Goal: Use online tool/utility: Utilize a website feature to perform a specific function

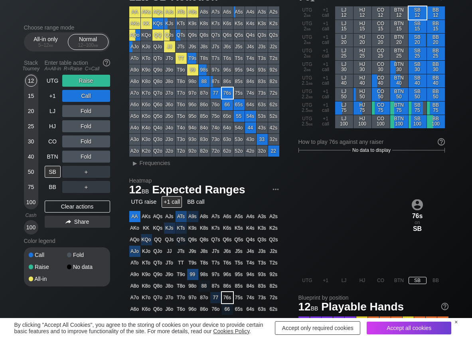
scroll to position [40, 0]
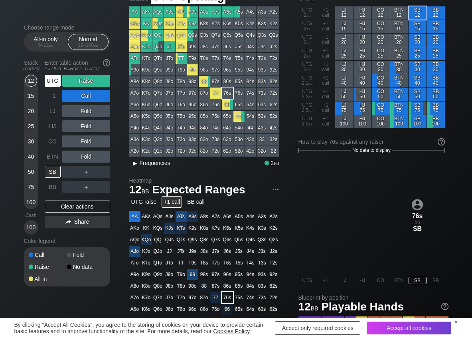
drag, startPoint x: 48, startPoint y: 82, endPoint x: 144, endPoint y: 157, distance: 122.0
click at [49, 83] on div "UTG" at bounding box center [53, 81] width 16 height 12
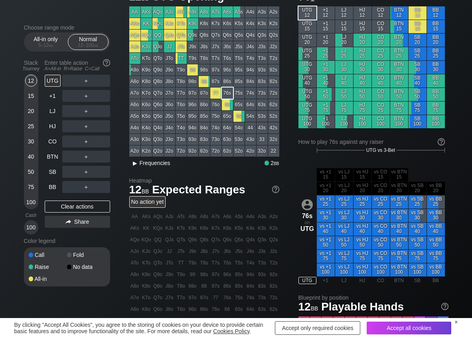
click at [143, 162] on span "Frequencies" at bounding box center [155, 163] width 31 height 6
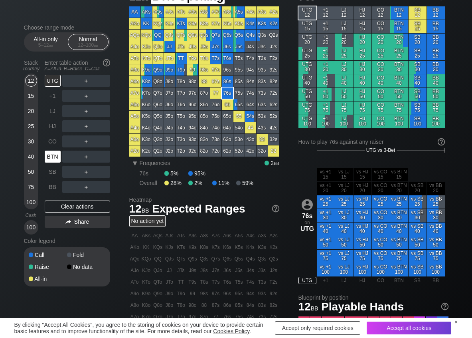
click at [53, 153] on div "BTN" at bounding box center [53, 157] width 16 height 12
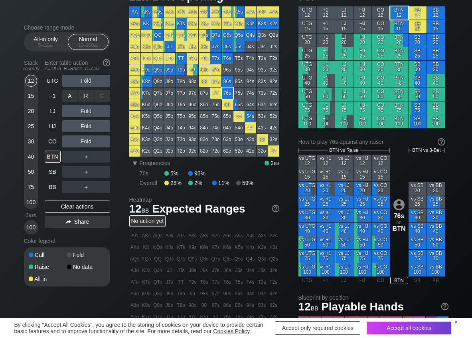
click at [83, 90] on div "R ✕" at bounding box center [86, 96] width 16 height 12
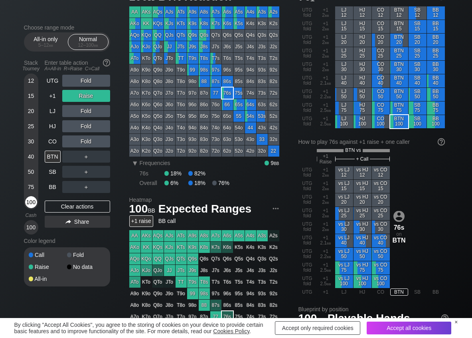
click at [31, 199] on div "100" at bounding box center [31, 202] width 12 height 12
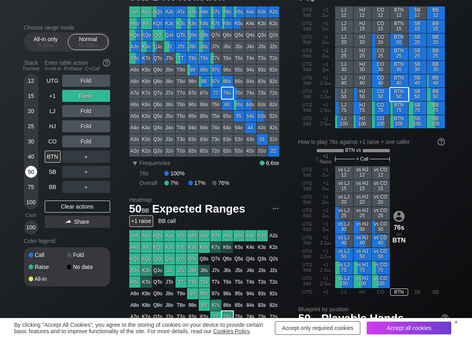
click at [31, 172] on div "50" at bounding box center [31, 172] width 12 height 12
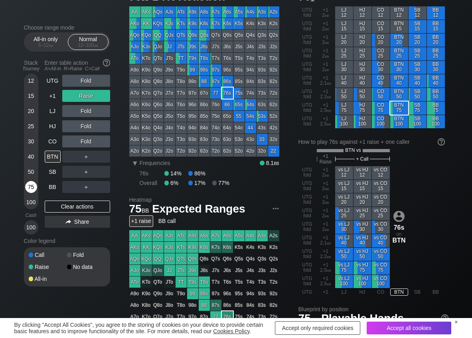
click at [31, 183] on div "75" at bounding box center [31, 187] width 12 height 12
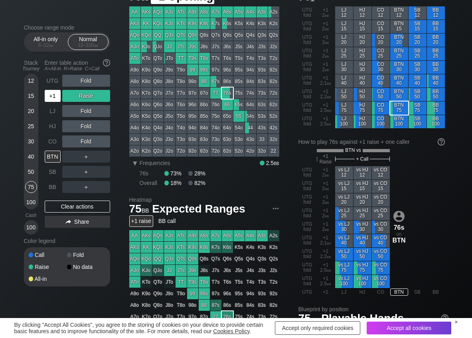
click at [54, 93] on div "+1" at bounding box center [53, 96] width 16 height 12
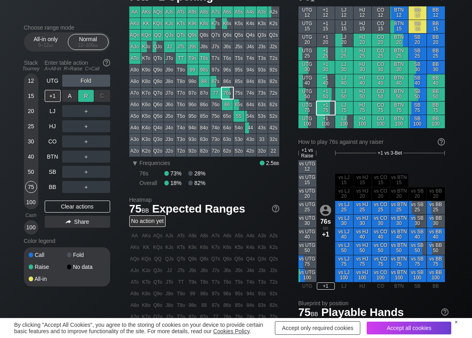
click at [86, 92] on div "R ✕" at bounding box center [86, 96] width 16 height 12
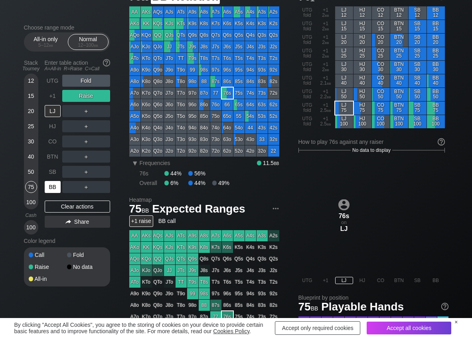
click at [50, 190] on div "BB" at bounding box center [53, 187] width 16 height 12
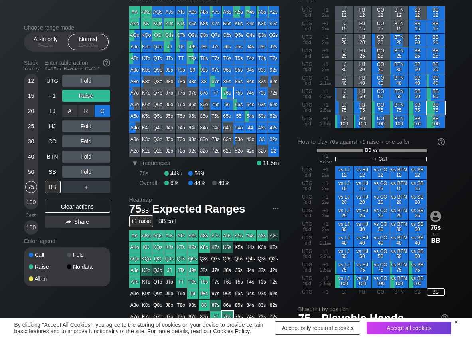
click at [104, 115] on div "C ✕" at bounding box center [103, 111] width 16 height 12
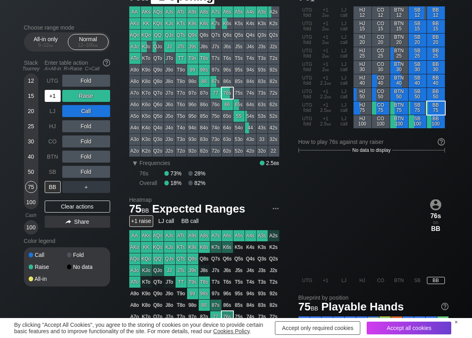
click at [54, 93] on div "+1" at bounding box center [53, 96] width 16 height 12
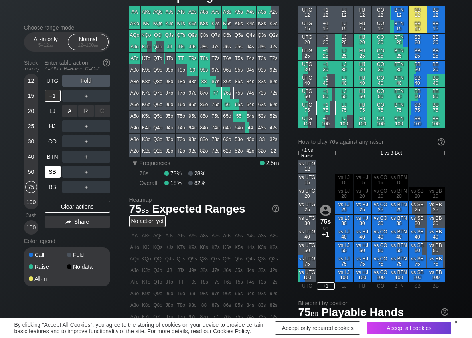
drag, startPoint x: 89, startPoint y: 108, endPoint x: 44, endPoint y: 178, distance: 82.6
click at [87, 109] on div "R ✕" at bounding box center [86, 111] width 16 height 12
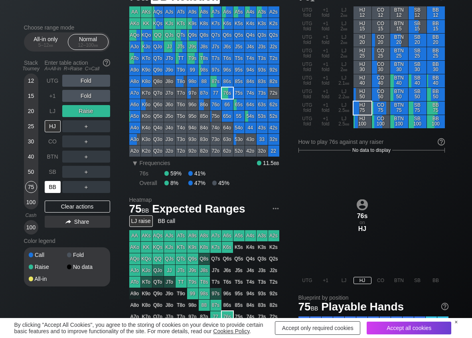
click at [52, 186] on div "BB" at bounding box center [53, 187] width 16 height 12
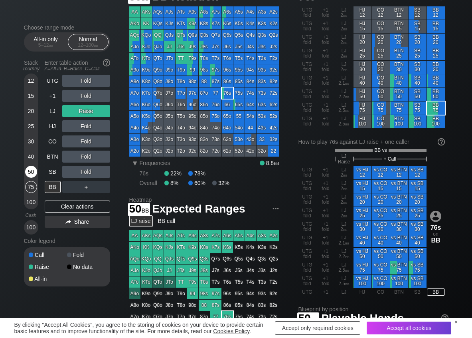
click at [33, 170] on div "50" at bounding box center [31, 172] width 12 height 12
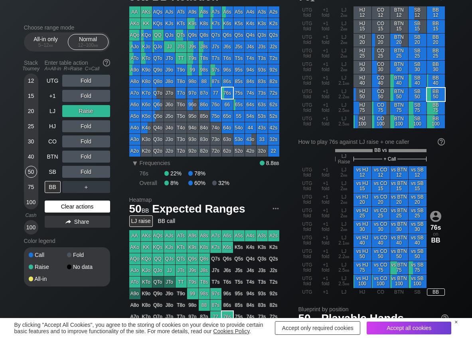
click at [75, 201] on div "Clear actions" at bounding box center [77, 206] width 65 height 12
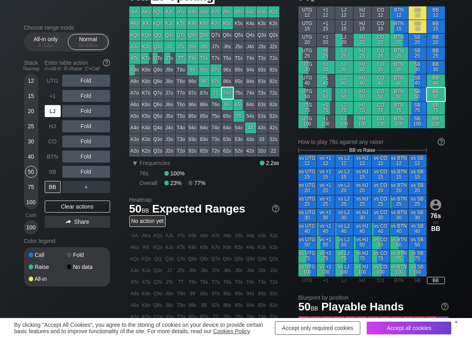
click at [55, 111] on div "LJ" at bounding box center [53, 111] width 16 height 12
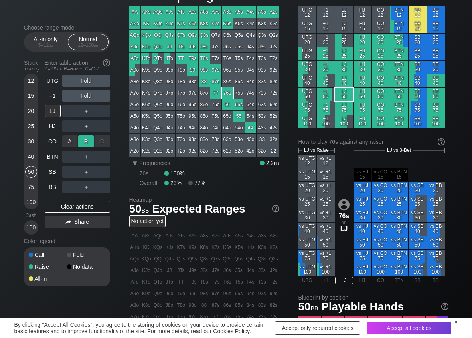
click at [85, 141] on div "R ✕" at bounding box center [86, 141] width 16 height 12
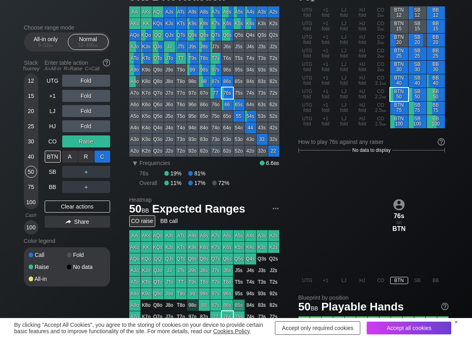
click at [105, 156] on div "C ✕" at bounding box center [103, 157] width 16 height 12
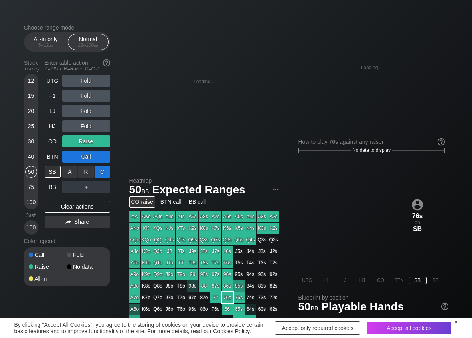
drag, startPoint x: 105, startPoint y: 165, endPoint x: 99, endPoint y: 171, distance: 8.8
click at [104, 170] on div "C ✕" at bounding box center [103, 172] width 16 height 12
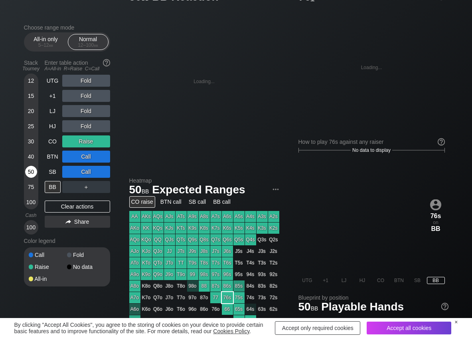
click at [28, 172] on div "50" at bounding box center [31, 172] width 12 height 12
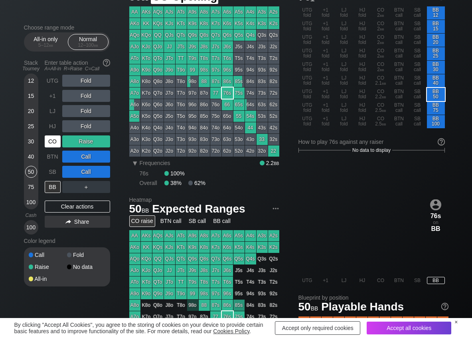
click at [60, 140] on div "CO" at bounding box center [53, 141] width 16 height 12
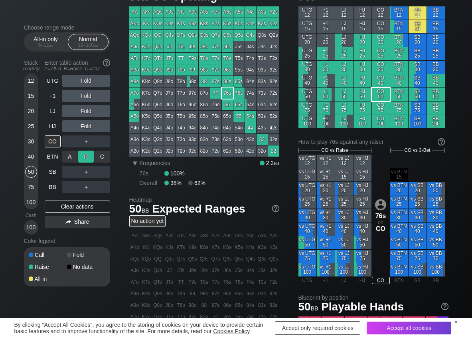
click at [83, 157] on div "R ✕" at bounding box center [86, 157] width 16 height 12
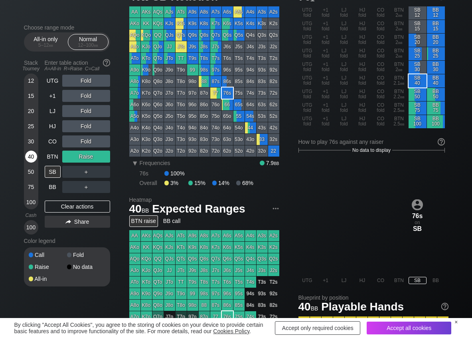
click at [30, 153] on div "40" at bounding box center [31, 157] width 12 height 12
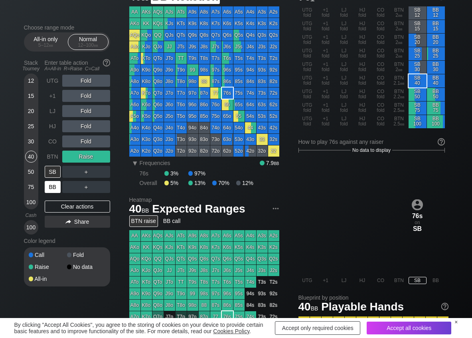
click at [50, 187] on div "BB" at bounding box center [53, 187] width 16 height 12
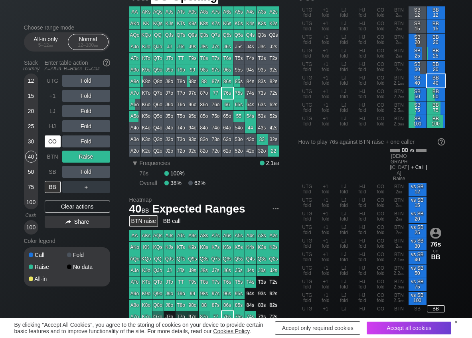
click at [54, 142] on div "CO" at bounding box center [53, 141] width 16 height 12
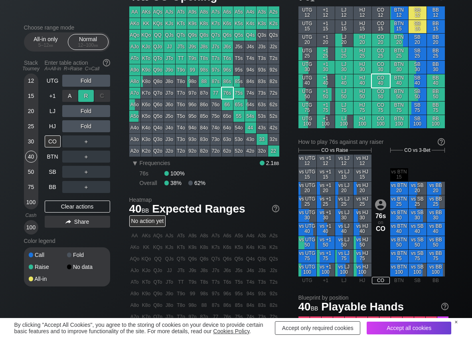
click at [85, 98] on div "R ✕" at bounding box center [86, 96] width 16 height 12
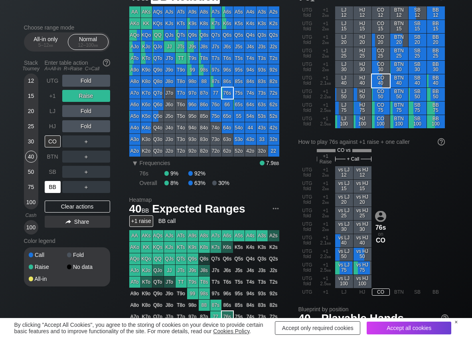
click at [53, 187] on div "BB" at bounding box center [53, 187] width 16 height 12
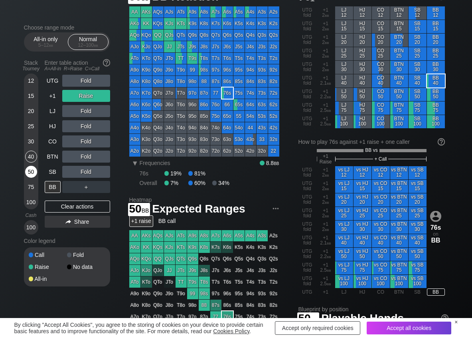
click at [30, 172] on div "50" at bounding box center [31, 172] width 12 height 12
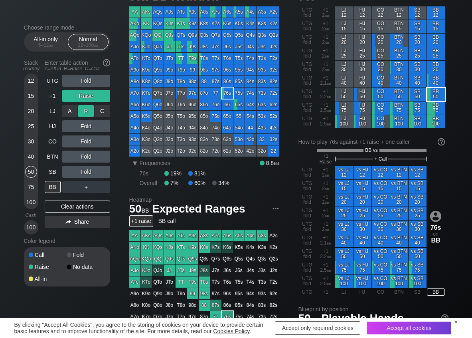
click at [83, 115] on div "R ✕" at bounding box center [86, 111] width 16 height 12
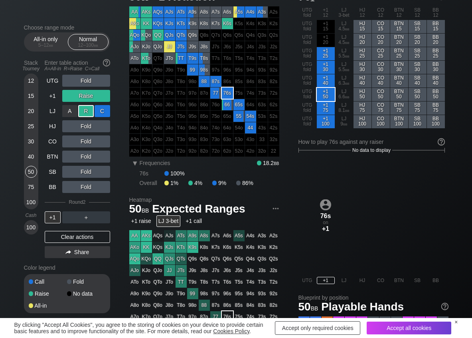
click at [101, 110] on div "C ✕" at bounding box center [103, 111] width 16 height 12
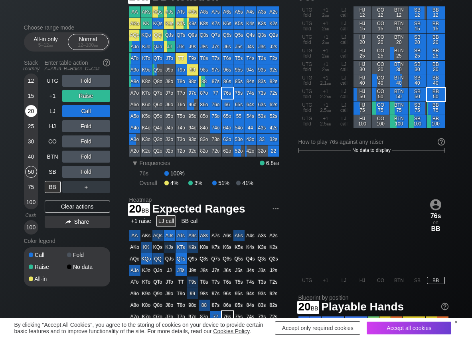
click at [32, 111] on div "20" at bounding box center [31, 111] width 12 height 12
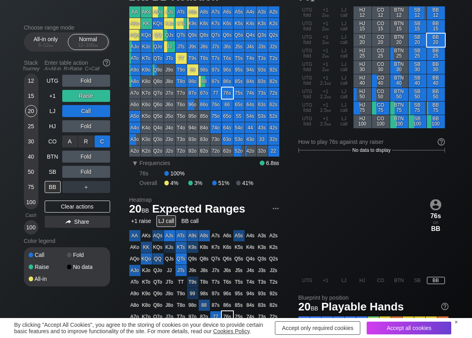
click at [103, 142] on div "C ✕" at bounding box center [103, 141] width 16 height 12
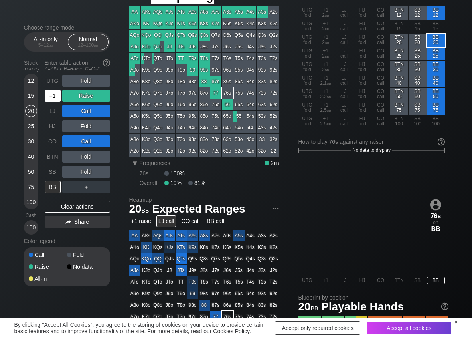
click at [56, 97] on div "+1" at bounding box center [53, 96] width 16 height 12
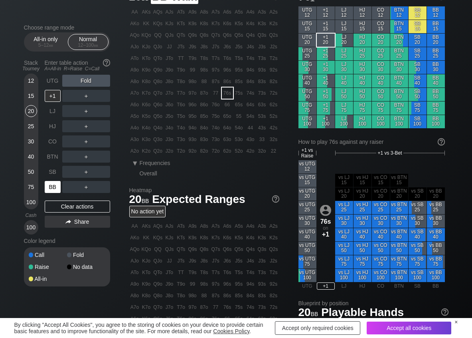
click at [50, 182] on div "BB" at bounding box center [53, 187] width 16 height 12
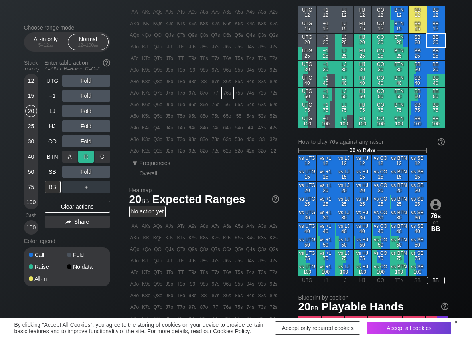
click at [88, 155] on div "R ✕" at bounding box center [86, 157] width 16 height 12
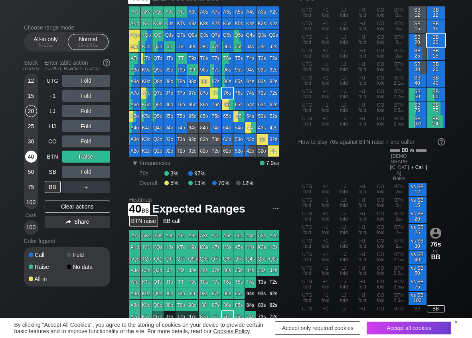
click at [32, 154] on div "40" at bounding box center [31, 157] width 12 height 12
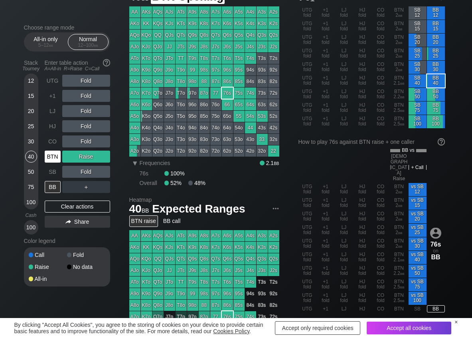
click at [59, 160] on div "BTN" at bounding box center [53, 157] width 16 height 12
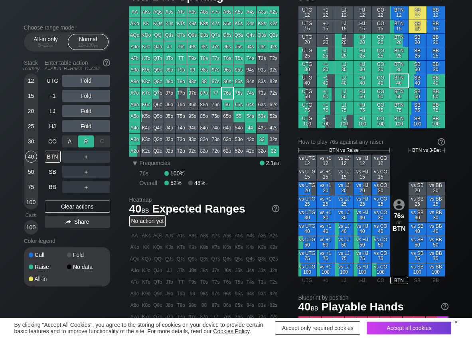
click at [83, 142] on div "R ✕" at bounding box center [86, 141] width 16 height 12
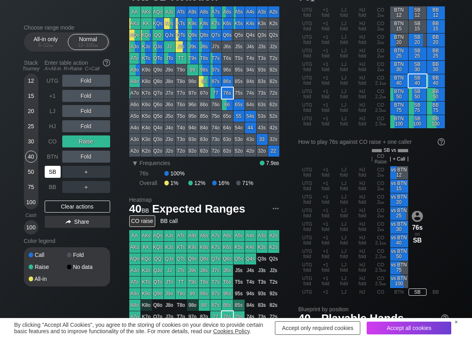
click at [51, 174] on div "SB" at bounding box center [53, 172] width 16 height 12
click at [101, 154] on div "C ✕" at bounding box center [103, 157] width 16 height 12
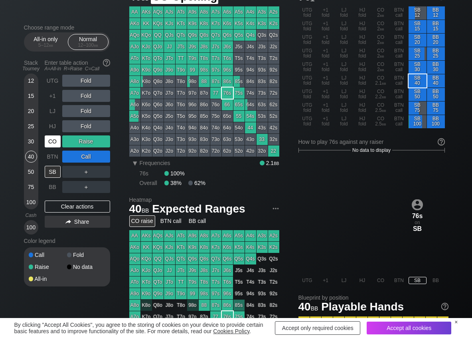
click at [56, 143] on div "CO" at bounding box center [53, 141] width 16 height 12
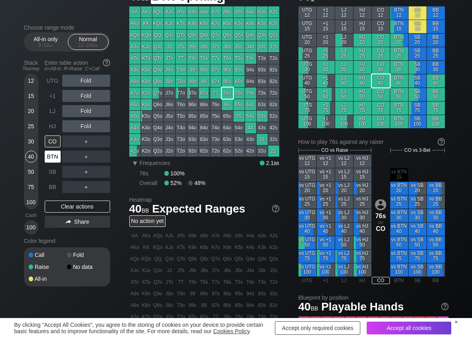
click at [56, 154] on div "BTN" at bounding box center [53, 157] width 16 height 12
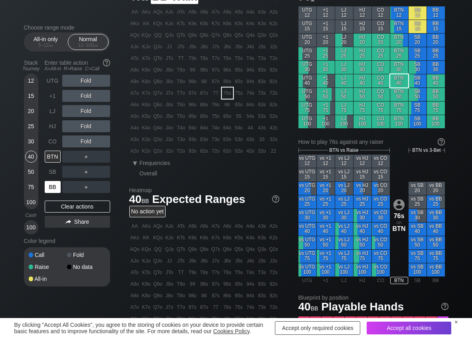
click at [56, 190] on div "BB" at bounding box center [53, 187] width 16 height 12
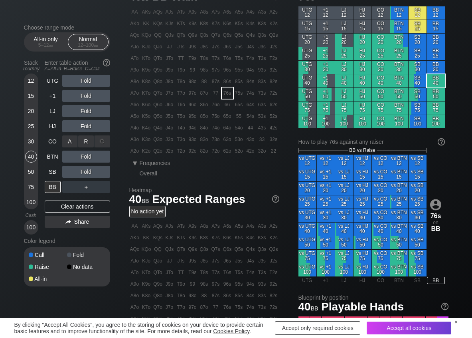
click at [91, 141] on div "R ✕" at bounding box center [86, 141] width 16 height 12
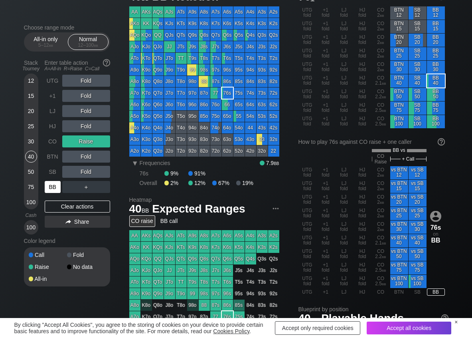
click at [54, 187] on div "BB" at bounding box center [53, 187] width 16 height 12
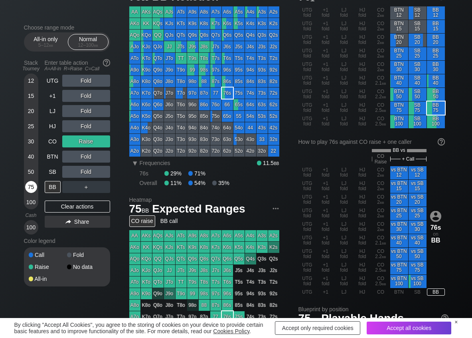
click at [32, 191] on div "75" at bounding box center [31, 187] width 12 height 12
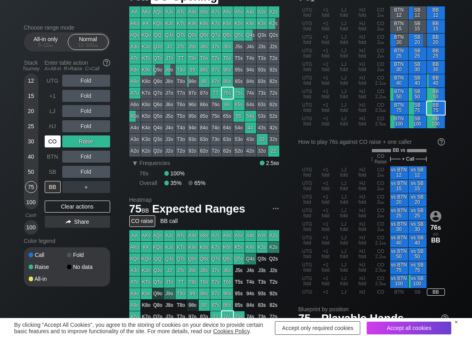
click at [54, 147] on div "CO" at bounding box center [53, 141] width 16 height 12
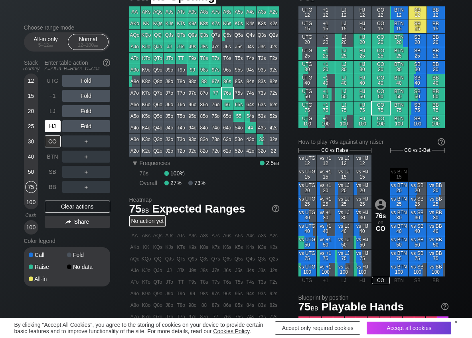
click at [50, 123] on div "HJ" at bounding box center [53, 126] width 16 height 12
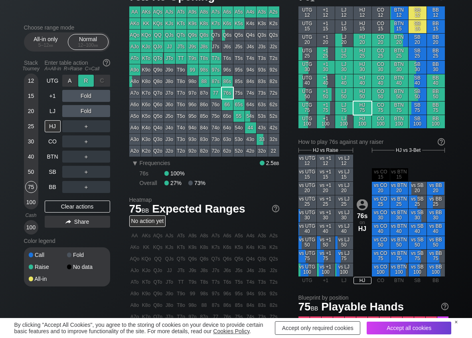
click at [85, 77] on div "R ✕" at bounding box center [86, 81] width 16 height 12
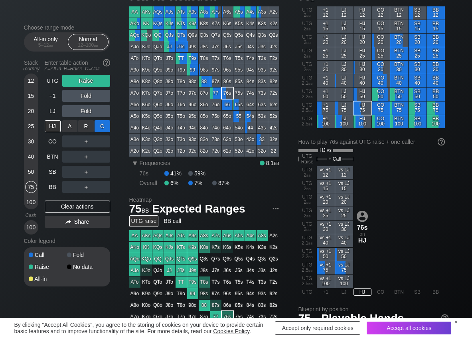
click at [101, 129] on div "C ✕" at bounding box center [103, 126] width 16 height 12
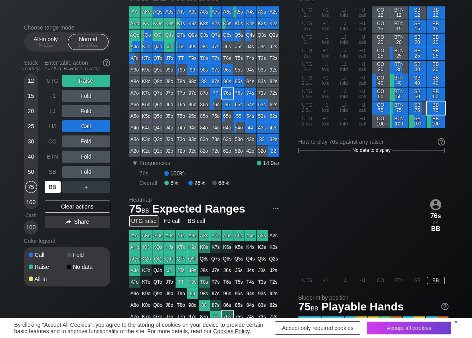
click at [53, 190] on div "BB" at bounding box center [53, 187] width 16 height 12
click at [75, 209] on div "Clear actions" at bounding box center [77, 206] width 65 height 12
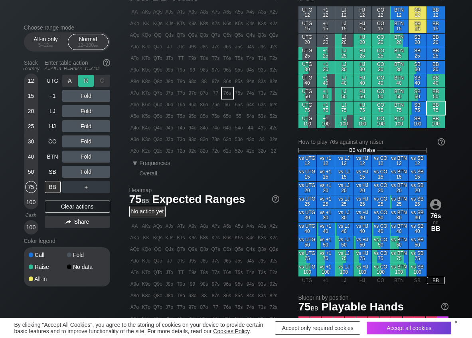
click at [84, 83] on div "R ✕" at bounding box center [86, 81] width 16 height 12
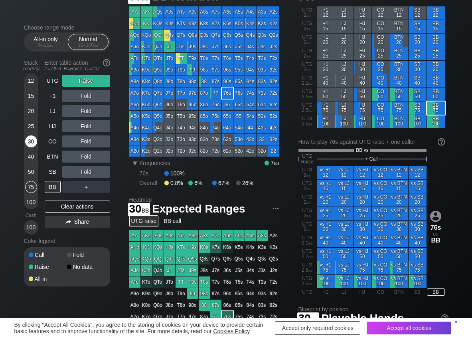
click at [31, 137] on div "30" at bounding box center [31, 141] width 12 height 12
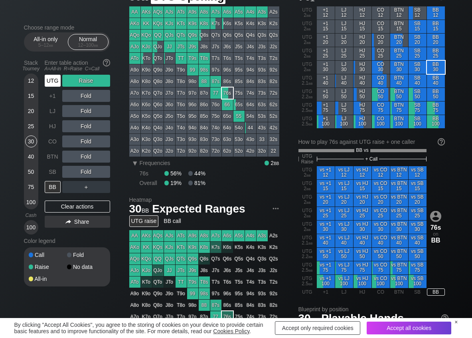
click at [49, 78] on div "UTG" at bounding box center [53, 81] width 16 height 12
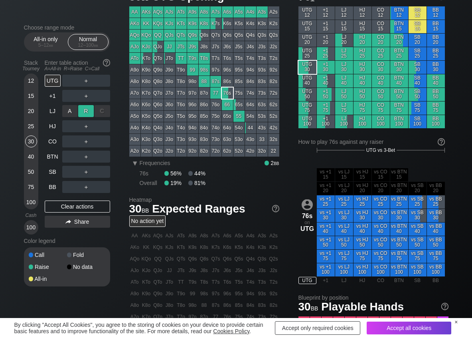
drag, startPoint x: 80, startPoint y: 109, endPoint x: 97, endPoint y: 116, distance: 17.9
click at [81, 111] on div "R ✕" at bounding box center [86, 111] width 16 height 12
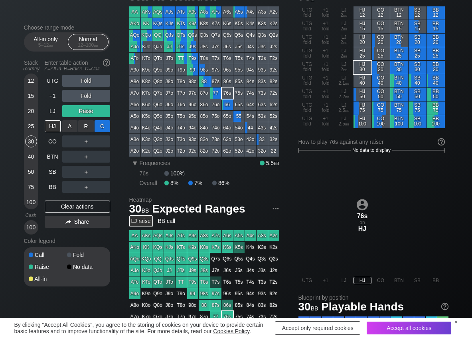
click at [98, 123] on div "C ✕" at bounding box center [103, 126] width 16 height 12
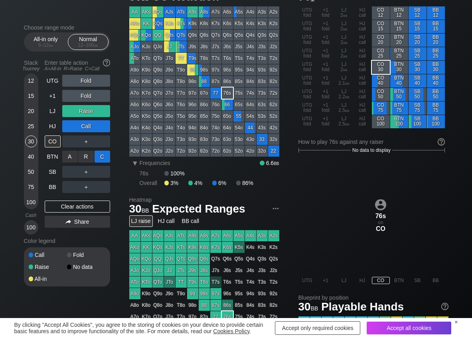
click at [99, 155] on div "C ✕" at bounding box center [103, 157] width 16 height 12
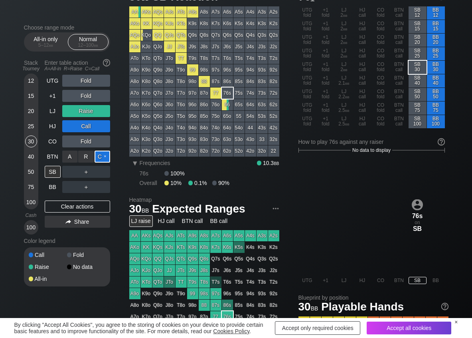
click at [102, 157] on div "C ✕" at bounding box center [103, 157] width 16 height 12
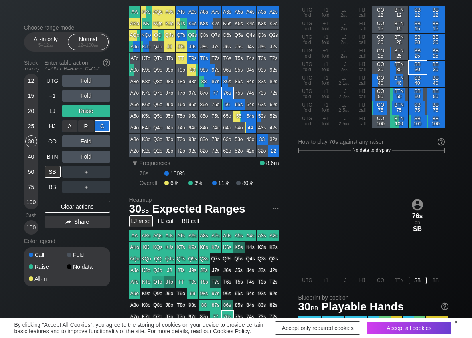
click at [107, 130] on div "C ✕" at bounding box center [103, 126] width 16 height 12
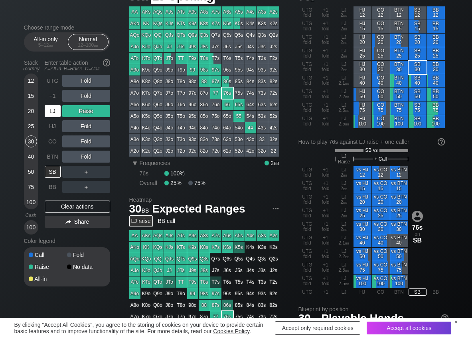
click at [56, 110] on div "LJ" at bounding box center [53, 111] width 16 height 12
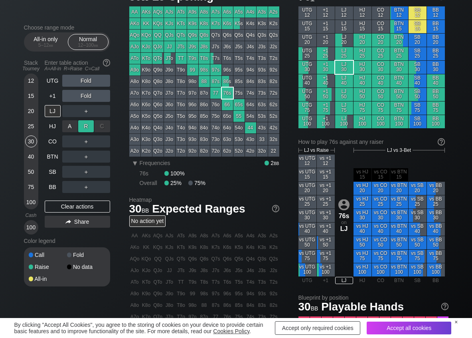
click at [85, 126] on div "R ✕" at bounding box center [86, 126] width 16 height 12
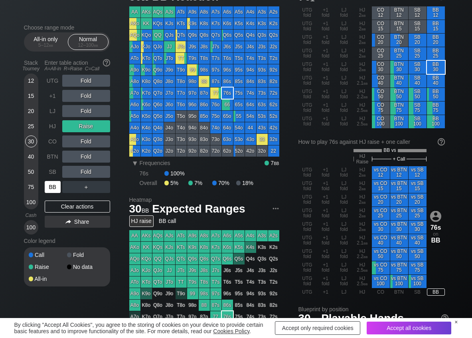
click at [56, 185] on div "BB" at bounding box center [53, 187] width 16 height 12
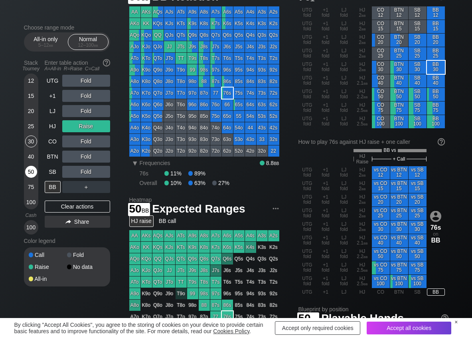
click at [26, 174] on div "50" at bounding box center [31, 172] width 12 height 12
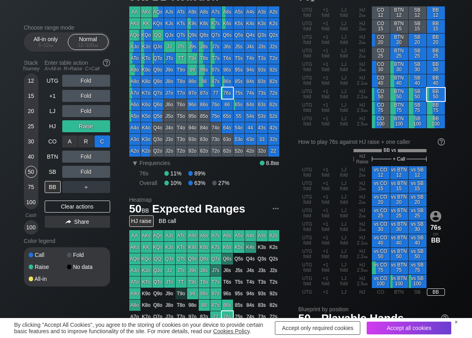
click at [101, 142] on div "C ✕" at bounding box center [103, 141] width 16 height 12
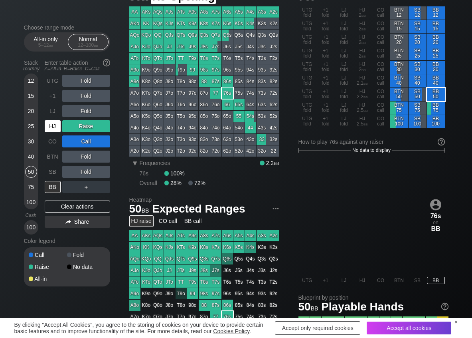
click at [57, 122] on div "HJ" at bounding box center [53, 126] width 16 height 12
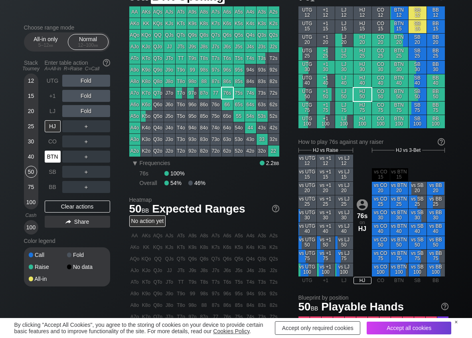
click at [49, 156] on div "BTN" at bounding box center [53, 157] width 16 height 12
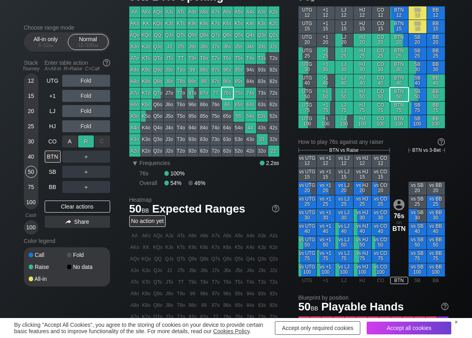
click at [83, 139] on div "R ✕" at bounding box center [86, 141] width 16 height 12
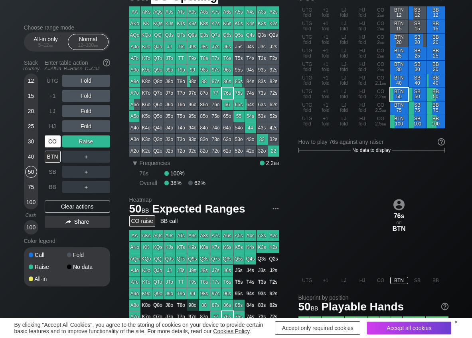
click at [49, 142] on div "CO" at bounding box center [53, 141] width 16 height 12
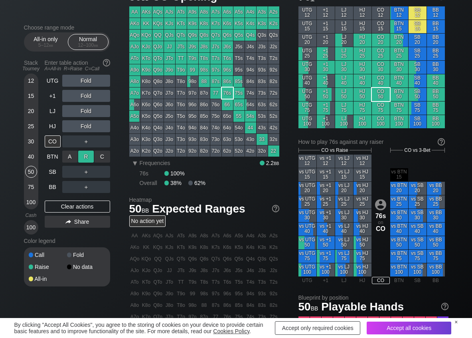
click at [84, 153] on div "R ✕" at bounding box center [86, 157] width 16 height 12
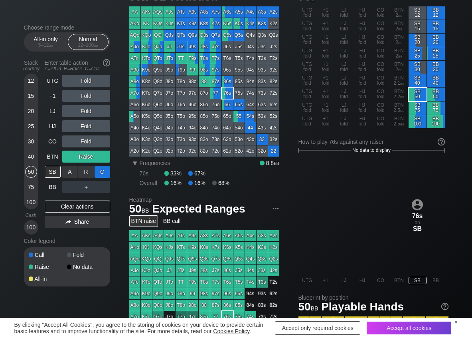
click at [105, 174] on div "C ✕" at bounding box center [103, 172] width 16 height 12
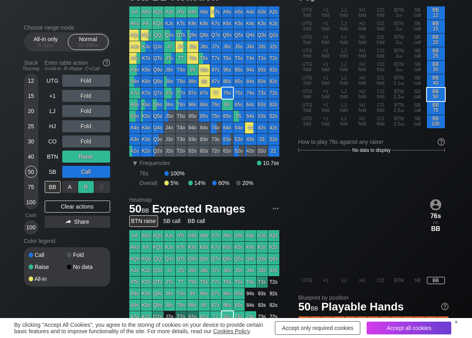
click at [82, 191] on div "R ✕" at bounding box center [86, 187] width 16 height 12
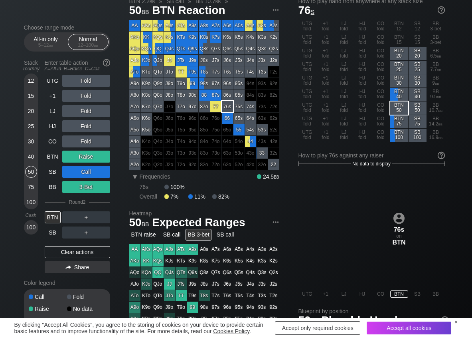
scroll to position [40, 0]
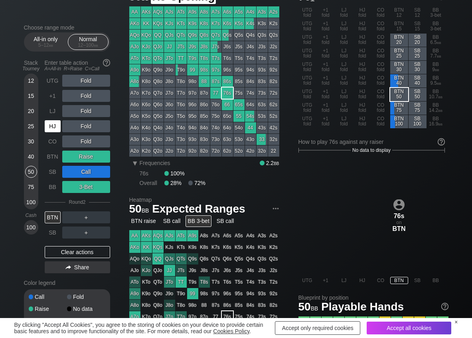
click at [53, 126] on div "HJ" at bounding box center [53, 126] width 16 height 12
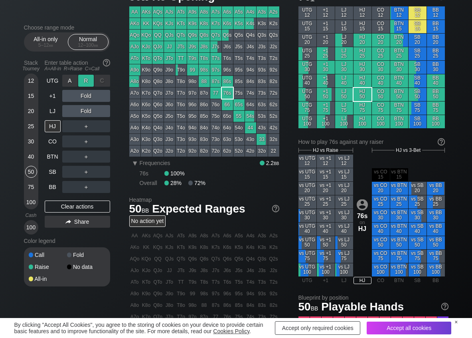
click at [82, 75] on div "R ✕" at bounding box center [86, 81] width 16 height 12
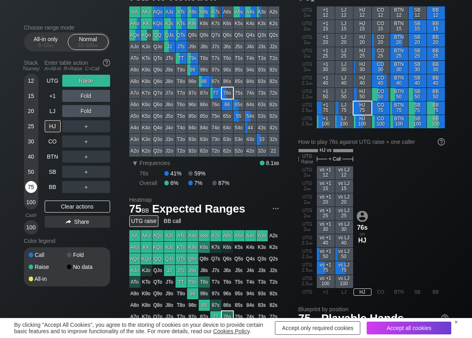
drag, startPoint x: 26, startPoint y: 189, endPoint x: 30, endPoint y: 188, distance: 4.1
click at [27, 189] on div "75" at bounding box center [31, 187] width 12 height 12
click at [30, 188] on div "75" at bounding box center [31, 187] width 12 height 12
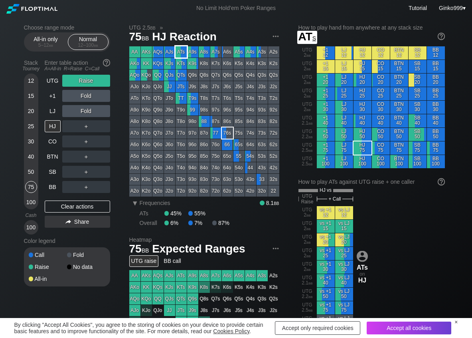
scroll to position [40, 0]
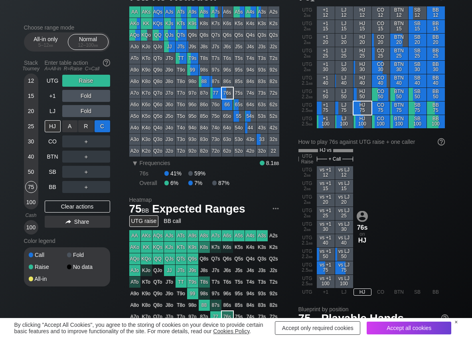
click at [102, 126] on div "C ✕" at bounding box center [103, 126] width 16 height 12
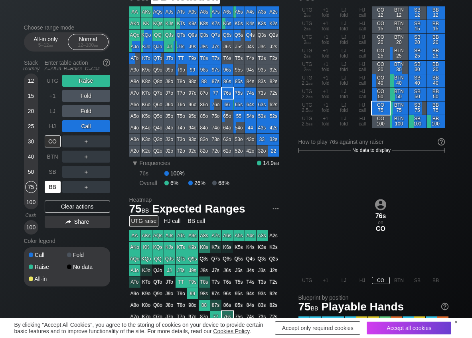
click at [55, 185] on div "BB" at bounding box center [53, 187] width 16 height 12
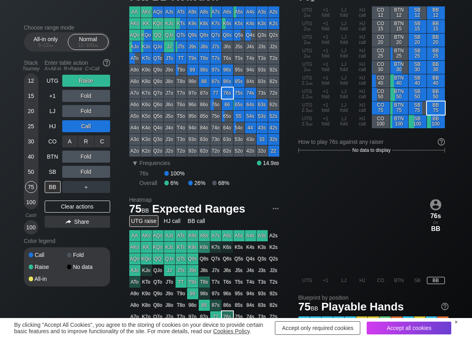
click at [107, 136] on div "C ✕" at bounding box center [103, 141] width 16 height 12
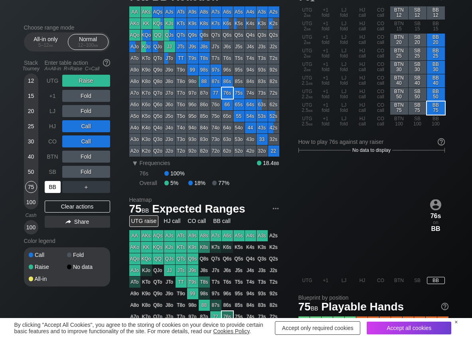
click at [53, 186] on div "BB" at bounding box center [53, 187] width 16 height 12
drag, startPoint x: 69, startPoint y: 174, endPoint x: 42, endPoint y: 127, distance: 54.9
click at [69, 174] on div "A ✕" at bounding box center [70, 172] width 16 height 12
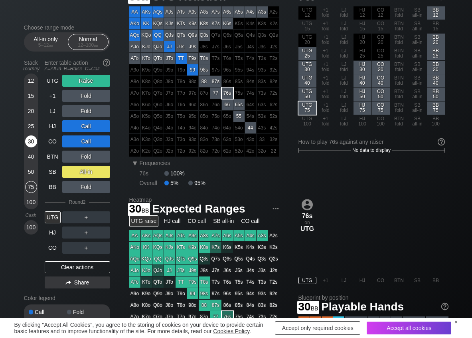
click at [28, 141] on div "30" at bounding box center [31, 141] width 12 height 12
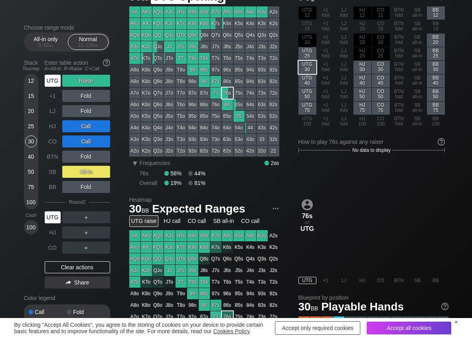
click at [55, 76] on div "UTG" at bounding box center [53, 81] width 16 height 12
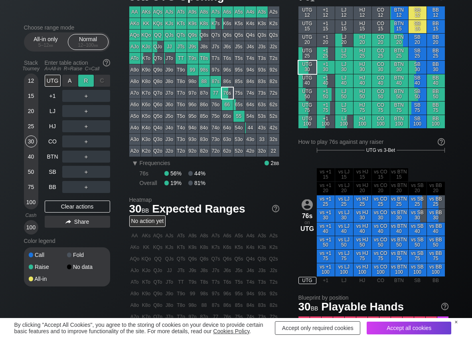
click at [88, 82] on div "R ✕" at bounding box center [86, 81] width 16 height 12
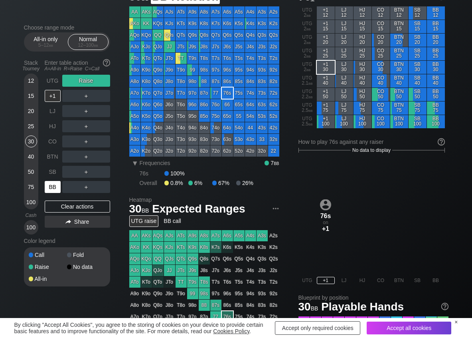
click at [55, 188] on div "BB" at bounding box center [53, 187] width 16 height 12
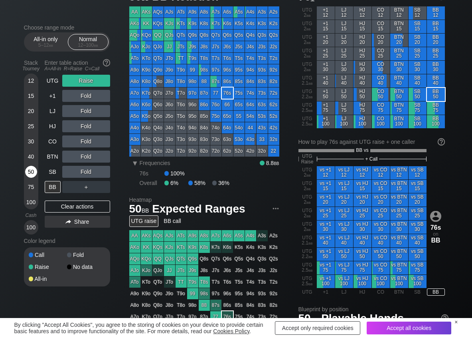
click at [33, 170] on div "50" at bounding box center [31, 172] width 12 height 12
click at [105, 139] on div "C ✕" at bounding box center [103, 141] width 16 height 12
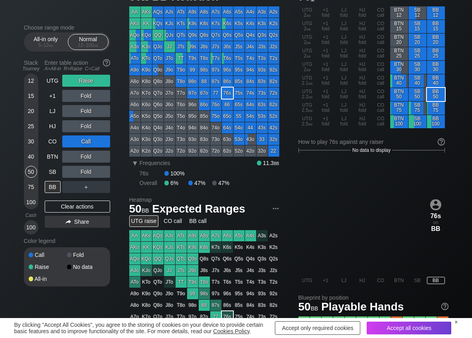
click at [40, 81] on div "Stack Tourney Enter table action A=All-in R=Raise C=Call 12 15 20 25 30 40 50 7…" at bounding box center [67, 145] width 86 height 178
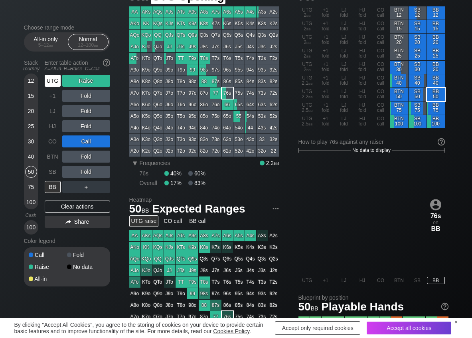
click at [54, 81] on div "UTG" at bounding box center [53, 81] width 16 height 12
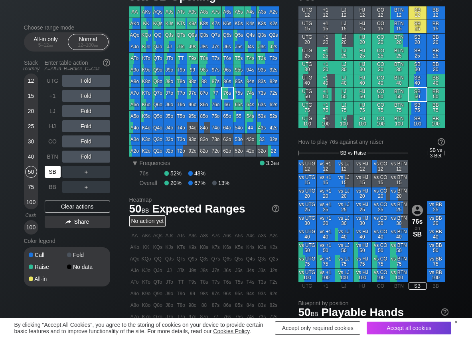
click at [55, 169] on div "SB" at bounding box center [53, 172] width 16 height 12
click at [87, 129] on div "R ✕" at bounding box center [86, 126] width 16 height 12
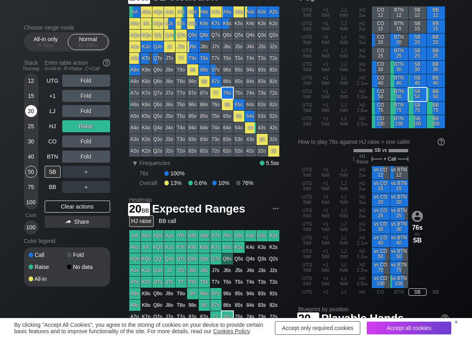
click at [33, 110] on div "20" at bounding box center [31, 111] width 12 height 12
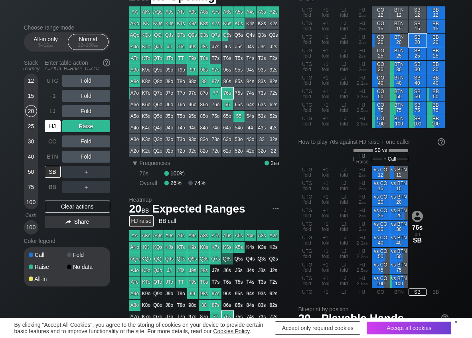
click at [59, 123] on div "HJ" at bounding box center [53, 126] width 16 height 12
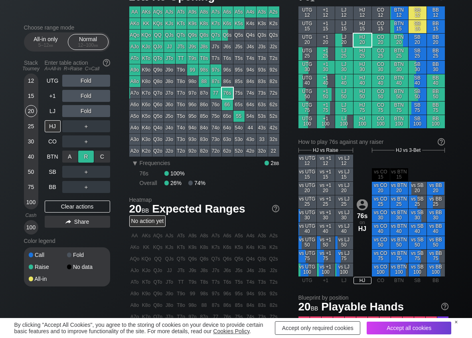
click at [86, 156] on div "R ✕" at bounding box center [86, 157] width 16 height 12
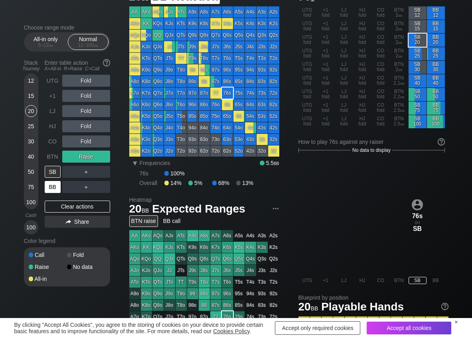
click at [54, 186] on div "BB" at bounding box center [53, 187] width 16 height 12
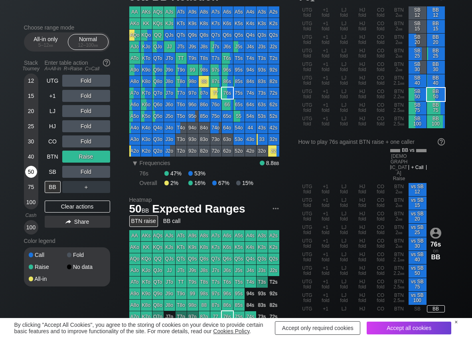
click at [35, 174] on div "50" at bounding box center [31, 172] width 12 height 12
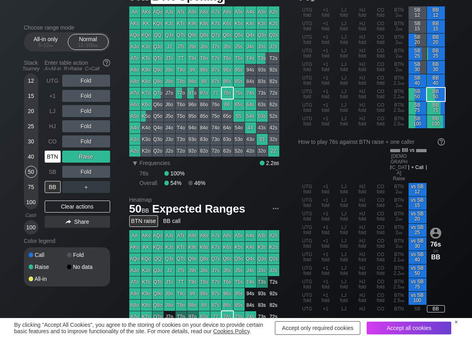
click at [56, 158] on div "BTN" at bounding box center [53, 157] width 16 height 12
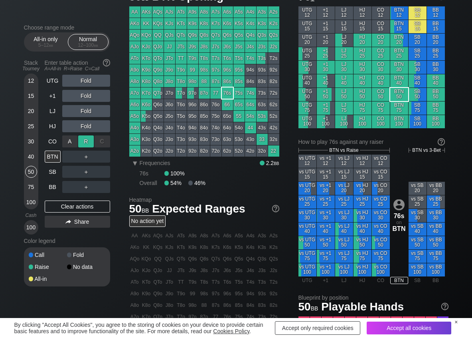
click at [84, 141] on div "R ✕" at bounding box center [86, 141] width 16 height 12
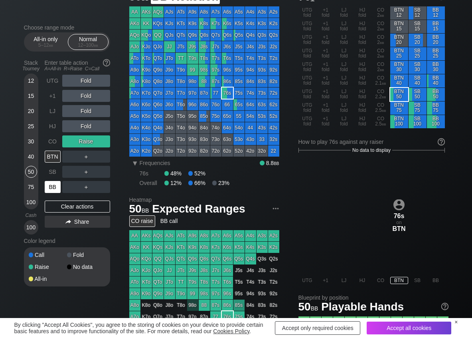
click at [56, 185] on div "BB" at bounding box center [53, 187] width 16 height 12
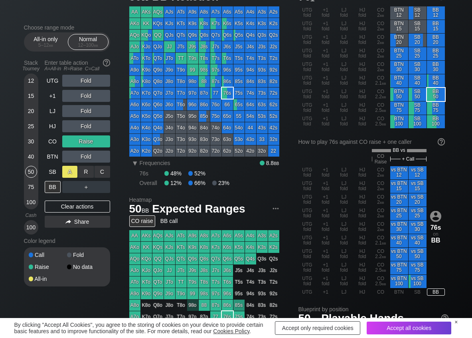
click at [98, 172] on div "C ✕" at bounding box center [103, 172] width 16 height 12
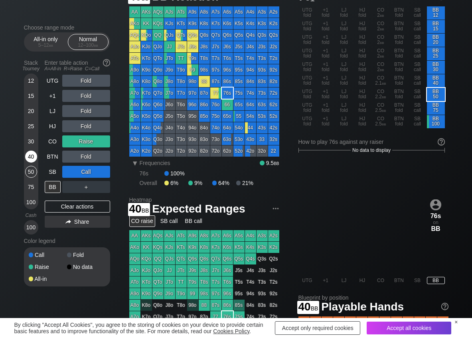
click at [30, 158] on div "40" at bounding box center [31, 157] width 12 height 12
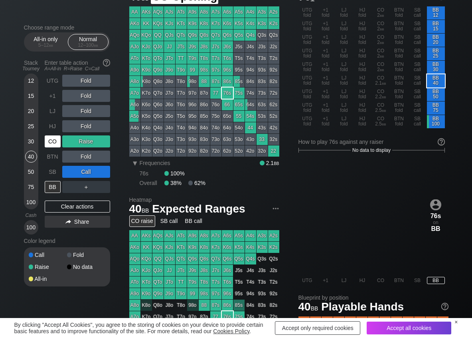
click at [50, 140] on div "CO" at bounding box center [53, 141] width 16 height 12
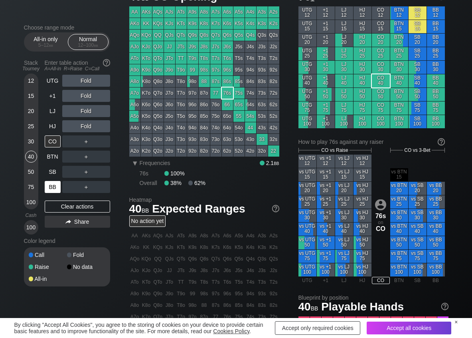
click at [55, 188] on div "BB" at bounding box center [53, 187] width 16 height 12
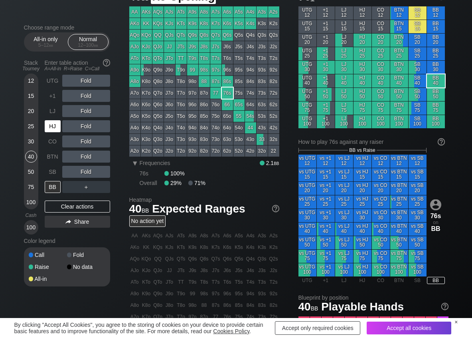
click at [56, 127] on div "HJ" at bounding box center [53, 126] width 16 height 12
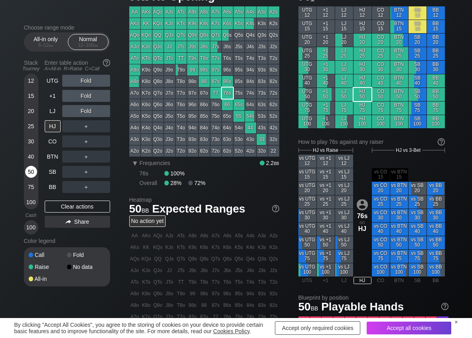
click at [31, 169] on div "50" at bounding box center [31, 172] width 12 height 12
click at [81, 127] on div "R ✕" at bounding box center [86, 126] width 16 height 12
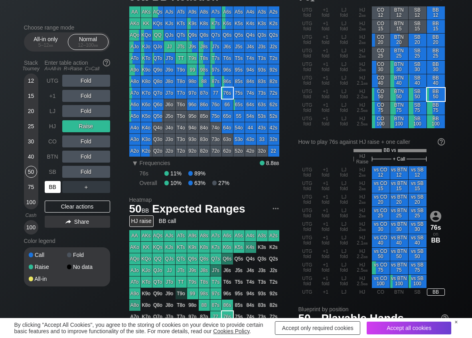
click at [52, 183] on div "BB" at bounding box center [53, 187] width 16 height 12
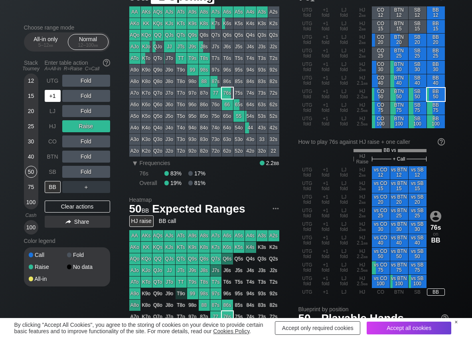
click at [61, 100] on div "+1" at bounding box center [54, 95] width 18 height 15
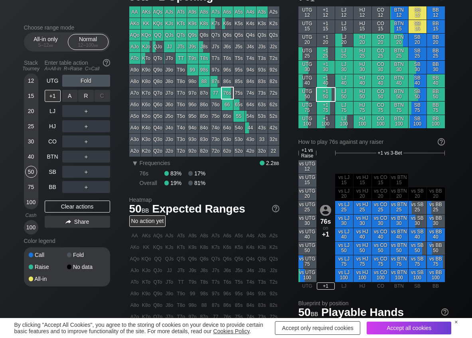
click at [84, 98] on div "R ✕" at bounding box center [86, 96] width 16 height 12
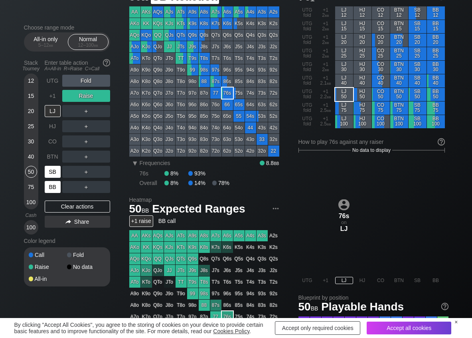
click at [54, 182] on div "BB" at bounding box center [53, 187] width 16 height 12
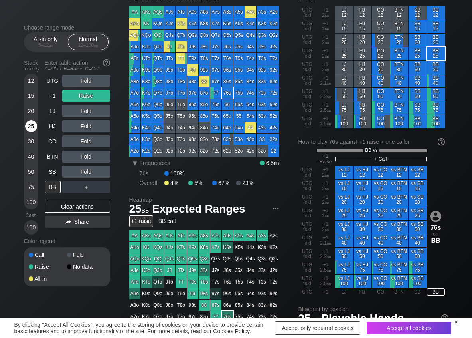
click at [36, 130] on div "25" at bounding box center [31, 126] width 12 height 12
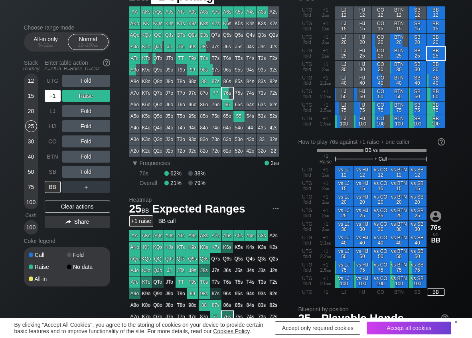
click at [55, 97] on div "+1" at bounding box center [53, 96] width 16 height 12
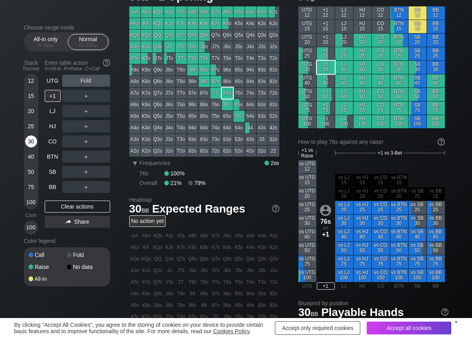
click at [27, 141] on div "30" at bounding box center [31, 141] width 12 height 12
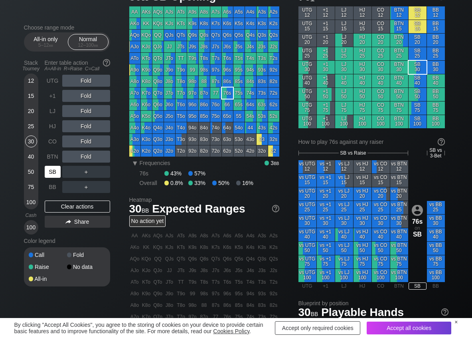
click at [54, 168] on div "SB" at bounding box center [53, 172] width 16 height 12
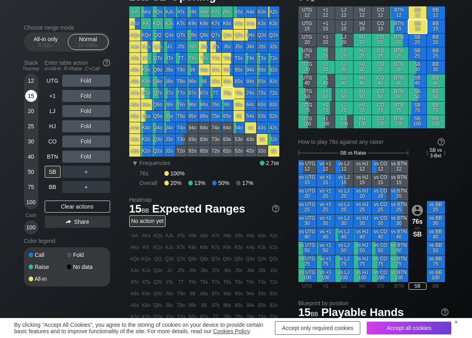
click at [32, 96] on div "15" at bounding box center [31, 96] width 12 height 12
click at [54, 171] on div "SB" at bounding box center [53, 172] width 16 height 12
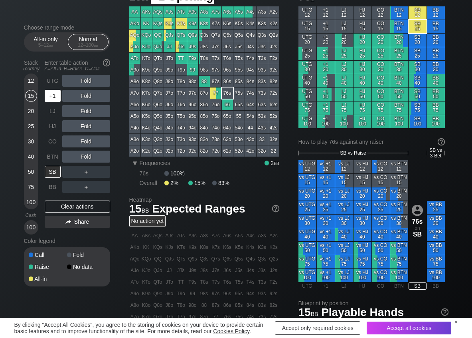
drag, startPoint x: 55, startPoint y: 93, endPoint x: 73, endPoint y: 98, distance: 18.5
click at [55, 94] on div "+1" at bounding box center [53, 96] width 16 height 12
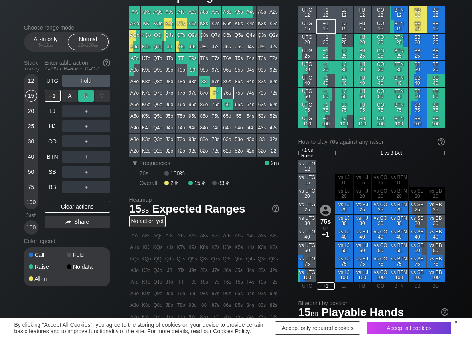
click at [82, 98] on div "R ✕" at bounding box center [86, 96] width 16 height 12
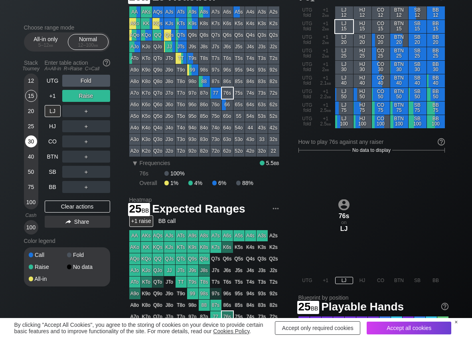
drag, startPoint x: 34, startPoint y: 125, endPoint x: 32, endPoint y: 137, distance: 11.6
click at [32, 126] on div "25" at bounding box center [31, 126] width 12 height 12
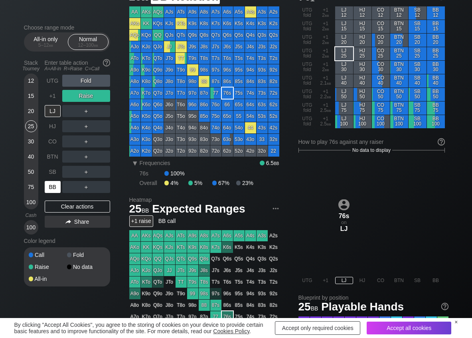
click at [58, 186] on div "BB" at bounding box center [53, 187] width 16 height 12
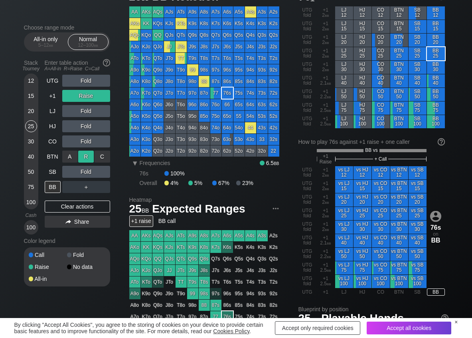
click at [87, 156] on div "R ✕" at bounding box center [86, 157] width 16 height 12
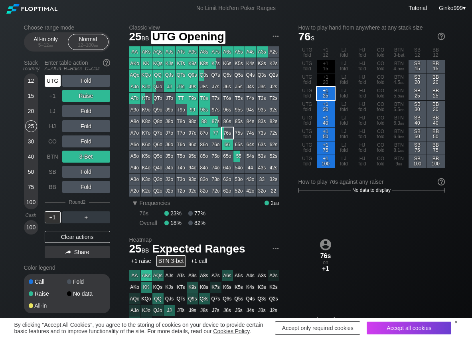
click at [53, 83] on div "UTG" at bounding box center [53, 81] width 16 height 12
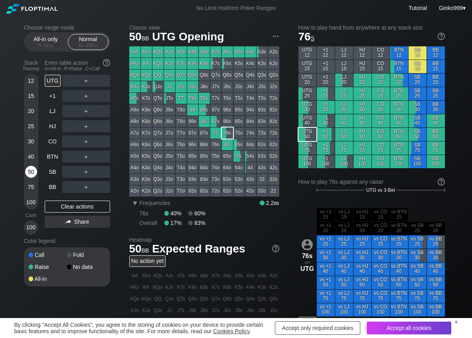
click at [28, 171] on div "50" at bounding box center [31, 172] width 12 height 12
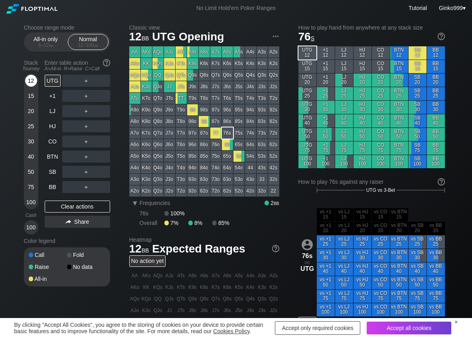
click at [36, 81] on div "12" at bounding box center [31, 81] width 12 height 12
click at [91, 110] on div "R ✕" at bounding box center [86, 111] width 16 height 12
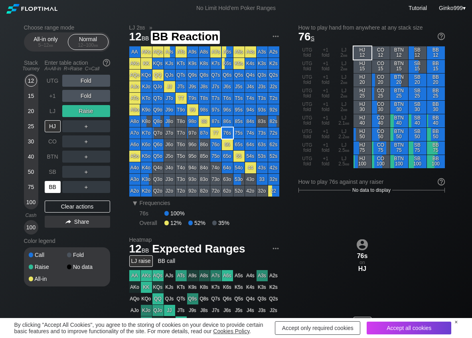
click at [58, 189] on div "BB" at bounding box center [53, 187] width 16 height 12
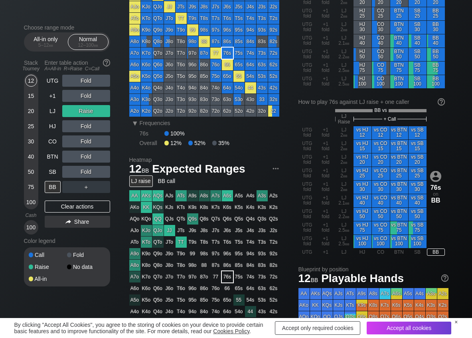
scroll to position [40, 0]
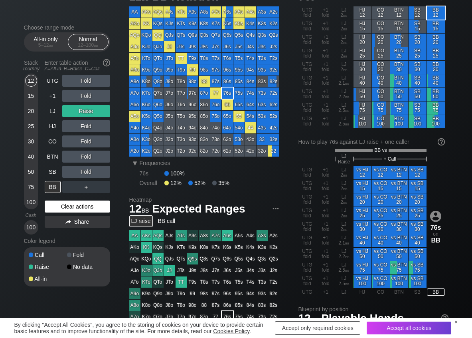
click at [63, 208] on div "Clear actions" at bounding box center [77, 206] width 65 height 12
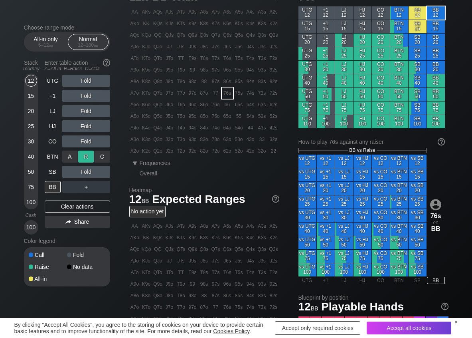
drag, startPoint x: 87, startPoint y: 153, endPoint x: 65, endPoint y: 145, distance: 22.9
click at [87, 153] on div "R ✕" at bounding box center [86, 157] width 16 height 12
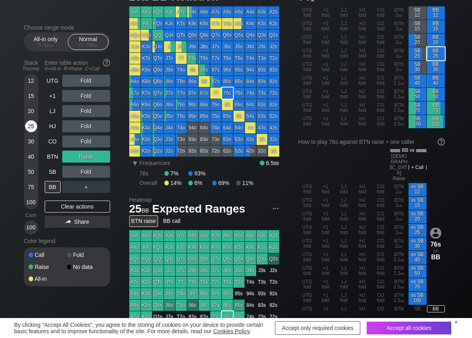
click at [33, 127] on div "25" at bounding box center [31, 126] width 12 height 12
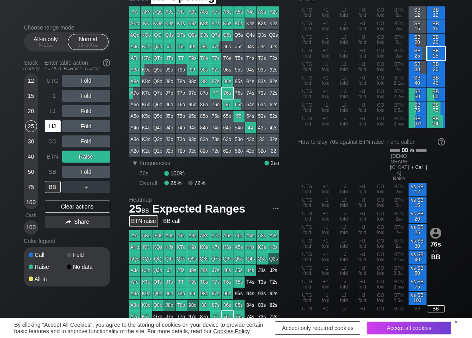
click at [57, 130] on div "HJ" at bounding box center [53, 126] width 16 height 12
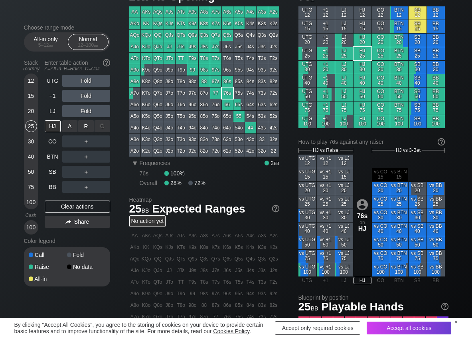
click at [84, 127] on div "R ✕" at bounding box center [86, 126] width 16 height 12
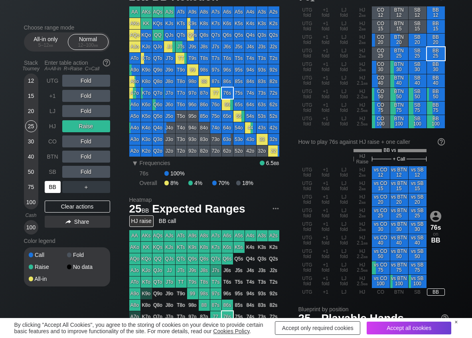
click at [52, 183] on div "BB" at bounding box center [53, 187] width 16 height 12
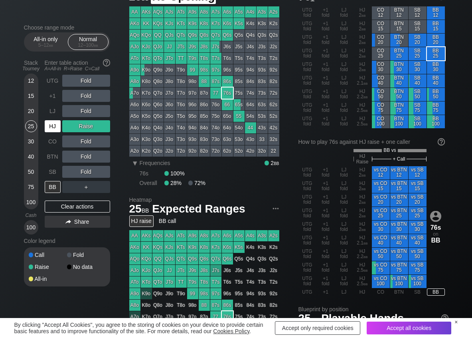
click at [53, 125] on div "HJ" at bounding box center [53, 126] width 16 height 12
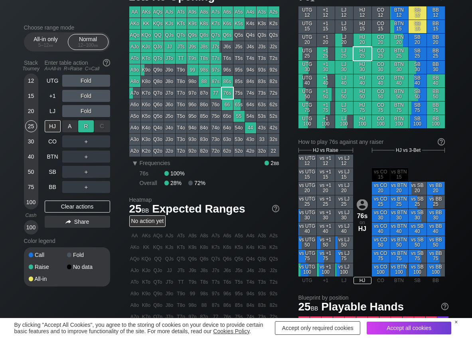
click at [91, 128] on div "R ✕" at bounding box center [86, 126] width 16 height 12
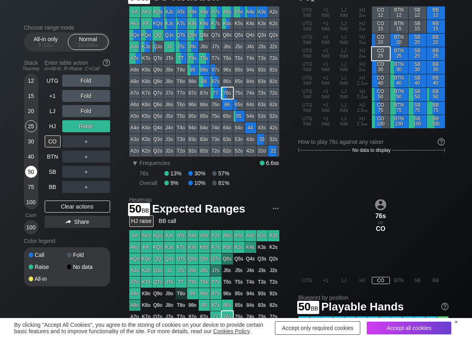
click at [36, 167] on div "50" at bounding box center [31, 172] width 12 height 12
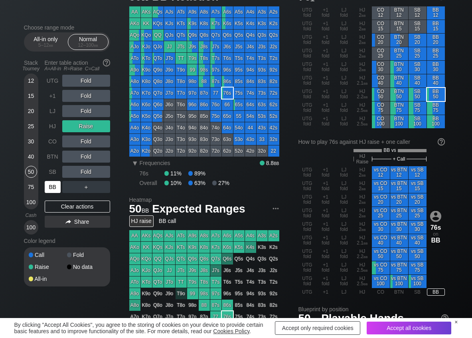
click at [49, 189] on div "BB" at bounding box center [53, 187] width 16 height 12
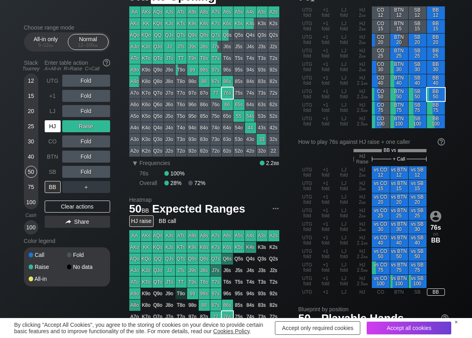
click at [55, 125] on div "HJ" at bounding box center [53, 126] width 16 height 12
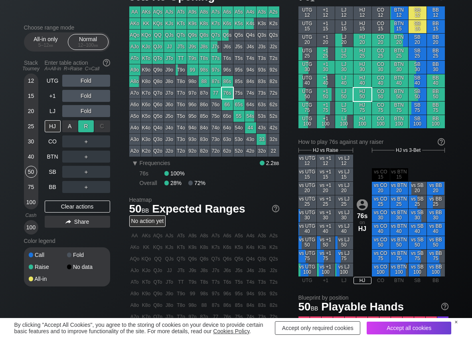
click at [83, 126] on div "R ✕" at bounding box center [86, 126] width 16 height 12
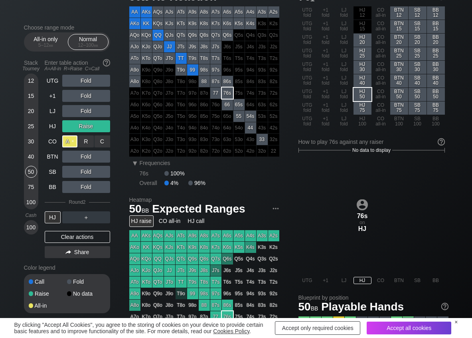
click at [74, 141] on div "A ✕" at bounding box center [70, 141] width 16 height 12
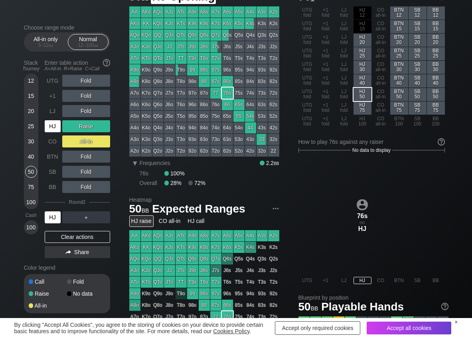
click at [56, 125] on div "HJ" at bounding box center [53, 126] width 16 height 12
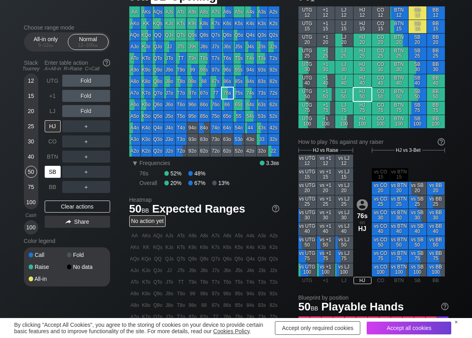
click at [49, 173] on div "SB" at bounding box center [53, 172] width 16 height 12
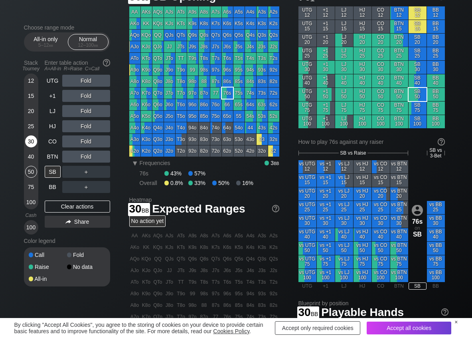
click at [34, 141] on div "30" at bounding box center [31, 141] width 12 height 12
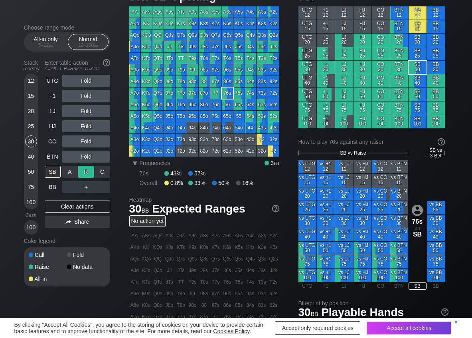
click at [82, 169] on div "R ✕" at bounding box center [86, 172] width 16 height 12
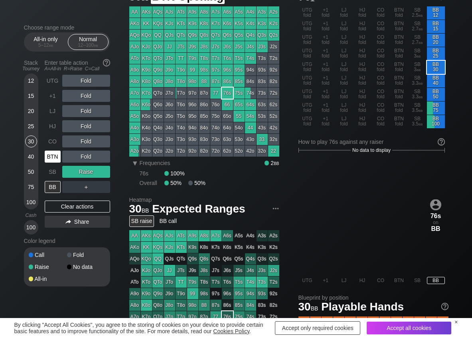
click at [54, 159] on div "BTN" at bounding box center [53, 157] width 16 height 12
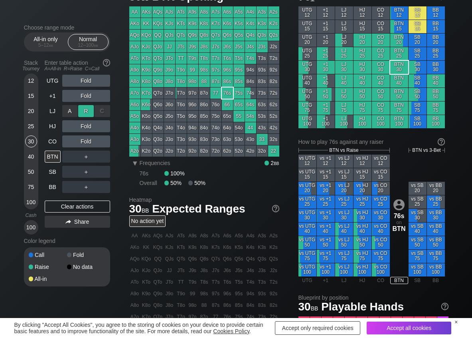
click at [90, 107] on div "R ✕" at bounding box center [86, 111] width 16 height 12
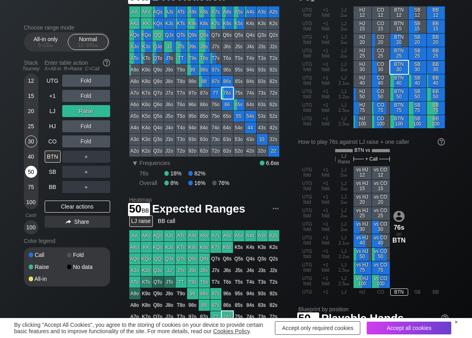
click at [31, 170] on div "50" at bounding box center [31, 172] width 12 height 12
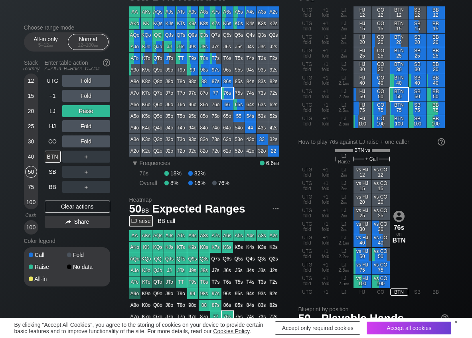
click at [112, 154] on div "Choose range mode All-in only 5 – 12 bb Normal 12 – 100 bb Stack Tourney Enter …" at bounding box center [73, 160] width 99 height 272
click at [107, 156] on div "C ✕" at bounding box center [103, 157] width 16 height 12
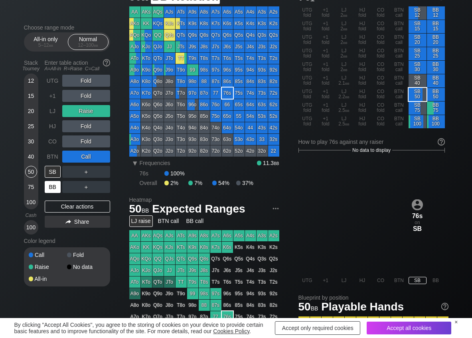
click at [55, 188] on div "BB" at bounding box center [53, 187] width 16 height 12
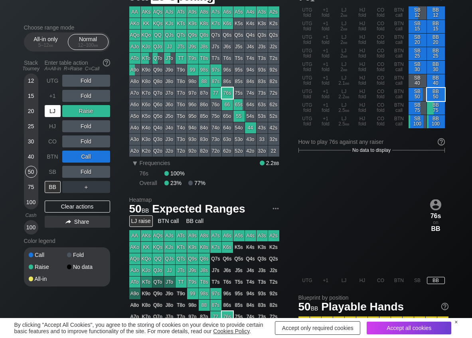
click at [53, 111] on div "LJ" at bounding box center [53, 111] width 16 height 12
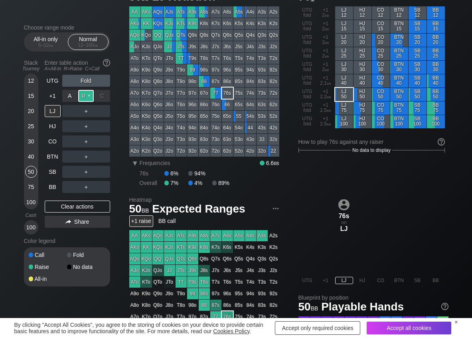
click at [85, 94] on div "R ✕" at bounding box center [86, 96] width 16 height 12
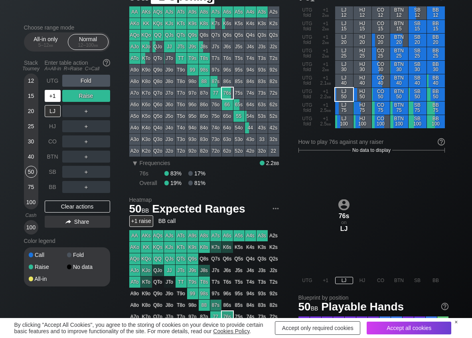
click at [59, 99] on div "+1" at bounding box center [53, 96] width 16 height 12
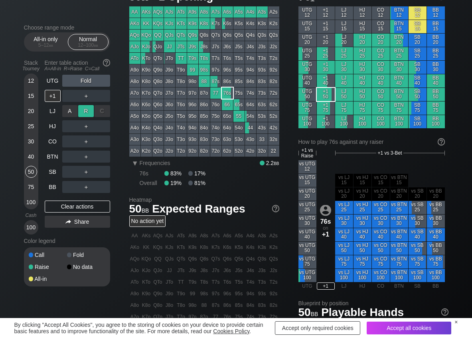
click at [83, 111] on div "R ✕" at bounding box center [86, 111] width 16 height 12
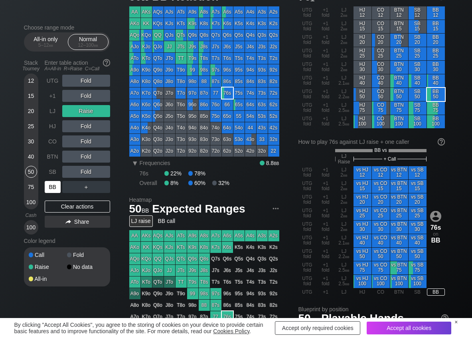
click at [52, 187] on div "BB" at bounding box center [53, 187] width 16 height 12
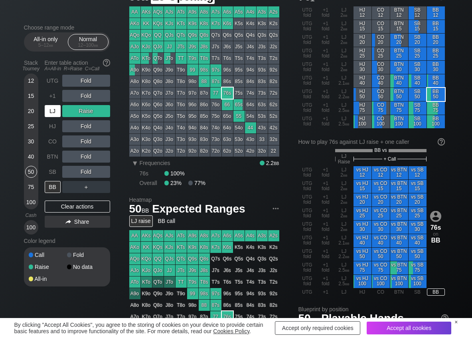
click at [54, 105] on div "LJ" at bounding box center [53, 111] width 16 height 12
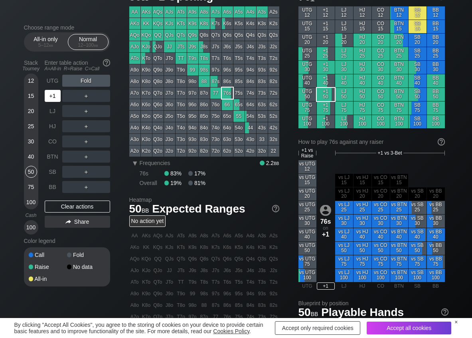
click at [54, 101] on div "+1" at bounding box center [53, 96] width 16 height 12
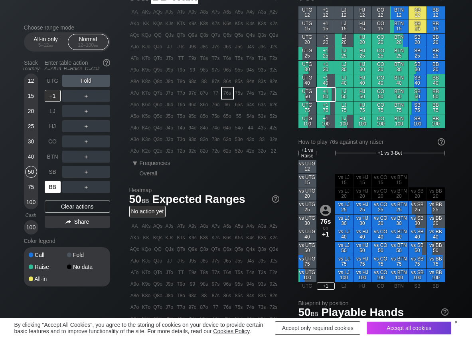
click at [52, 186] on div "BB" at bounding box center [53, 187] width 16 height 12
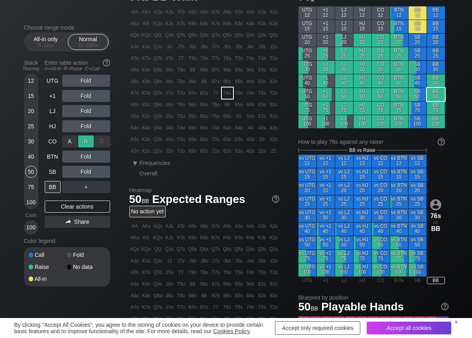
click at [88, 143] on div "R ✕" at bounding box center [86, 141] width 16 height 12
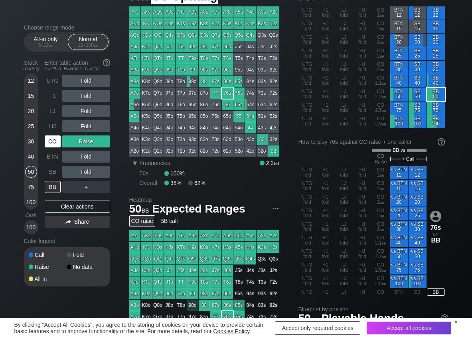
click at [48, 138] on div "CO" at bounding box center [53, 141] width 16 height 12
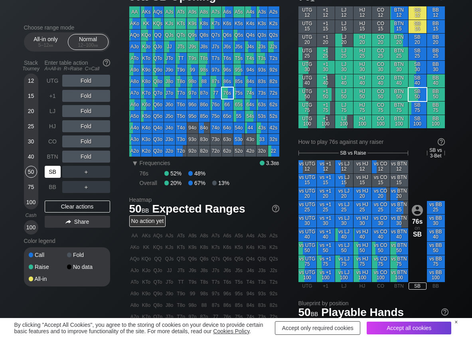
click at [51, 172] on div "SB" at bounding box center [53, 172] width 16 height 12
click at [79, 90] on div "R ✕" at bounding box center [86, 96] width 16 height 12
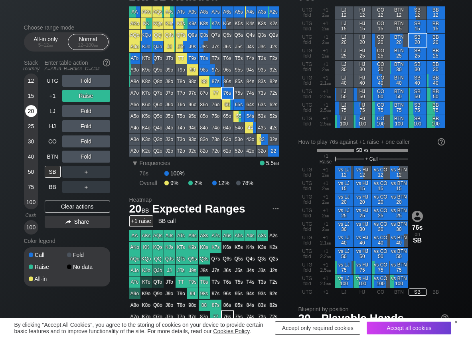
click at [28, 110] on div "20" at bounding box center [31, 111] width 12 height 12
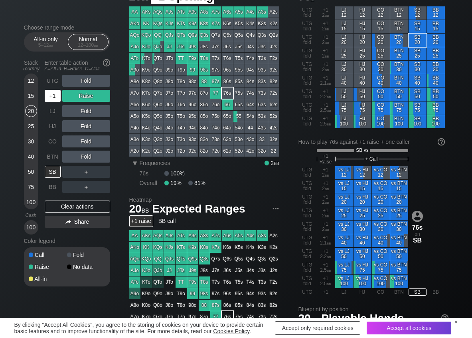
click at [50, 97] on div "+1" at bounding box center [53, 96] width 16 height 12
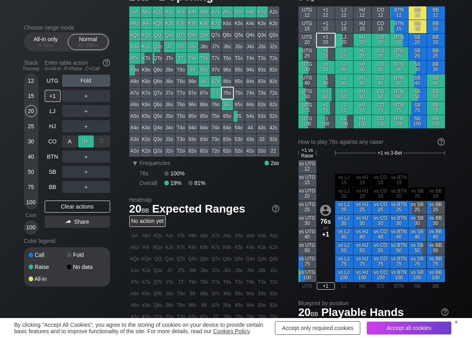
click at [87, 141] on div "R ✕" at bounding box center [86, 141] width 16 height 12
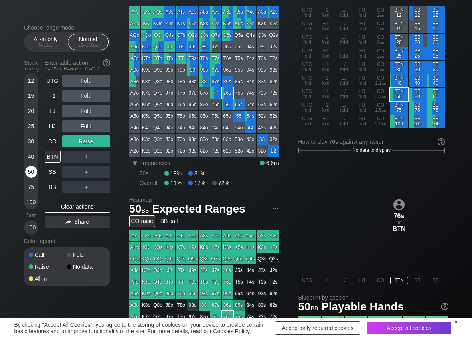
click at [32, 169] on div "50" at bounding box center [31, 172] width 12 height 12
click at [86, 157] on div "R ✕" at bounding box center [86, 157] width 16 height 12
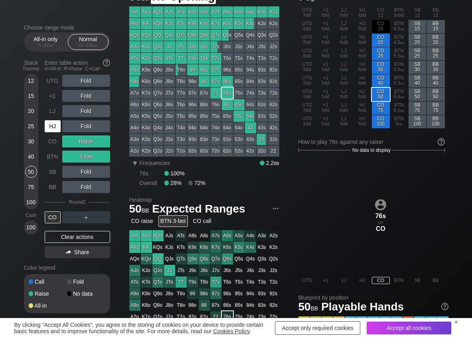
click at [56, 129] on div "HJ" at bounding box center [53, 126] width 16 height 12
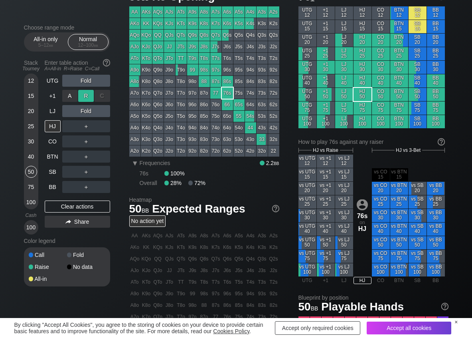
click at [90, 97] on div "R ✕" at bounding box center [86, 96] width 16 height 12
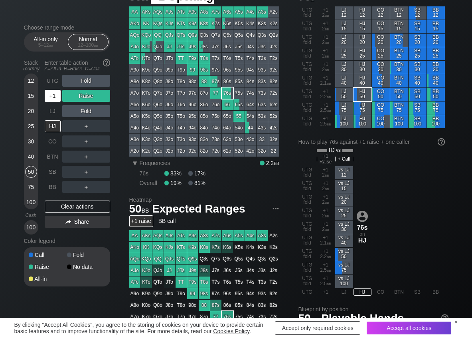
click at [57, 96] on div "+1" at bounding box center [53, 96] width 16 height 12
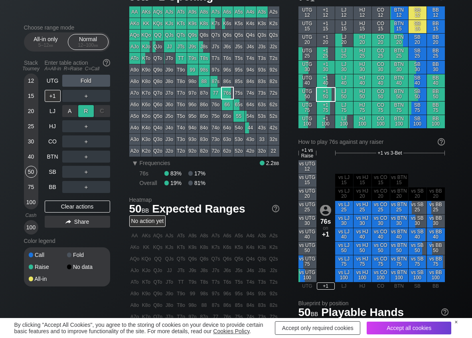
click at [82, 109] on div "R ✕" at bounding box center [86, 111] width 16 height 12
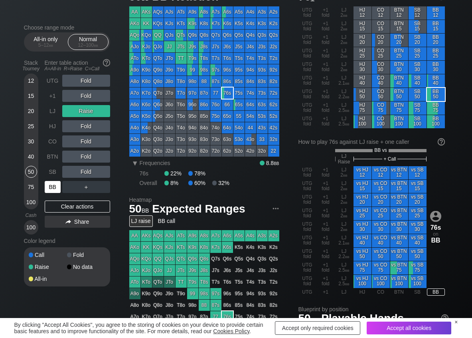
click at [54, 186] on div "BB" at bounding box center [53, 187] width 16 height 12
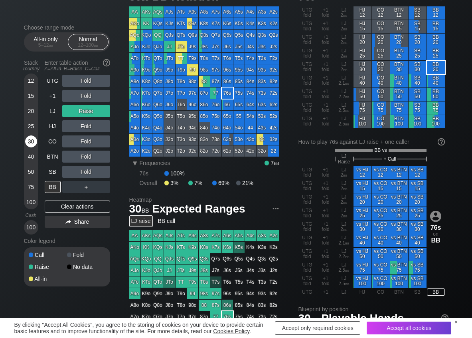
click at [32, 142] on div "30" at bounding box center [31, 141] width 12 height 12
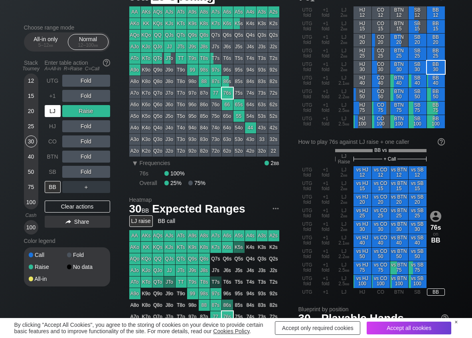
click at [51, 109] on div "LJ" at bounding box center [53, 111] width 16 height 12
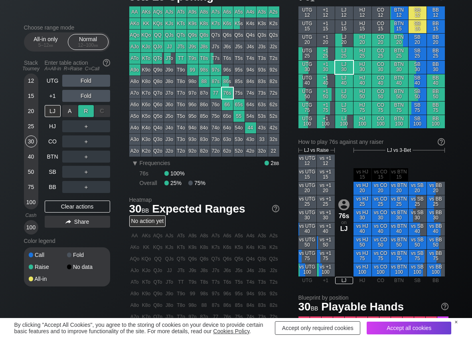
click at [87, 113] on div "R ✕" at bounding box center [86, 111] width 16 height 12
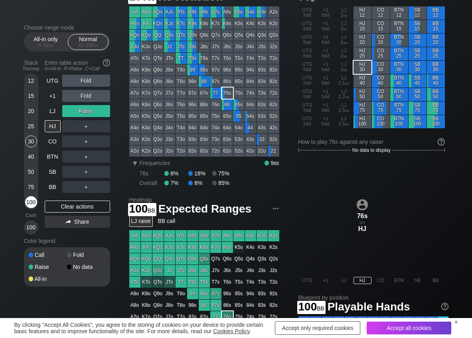
click at [35, 200] on div "100" at bounding box center [31, 202] width 12 height 12
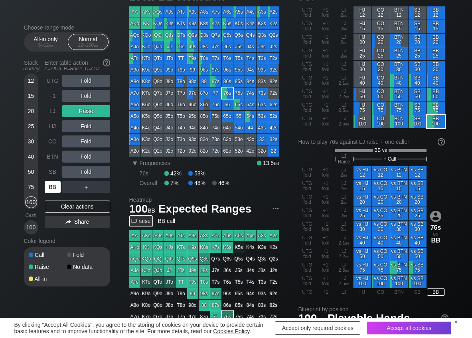
click at [52, 188] on div "BB" at bounding box center [53, 187] width 16 height 12
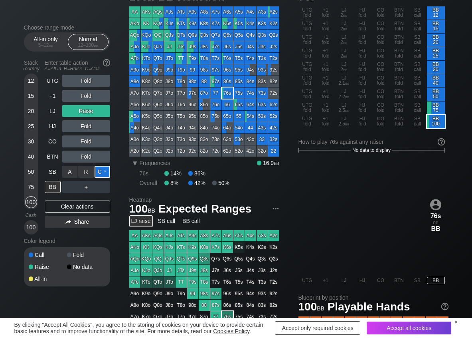
click at [106, 169] on div "C ✕" at bounding box center [103, 172] width 16 height 12
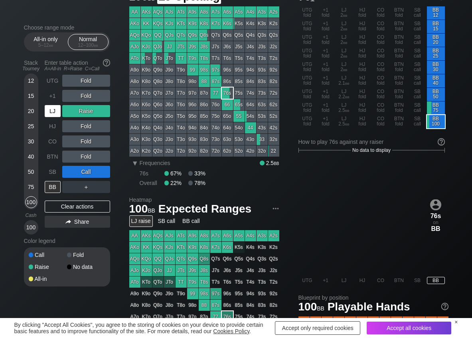
click at [56, 110] on div "LJ" at bounding box center [53, 111] width 16 height 12
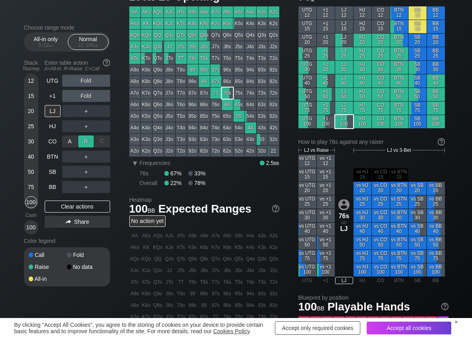
click at [90, 139] on div "R ✕" at bounding box center [86, 141] width 16 height 12
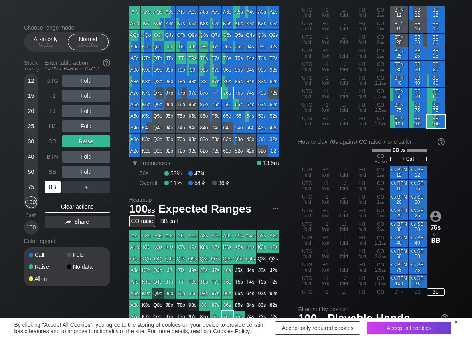
click at [53, 182] on div "BB" at bounding box center [53, 187] width 16 height 12
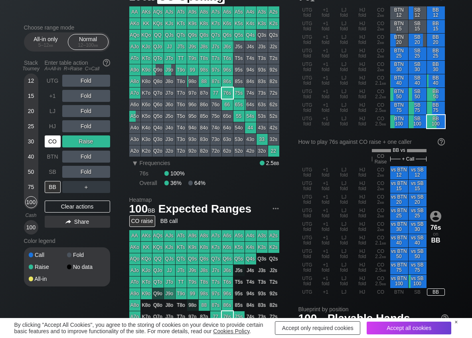
click at [56, 141] on div "CO" at bounding box center [53, 141] width 16 height 12
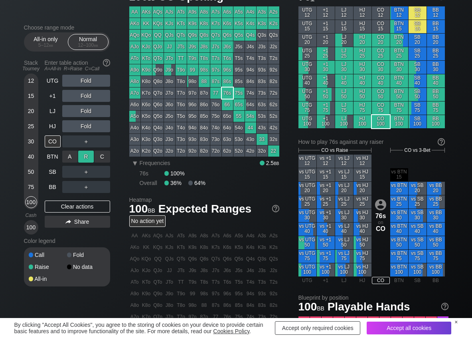
drag, startPoint x: 85, startPoint y: 150, endPoint x: 80, endPoint y: 155, distance: 6.2
click at [83, 151] on div "A ✕ R ✕ C ✕ ＋" at bounding box center [86, 156] width 48 height 18
click at [80, 155] on div "R ✕" at bounding box center [86, 157] width 16 height 12
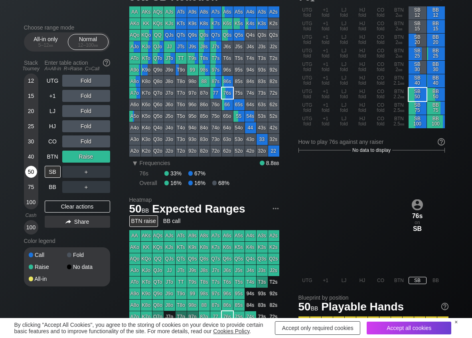
click at [34, 172] on div "50" at bounding box center [31, 172] width 12 height 12
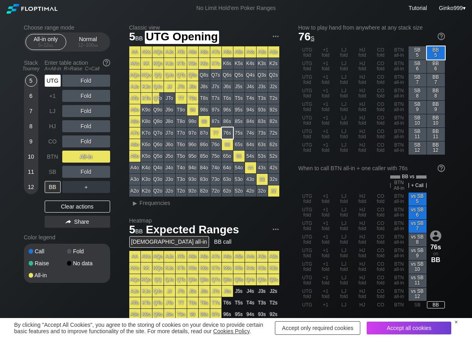
click at [56, 83] on div "UTG" at bounding box center [53, 81] width 16 height 12
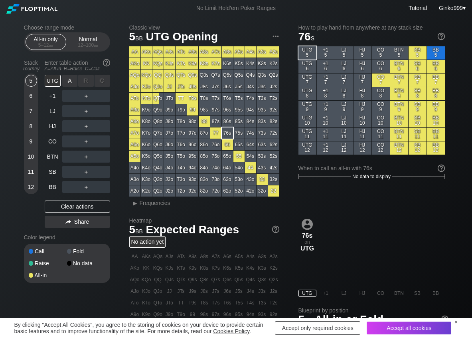
click at [73, 81] on div "A ✕" at bounding box center [70, 81] width 16 height 12
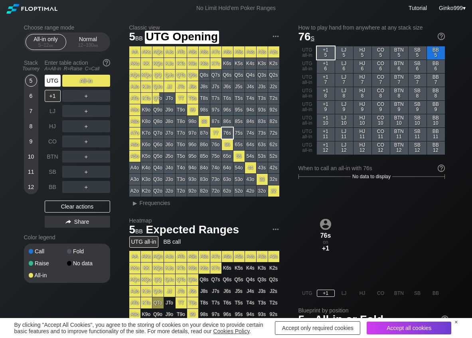
click at [57, 80] on div "UTG" at bounding box center [53, 81] width 16 height 12
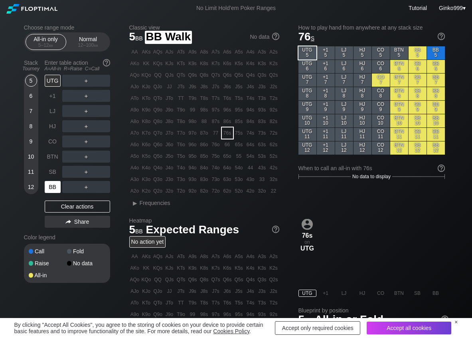
click at [57, 186] on div "BB" at bounding box center [53, 187] width 16 height 12
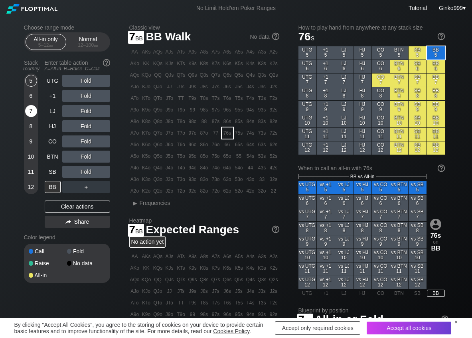
click at [32, 111] on div "7" at bounding box center [31, 111] width 12 height 12
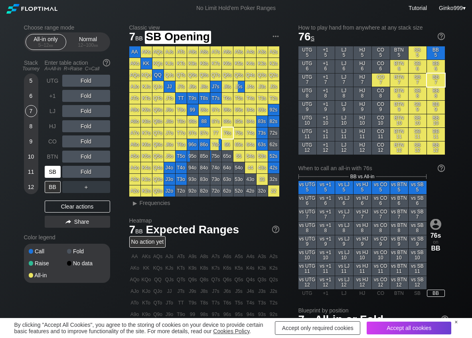
click at [51, 173] on div "SB" at bounding box center [53, 172] width 16 height 12
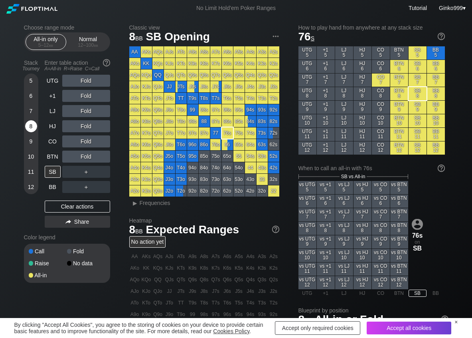
click at [34, 127] on div "8" at bounding box center [31, 126] width 12 height 12
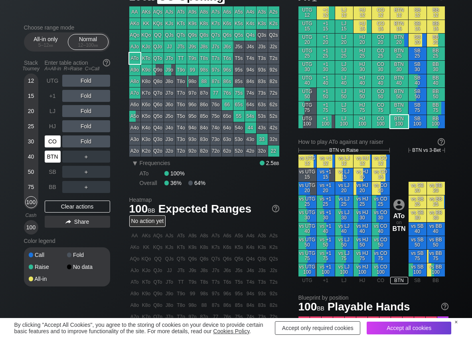
scroll to position [40, 0]
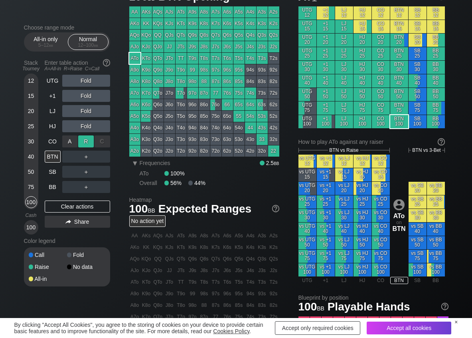
click at [82, 144] on div "R ✕" at bounding box center [86, 141] width 16 height 12
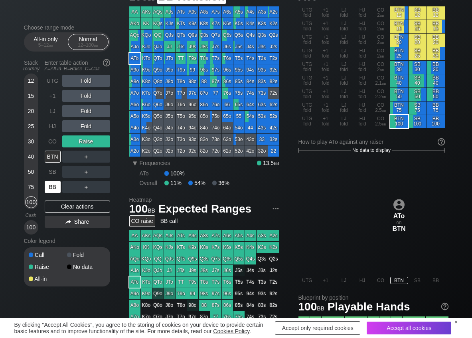
click at [57, 189] on div "BB" at bounding box center [53, 187] width 16 height 12
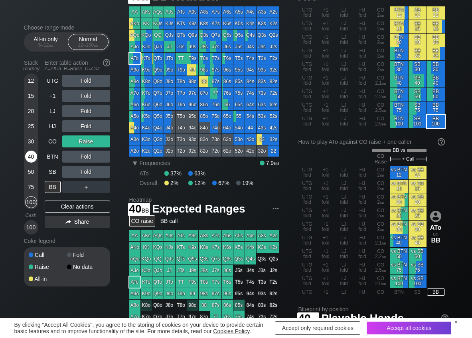
click at [28, 154] on div "40" at bounding box center [31, 157] width 12 height 12
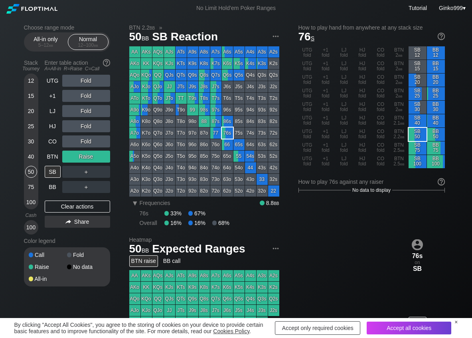
scroll to position [40, 0]
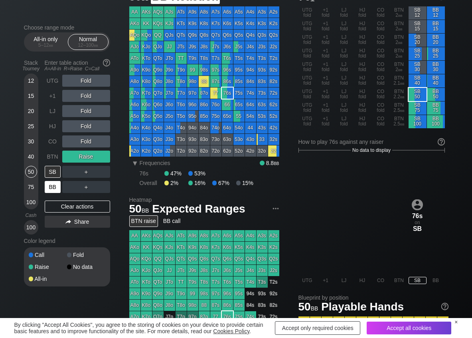
click at [52, 184] on div "BB" at bounding box center [53, 187] width 16 height 12
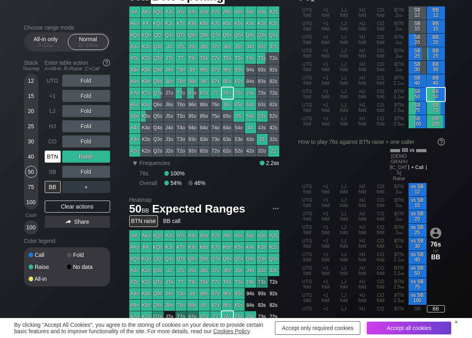
click at [56, 155] on div "BTN" at bounding box center [53, 157] width 16 height 12
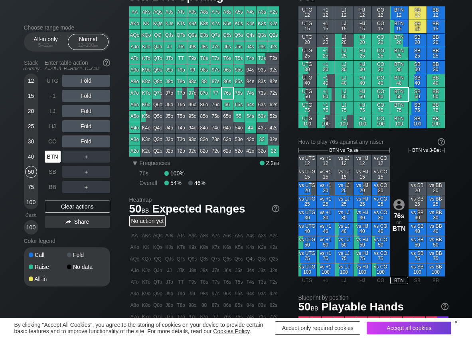
click at [50, 155] on div "BTN" at bounding box center [53, 157] width 16 height 12
drag, startPoint x: 85, startPoint y: 155, endPoint x: 70, endPoint y: 166, distance: 18.0
click at [84, 155] on div "R ✕" at bounding box center [86, 157] width 16 height 12
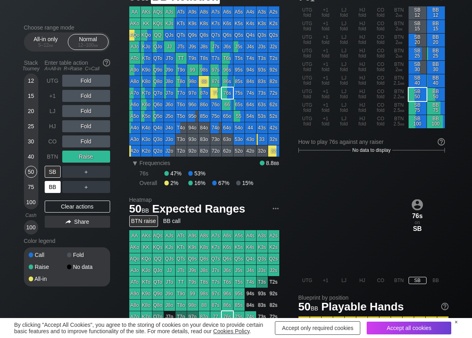
click at [55, 189] on div "BB" at bounding box center [53, 187] width 16 height 12
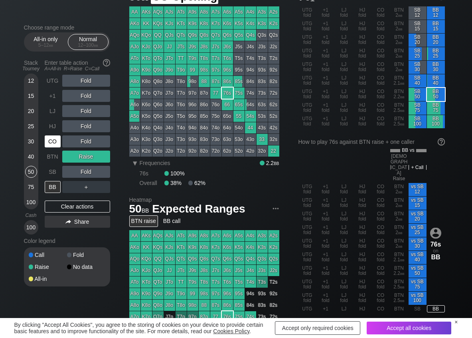
click at [58, 145] on div "CO" at bounding box center [53, 141] width 16 height 12
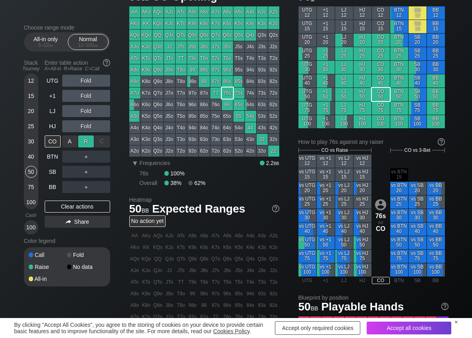
click at [82, 146] on div "R ✕" at bounding box center [86, 141] width 16 height 12
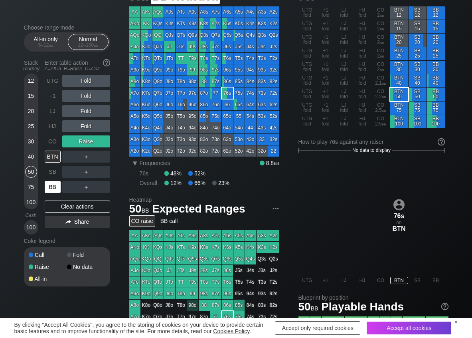
click at [51, 186] on div "BB" at bounding box center [53, 187] width 16 height 12
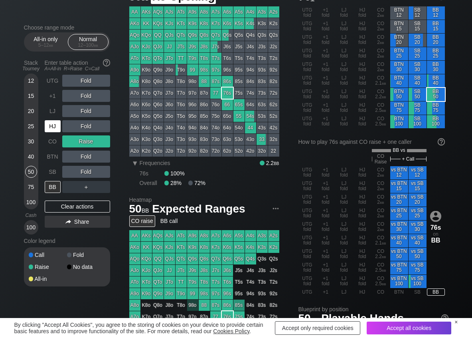
click at [50, 123] on div "HJ" at bounding box center [53, 126] width 16 height 12
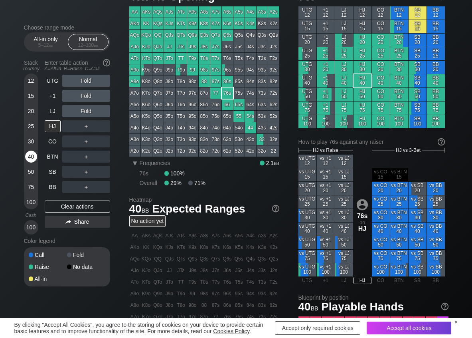
click at [27, 154] on div "40" at bounding box center [31, 157] width 12 height 12
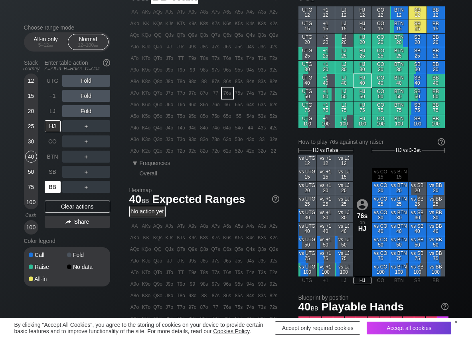
click at [55, 187] on div "BB" at bounding box center [53, 187] width 16 height 12
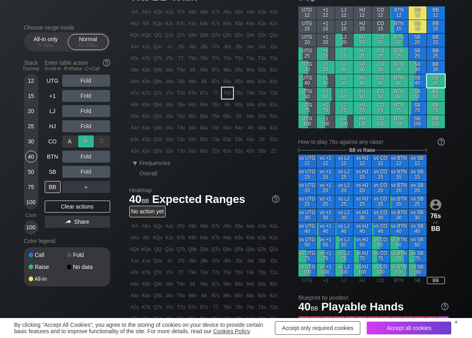
click at [91, 146] on div "R ✕" at bounding box center [86, 141] width 16 height 12
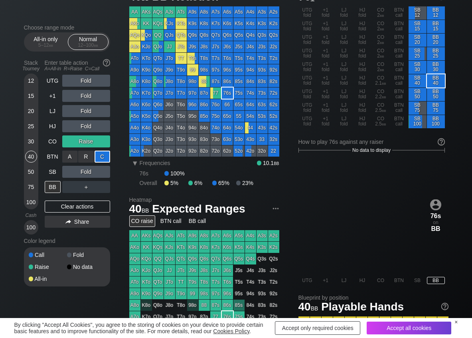
click at [107, 162] on div "C ✕" at bounding box center [103, 157] width 16 height 12
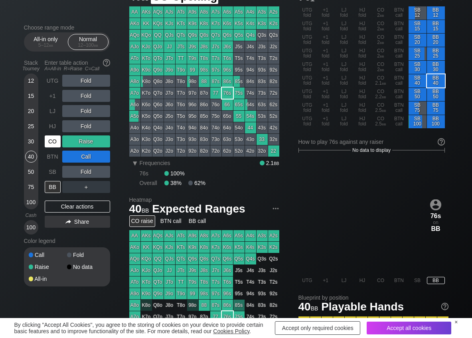
click at [50, 140] on div "CO" at bounding box center [53, 141] width 16 height 12
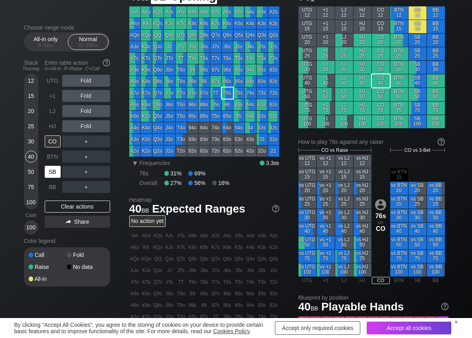
click at [54, 175] on div "SB" at bounding box center [53, 172] width 16 height 12
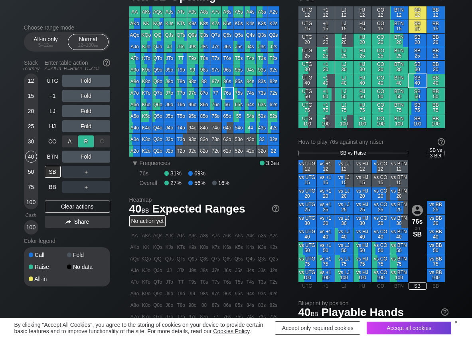
click at [87, 135] on div "R ✕" at bounding box center [86, 141] width 16 height 12
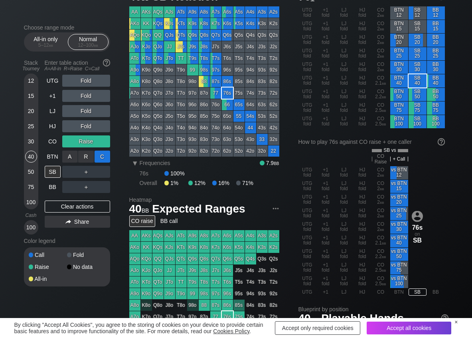
click at [98, 155] on div "C ✕" at bounding box center [103, 157] width 16 height 12
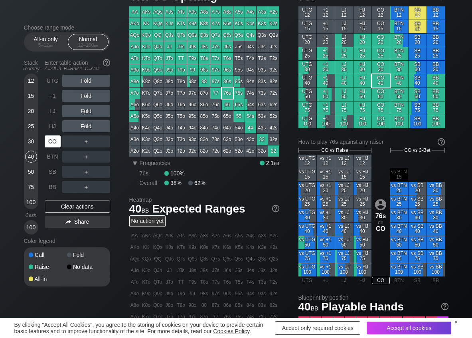
click at [56, 142] on div "CO" at bounding box center [53, 141] width 16 height 12
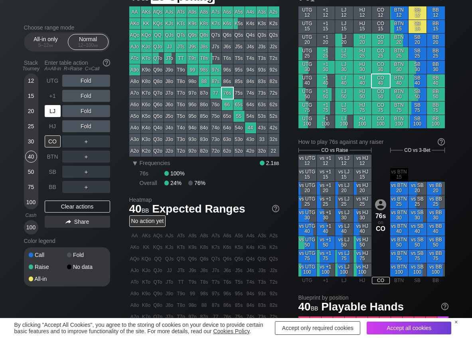
click at [51, 109] on div "LJ" at bounding box center [53, 111] width 16 height 12
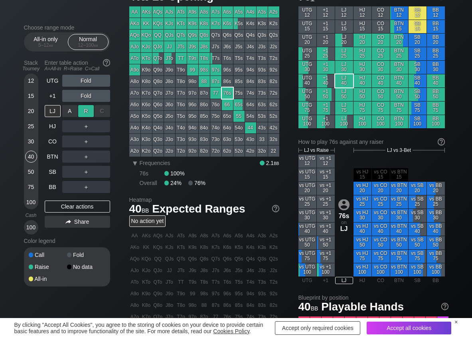
click at [84, 107] on div "R ✕" at bounding box center [86, 111] width 16 height 12
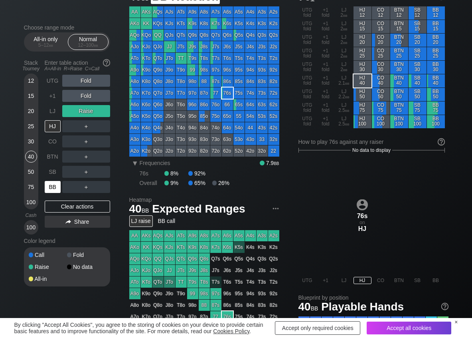
click at [54, 184] on div "BB" at bounding box center [53, 187] width 16 height 12
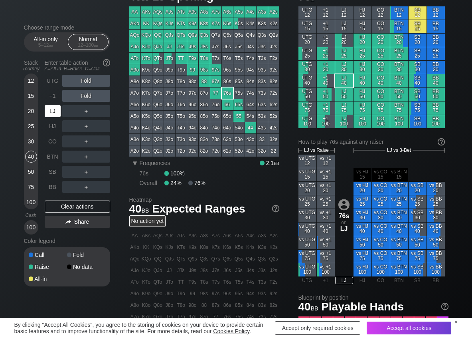
click at [53, 108] on div "LJ" at bounding box center [53, 111] width 16 height 12
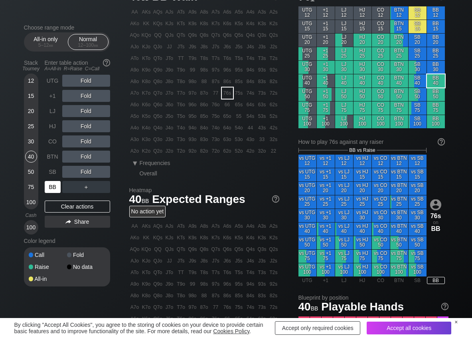
click at [50, 190] on div "BB" at bounding box center [53, 187] width 16 height 12
click at [101, 171] on div "C ✕" at bounding box center [103, 172] width 16 height 12
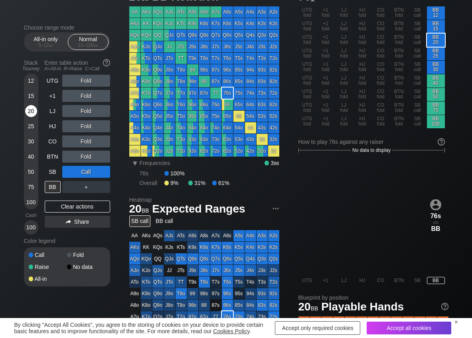
click at [33, 113] on div "20" at bounding box center [31, 111] width 12 height 12
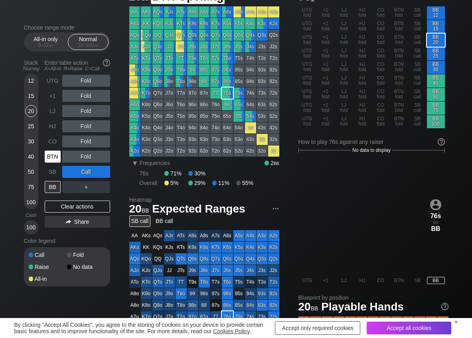
click at [55, 160] on div "BTN" at bounding box center [53, 157] width 16 height 12
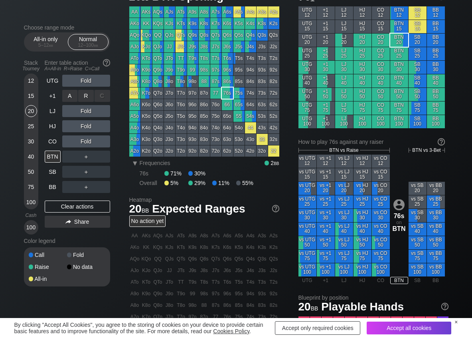
click at [88, 91] on div "R ✕" at bounding box center [86, 96] width 16 height 12
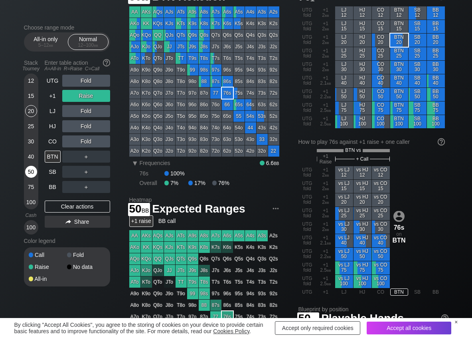
click at [30, 174] on div "50" at bounding box center [31, 172] width 12 height 12
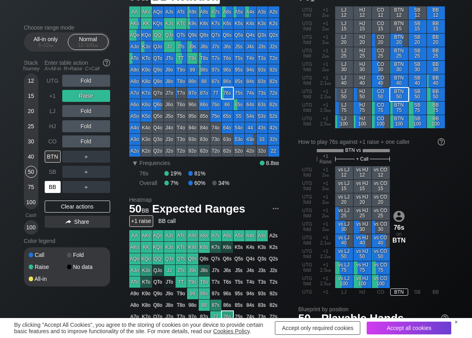
click at [48, 186] on div "BB" at bounding box center [53, 187] width 16 height 12
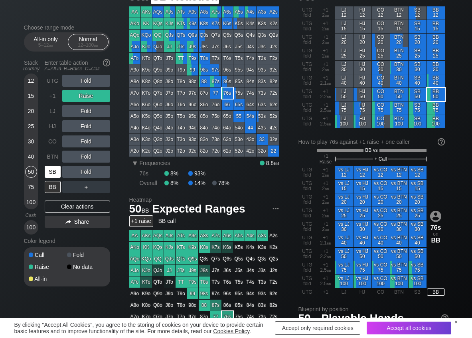
click at [57, 169] on div "SB" at bounding box center [53, 172] width 16 height 12
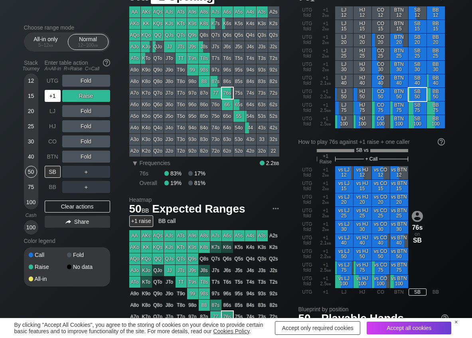
click at [57, 95] on div "+1" at bounding box center [53, 96] width 16 height 12
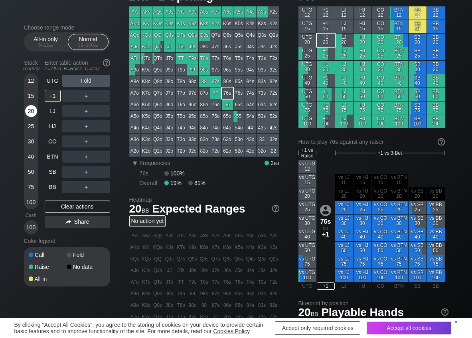
click at [31, 111] on div "20" at bounding box center [31, 111] width 12 height 12
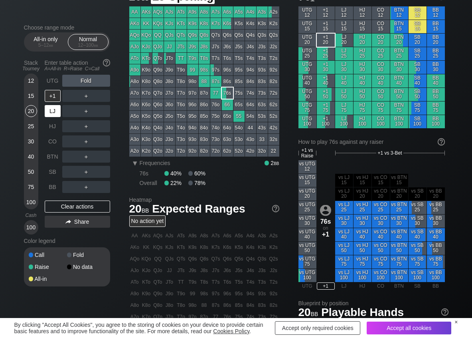
click at [53, 113] on div "LJ" at bounding box center [53, 111] width 16 height 12
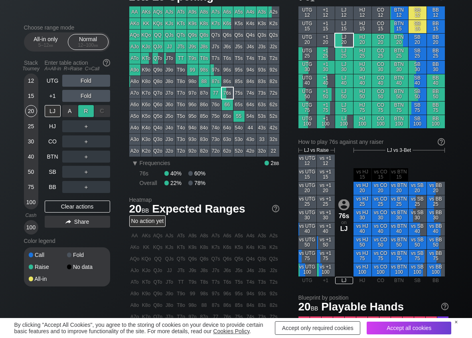
click at [84, 113] on div "R ✕" at bounding box center [86, 111] width 16 height 12
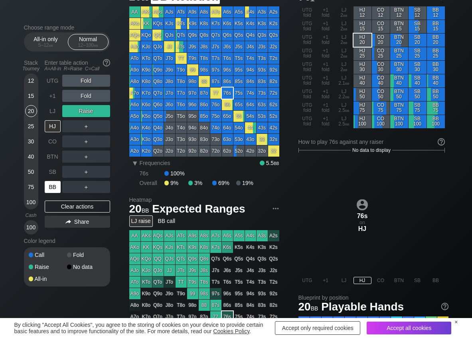
click at [52, 182] on div "BB" at bounding box center [53, 187] width 16 height 12
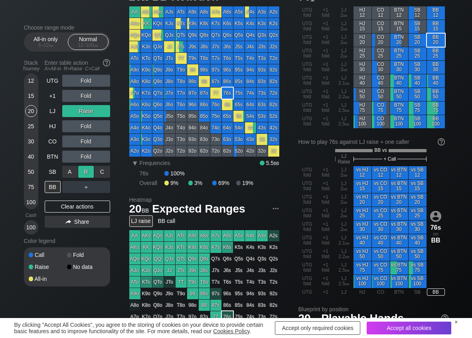
click at [89, 171] on div "R ✕" at bounding box center [86, 172] width 16 height 12
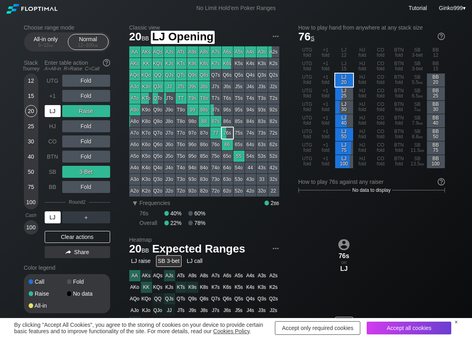
click at [54, 113] on div "LJ" at bounding box center [53, 111] width 16 height 12
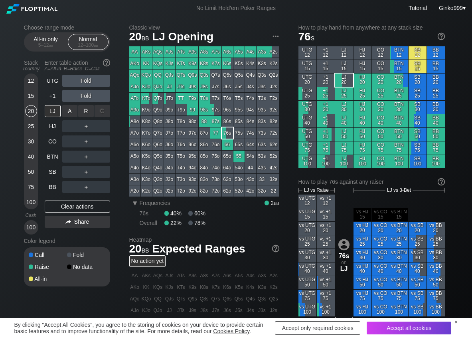
click at [82, 109] on div "R ✕" at bounding box center [86, 111] width 16 height 12
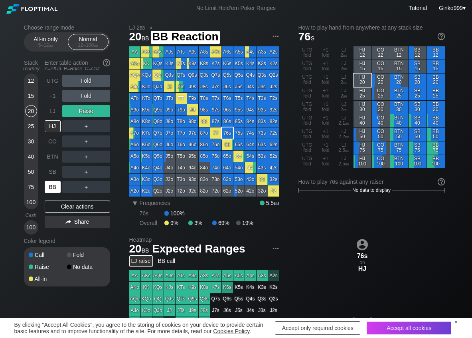
click at [49, 186] on div "BB" at bounding box center [53, 187] width 16 height 12
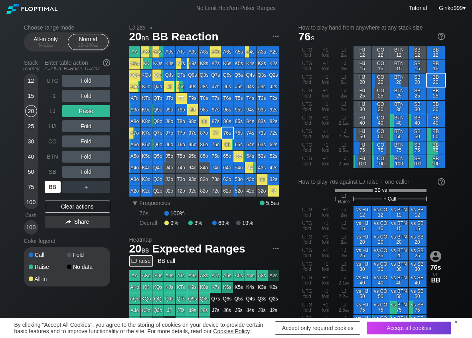
click at [55, 187] on div "BB" at bounding box center [53, 187] width 16 height 12
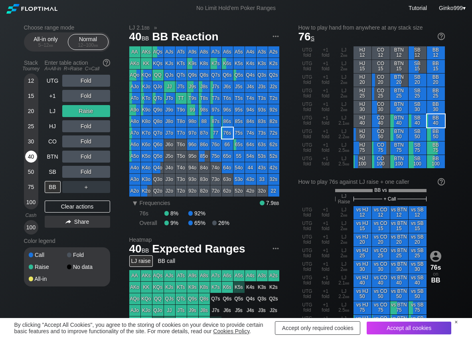
click at [33, 158] on div "40" at bounding box center [31, 157] width 12 height 12
click at [89, 188] on div "R ✕" at bounding box center [86, 187] width 16 height 12
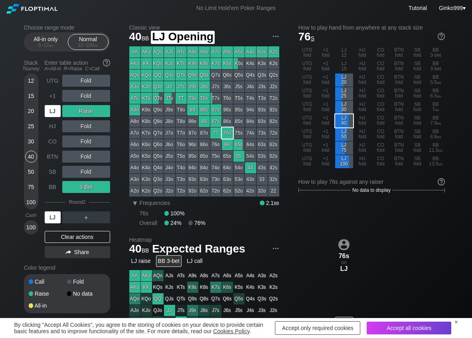
click at [55, 112] on div "LJ" at bounding box center [53, 111] width 16 height 12
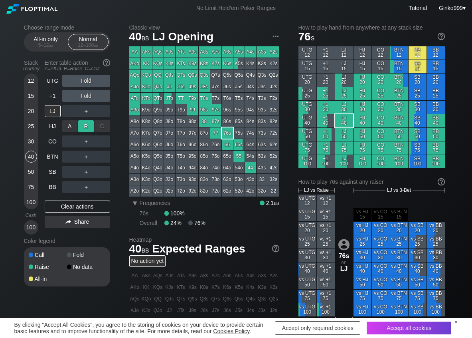
click at [82, 125] on div "R ✕" at bounding box center [86, 126] width 16 height 12
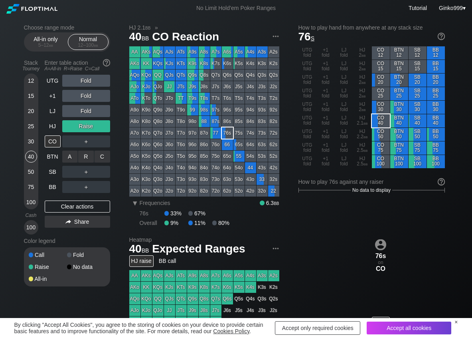
click at [105, 156] on div "C ✕" at bounding box center [103, 157] width 16 height 12
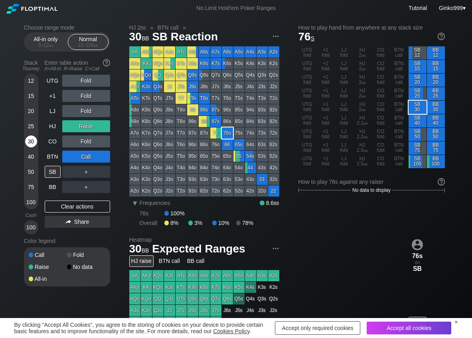
click at [34, 140] on div "30" at bounding box center [31, 141] width 12 height 12
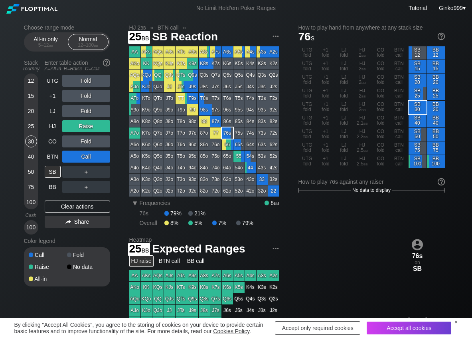
click at [54, 126] on div "HJ" at bounding box center [53, 126] width 16 height 12
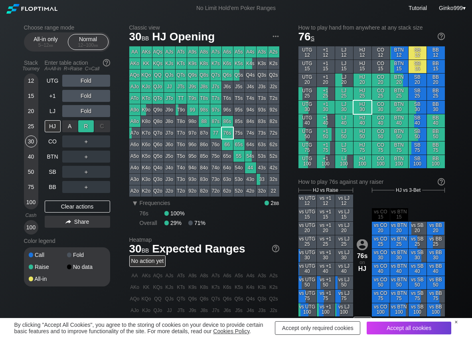
click at [90, 128] on div "R ✕" at bounding box center [86, 126] width 16 height 12
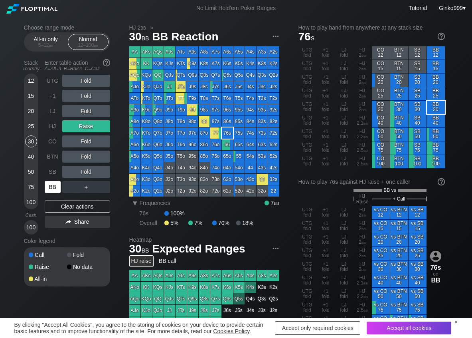
click at [48, 182] on div "BB" at bounding box center [53, 187] width 16 height 12
click at [34, 144] on div "30" at bounding box center [31, 141] width 12 height 12
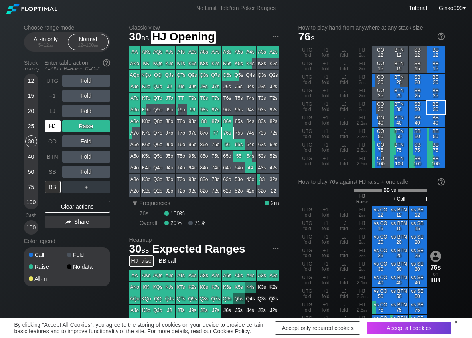
click at [52, 125] on div "HJ" at bounding box center [53, 126] width 16 height 12
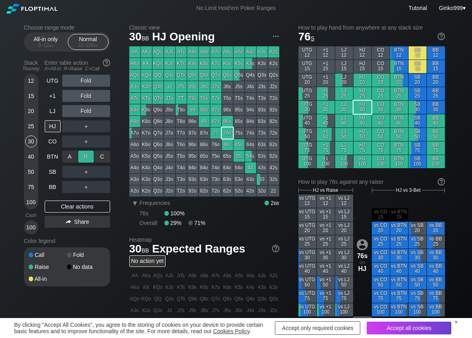
click at [84, 158] on div "R ✕" at bounding box center [86, 157] width 16 height 12
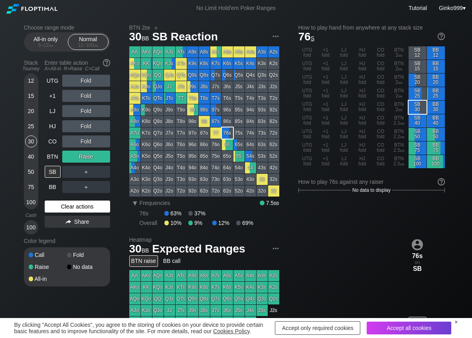
click at [77, 206] on div "Clear actions" at bounding box center [77, 206] width 65 height 12
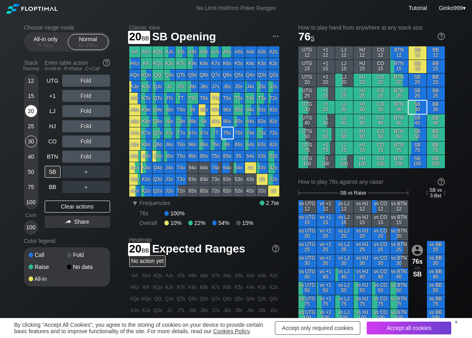
click at [31, 110] on div "20" at bounding box center [31, 111] width 12 height 12
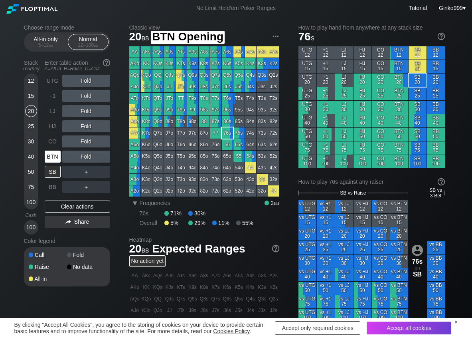
click at [54, 161] on div "BTN" at bounding box center [53, 157] width 16 height 12
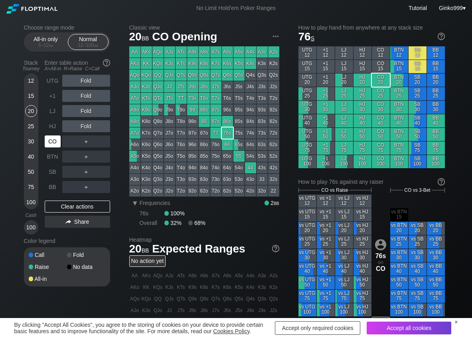
click at [48, 142] on div "CO" at bounding box center [53, 141] width 16 height 12
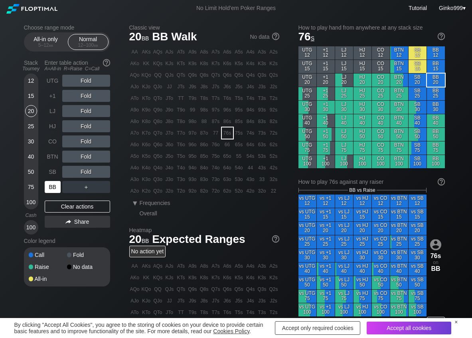
click at [50, 188] on div "BB" at bounding box center [53, 187] width 16 height 12
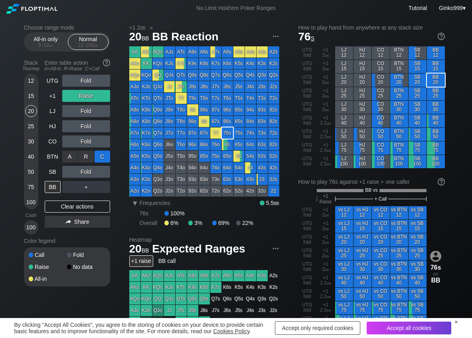
click at [101, 158] on div "C ✕" at bounding box center [103, 157] width 16 height 12
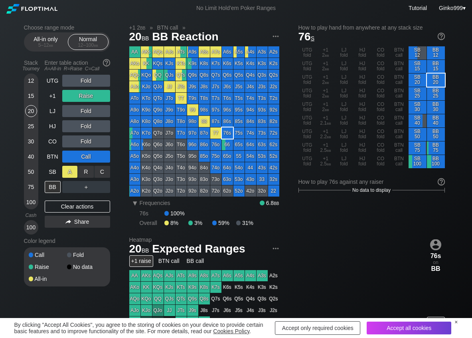
click at [72, 171] on div "A ✕" at bounding box center [70, 172] width 16 height 12
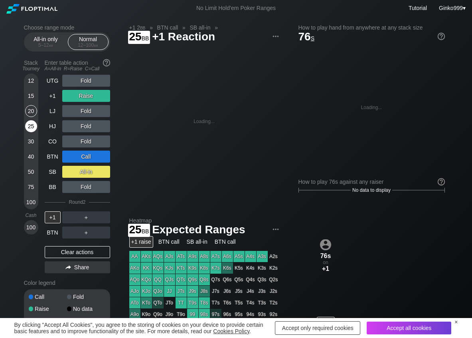
click at [32, 128] on div "25" at bounding box center [31, 126] width 12 height 12
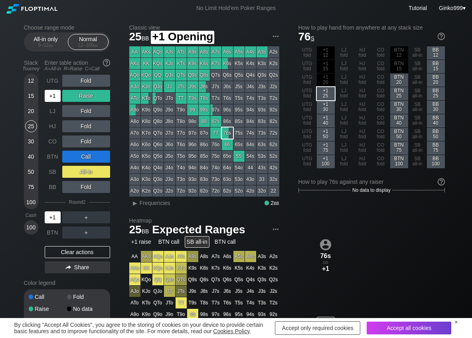
click at [54, 97] on div "+1" at bounding box center [53, 96] width 16 height 12
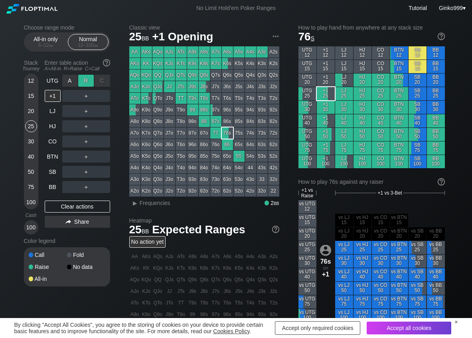
click at [86, 80] on div "R ✕" at bounding box center [86, 81] width 16 height 12
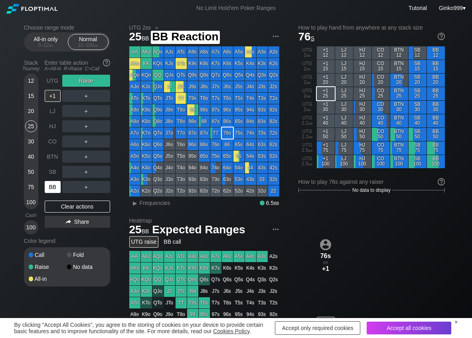
click at [54, 186] on div "BB" at bounding box center [53, 187] width 16 height 12
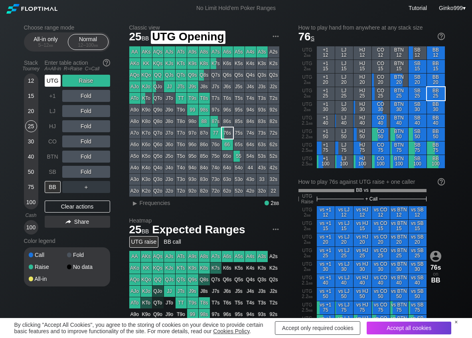
click at [54, 79] on div "UTG" at bounding box center [53, 81] width 16 height 12
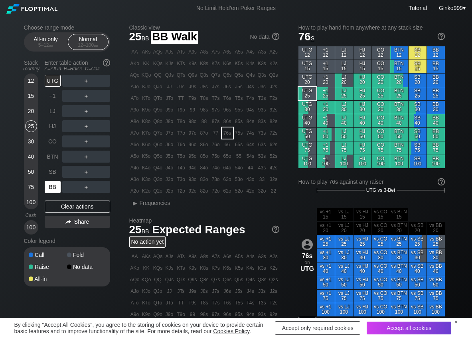
click at [56, 187] on div "BB" at bounding box center [53, 187] width 16 height 12
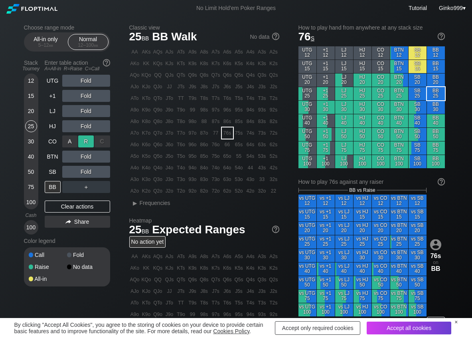
click at [85, 145] on div "R ✕" at bounding box center [86, 141] width 16 height 12
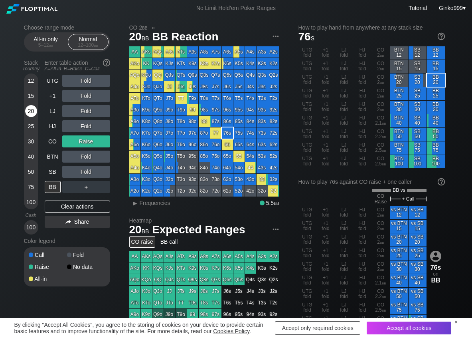
click at [36, 112] on div "20" at bounding box center [31, 111] width 12 height 12
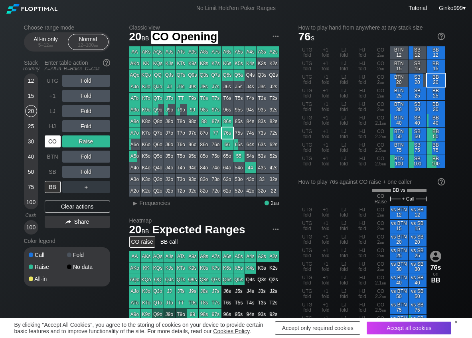
click at [49, 139] on div "CO" at bounding box center [53, 141] width 16 height 12
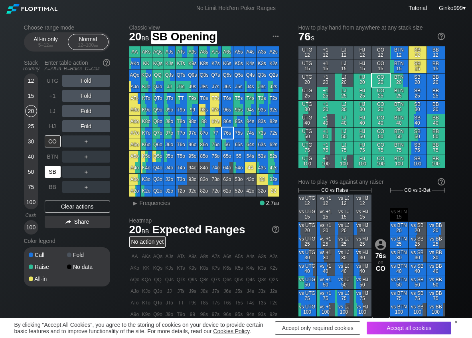
click at [52, 169] on div "SB" at bounding box center [53, 172] width 16 height 12
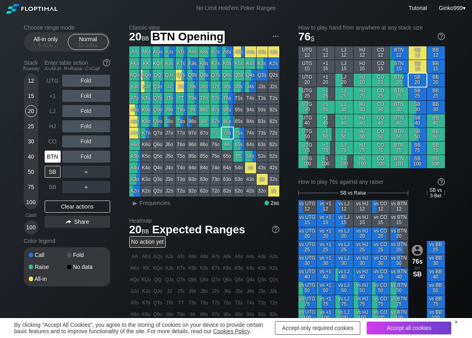
click at [56, 154] on div "BTN" at bounding box center [53, 157] width 16 height 12
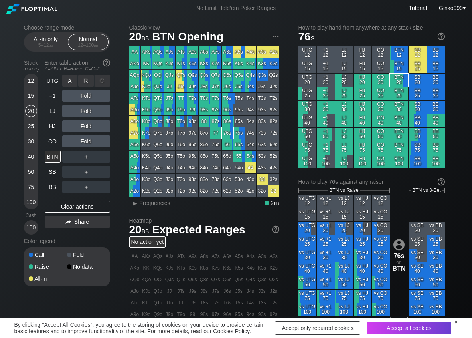
click at [88, 84] on div "R ✕" at bounding box center [86, 81] width 16 height 12
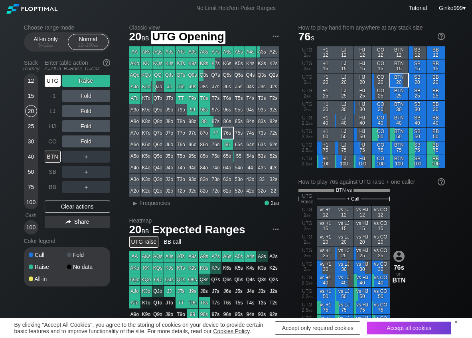
click at [58, 77] on div "UTG" at bounding box center [53, 81] width 16 height 12
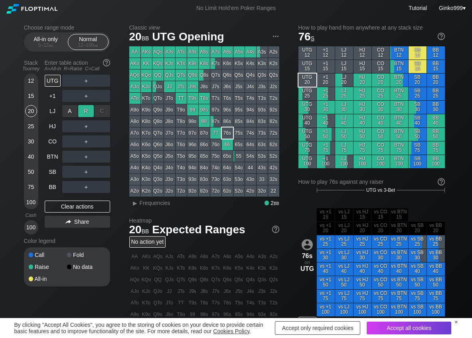
click at [85, 113] on div "R ✕" at bounding box center [86, 111] width 16 height 12
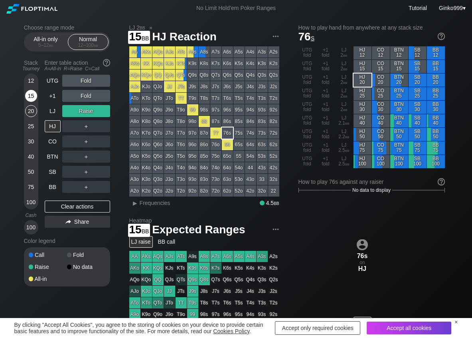
click at [35, 98] on div "15" at bounding box center [31, 96] width 12 height 12
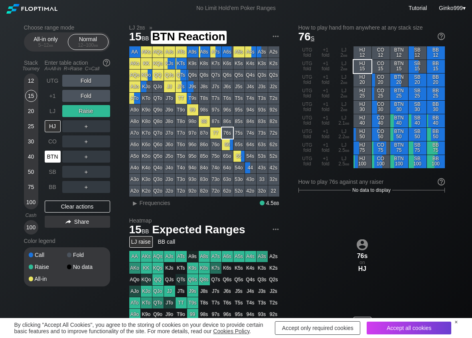
click at [49, 155] on div "BTN" at bounding box center [53, 157] width 16 height 12
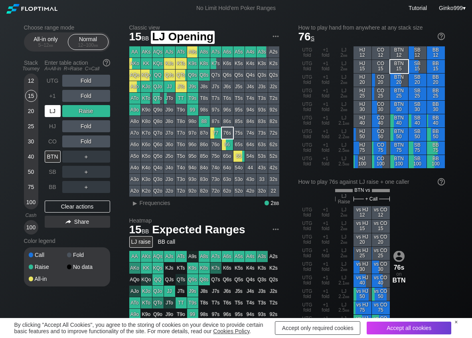
click at [58, 108] on div "LJ" at bounding box center [53, 111] width 16 height 12
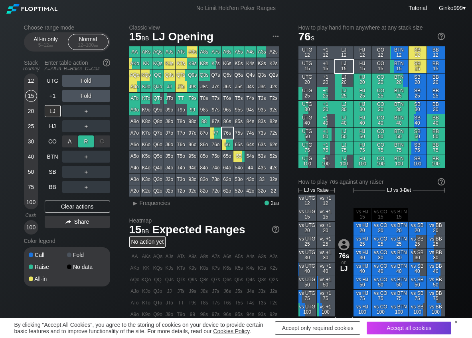
click at [90, 144] on div "R ✕" at bounding box center [86, 141] width 16 height 12
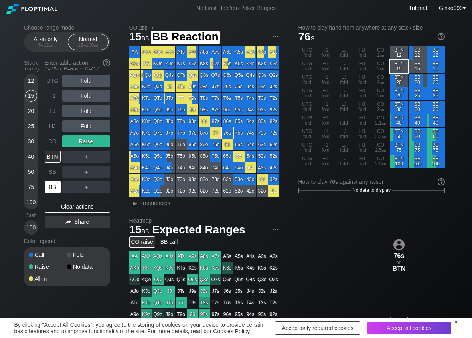
click at [55, 186] on div "BB" at bounding box center [53, 187] width 16 height 12
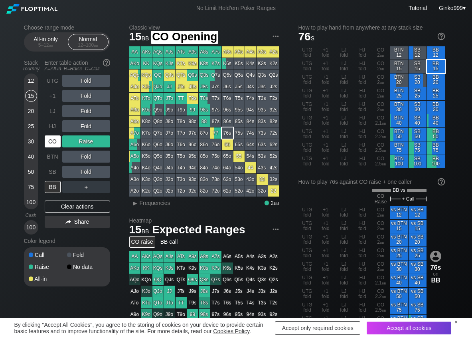
click at [57, 143] on div "CO" at bounding box center [53, 141] width 16 height 12
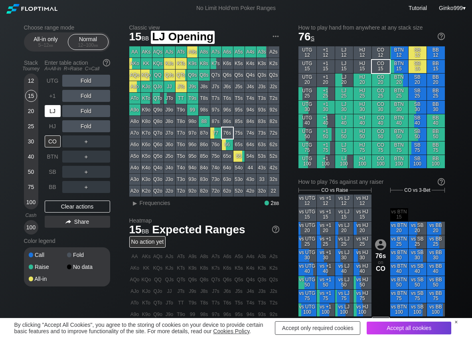
click at [54, 109] on div "LJ" at bounding box center [53, 111] width 16 height 12
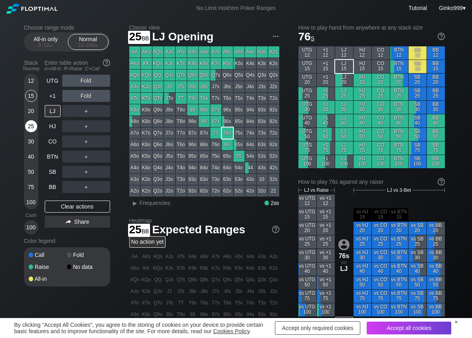
click at [31, 127] on div "25" at bounding box center [31, 126] width 12 height 12
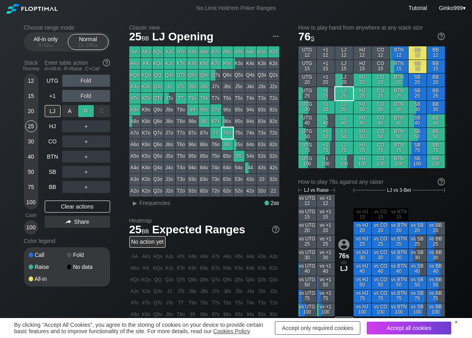
click at [90, 110] on div "R ✕" at bounding box center [86, 111] width 16 height 12
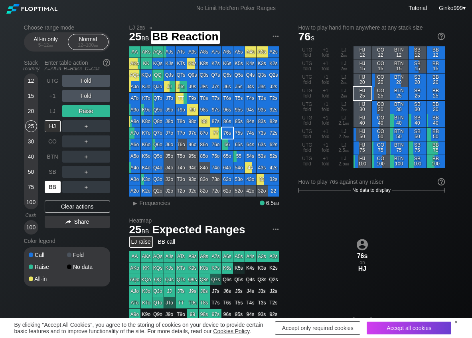
click at [51, 184] on div "BB" at bounding box center [53, 187] width 16 height 12
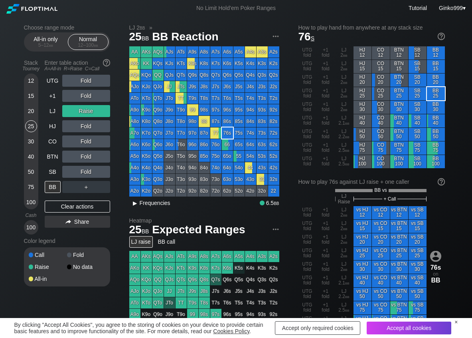
click at [149, 203] on span "Frequencies" at bounding box center [155, 203] width 31 height 6
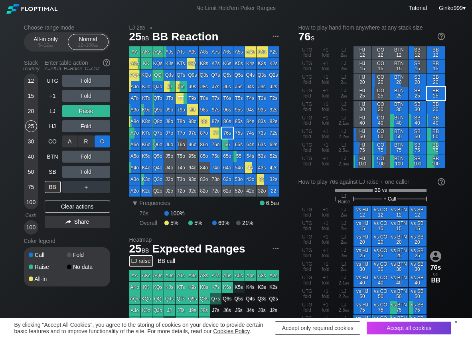
drag, startPoint x: 101, startPoint y: 141, endPoint x: 71, endPoint y: 141, distance: 29.9
click at [101, 141] on div "C ✕" at bounding box center [103, 141] width 16 height 12
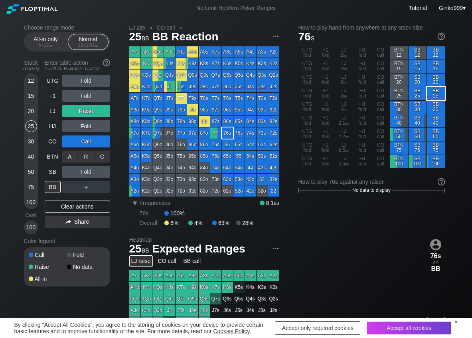
click at [95, 154] on div "C ✕" at bounding box center [103, 157] width 16 height 12
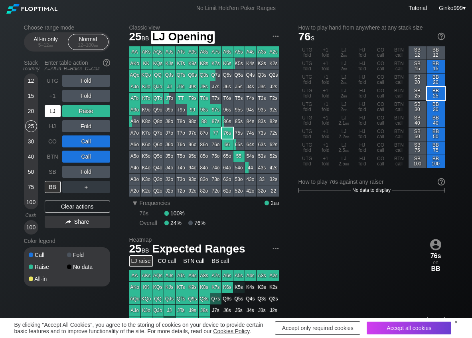
click at [53, 113] on div "LJ" at bounding box center [53, 111] width 16 height 12
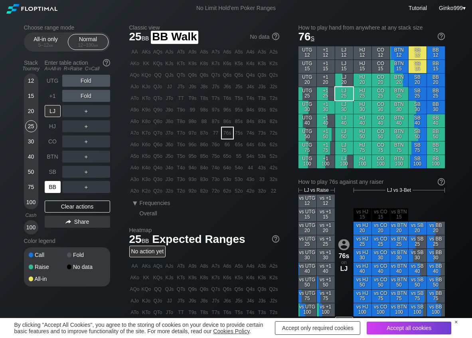
click at [56, 189] on div "BB" at bounding box center [53, 187] width 16 height 12
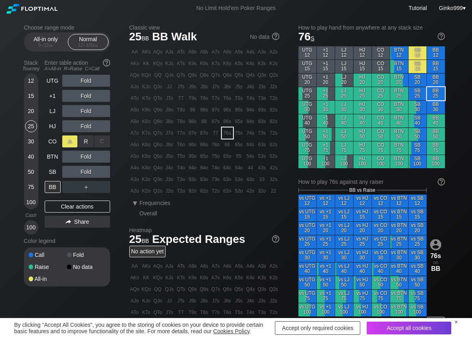
drag, startPoint x: 82, startPoint y: 139, endPoint x: 70, endPoint y: 141, distance: 11.7
click at [82, 140] on div "R ✕" at bounding box center [86, 141] width 16 height 12
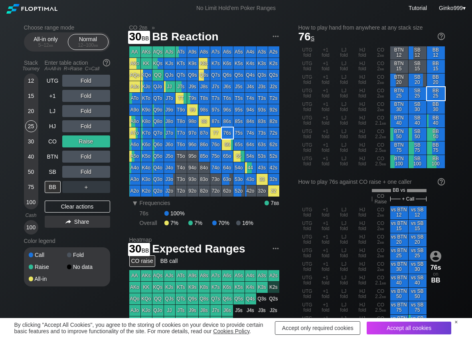
drag, startPoint x: 28, startPoint y: 141, endPoint x: 41, endPoint y: 165, distance: 27.3
click at [28, 141] on div "30" at bounding box center [31, 141] width 12 height 12
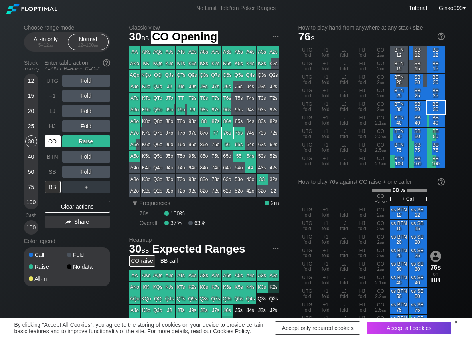
click at [48, 140] on div "CO" at bounding box center [53, 141] width 16 height 12
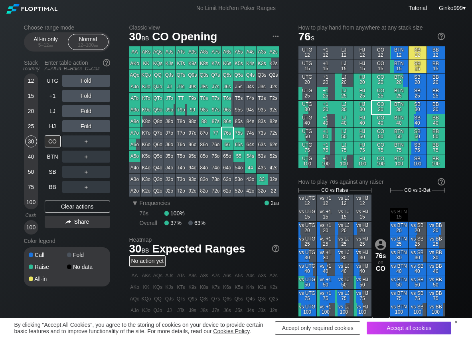
drag, startPoint x: 32, startPoint y: 140, endPoint x: 41, endPoint y: 171, distance: 31.9
click at [32, 141] on div "30" at bounding box center [31, 141] width 12 height 12
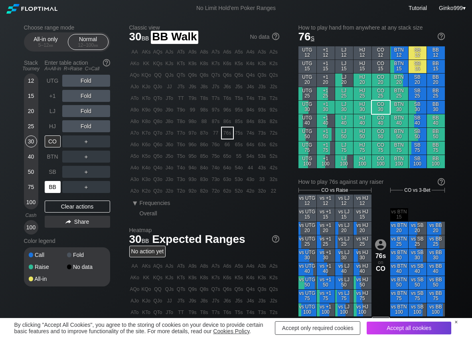
click at [50, 186] on div "BB" at bounding box center [53, 187] width 16 height 12
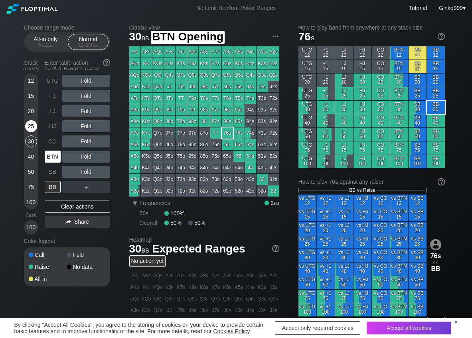
drag, startPoint x: 57, startPoint y: 153, endPoint x: 32, endPoint y: 127, distance: 35.9
click at [54, 150] on div "BTN" at bounding box center [54, 156] width 18 height 15
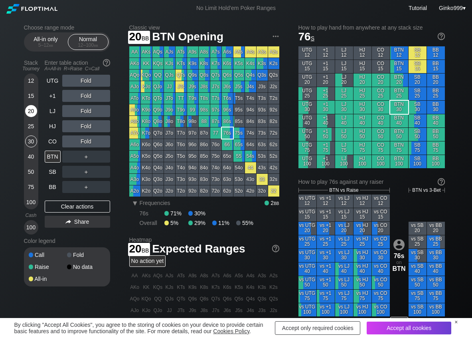
click at [35, 111] on div "20" at bounding box center [31, 111] width 12 height 12
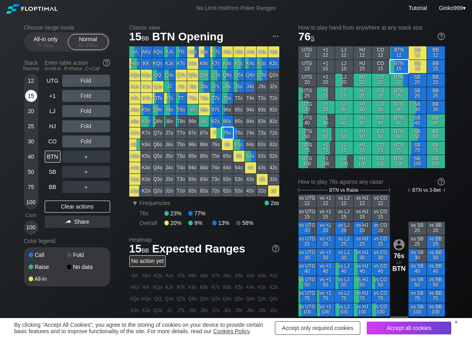
click at [32, 93] on div "15" at bounding box center [31, 96] width 12 height 12
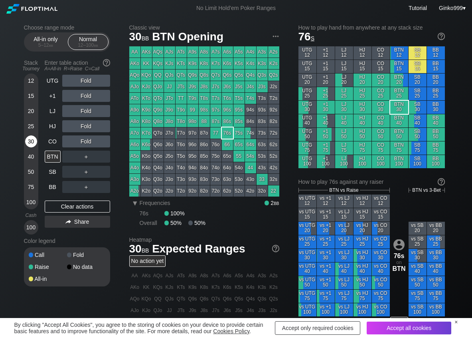
click at [34, 141] on div "30" at bounding box center [31, 141] width 12 height 12
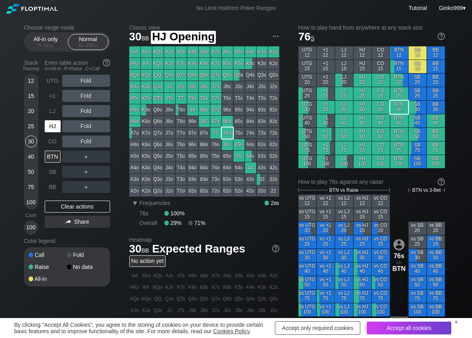
click at [52, 129] on div "HJ" at bounding box center [53, 126] width 16 height 12
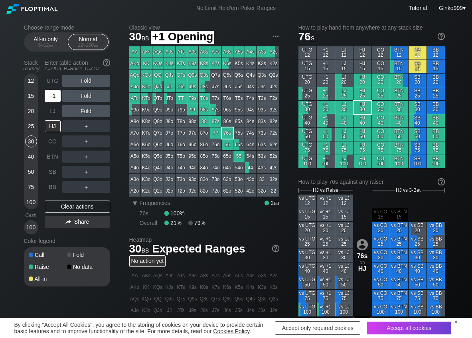
click at [50, 96] on div "+1" at bounding box center [53, 96] width 16 height 12
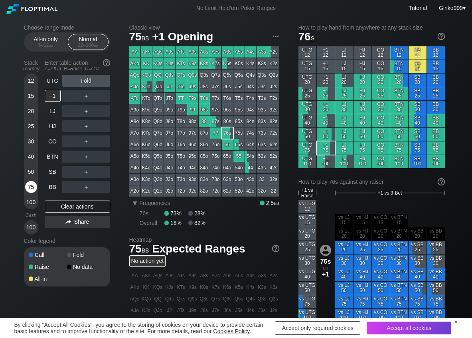
click at [30, 185] on div "75" at bounding box center [31, 187] width 12 height 12
click at [86, 100] on div "R ✕" at bounding box center [86, 96] width 16 height 12
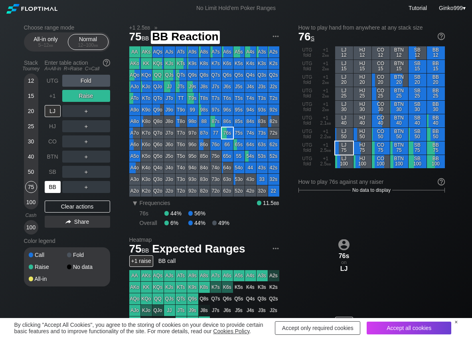
click at [46, 183] on div "BB" at bounding box center [53, 187] width 16 height 12
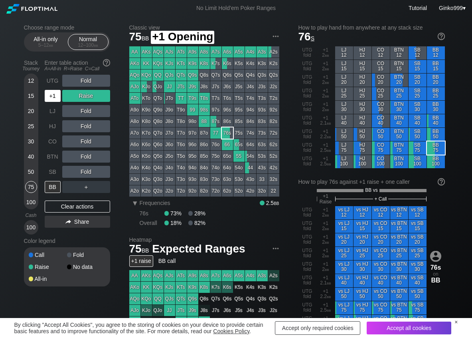
click at [50, 90] on div "+1" at bounding box center [53, 96] width 16 height 12
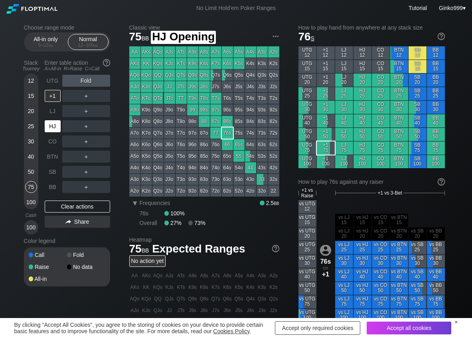
click at [48, 128] on div "HJ" at bounding box center [53, 126] width 16 height 12
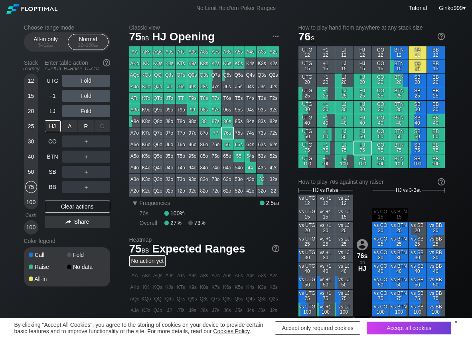
click at [83, 131] on div "R ✕" at bounding box center [86, 126] width 16 height 12
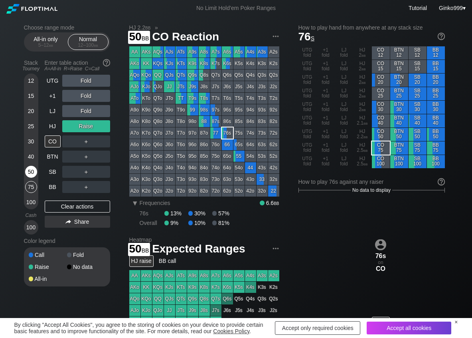
click at [30, 171] on div "50" at bounding box center [31, 172] width 12 height 12
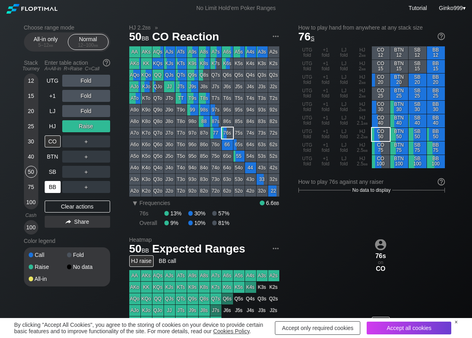
click at [48, 187] on div "BB" at bounding box center [53, 187] width 16 height 12
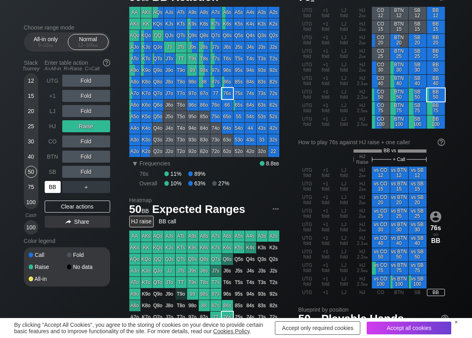
scroll to position [40, 0]
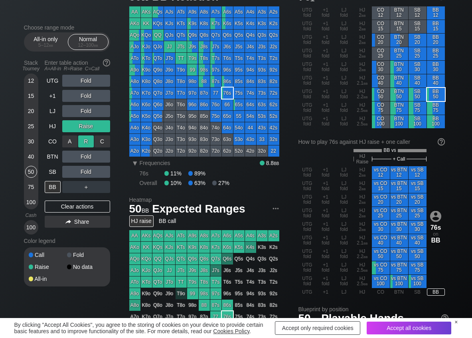
click at [84, 137] on div "R ✕" at bounding box center [86, 141] width 16 height 12
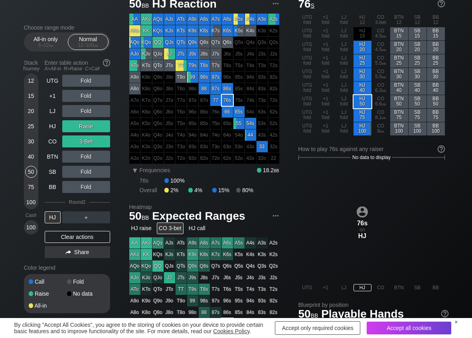
scroll to position [40, 0]
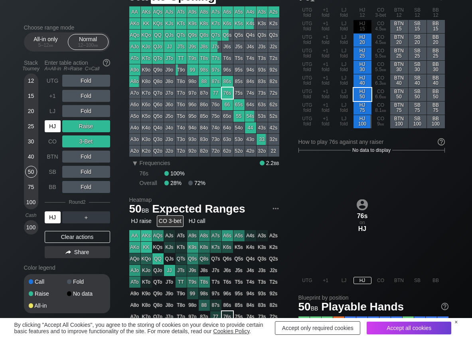
click at [52, 125] on div "HJ" at bounding box center [53, 126] width 16 height 12
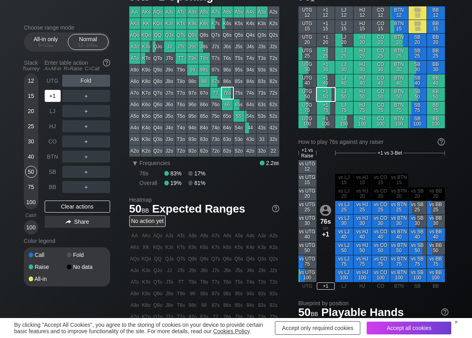
click at [54, 93] on div "+1" at bounding box center [53, 96] width 16 height 12
click at [81, 98] on div "R ✕" at bounding box center [86, 96] width 16 height 12
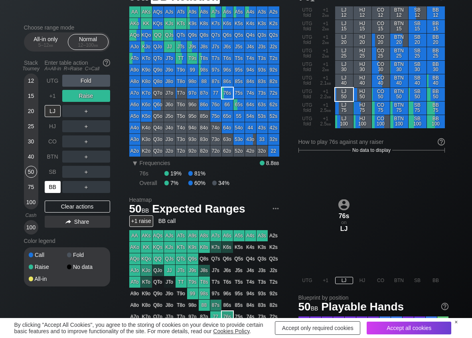
click at [49, 187] on div "BB" at bounding box center [53, 187] width 16 height 12
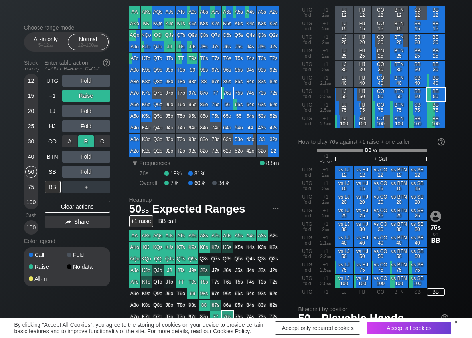
click at [87, 140] on div "R ✕" at bounding box center [86, 141] width 16 height 12
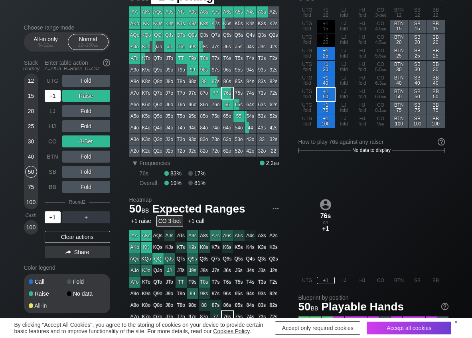
click at [50, 93] on div "+1" at bounding box center [53, 96] width 16 height 12
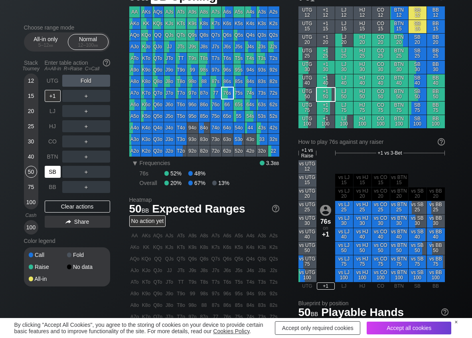
click at [52, 172] on div "SB" at bounding box center [53, 172] width 16 height 12
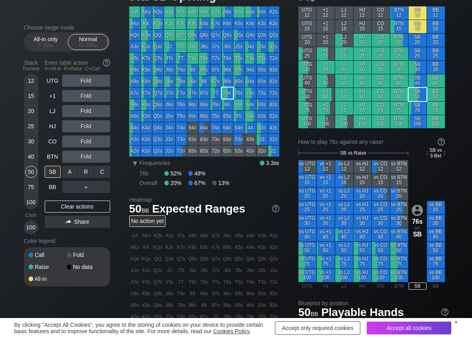
click at [109, 172] on div "C ✕" at bounding box center [103, 172] width 16 height 12
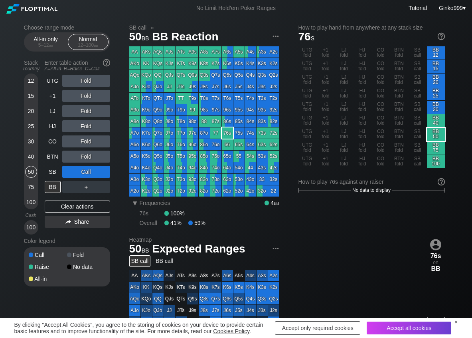
scroll to position [40, 0]
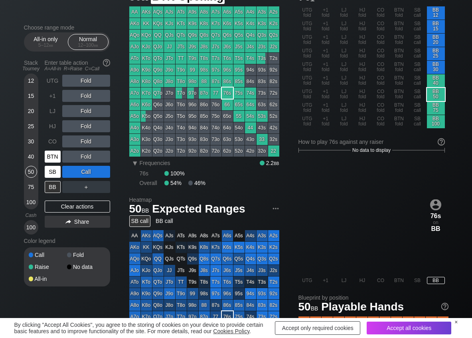
click at [52, 166] on div "SB" at bounding box center [53, 172] width 16 height 12
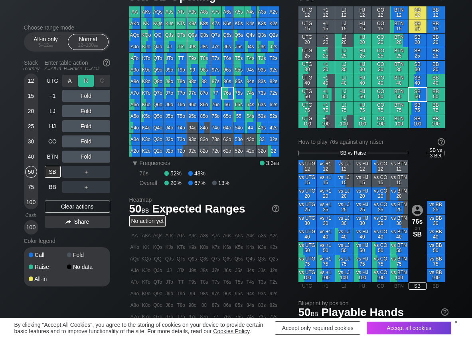
click at [86, 79] on div "R ✕" at bounding box center [86, 81] width 16 height 12
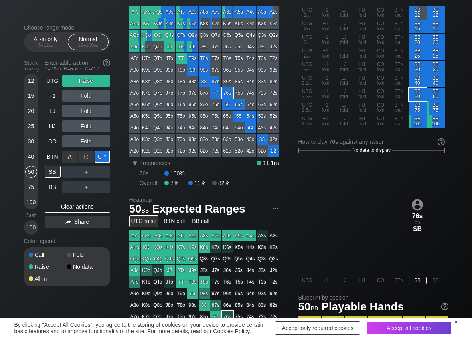
click at [107, 161] on div "C ✕" at bounding box center [103, 157] width 16 height 12
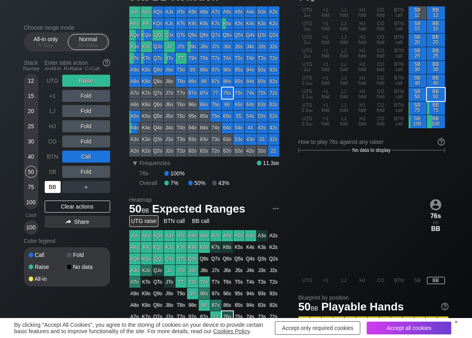
click at [50, 188] on div "BB" at bounding box center [53, 187] width 16 height 12
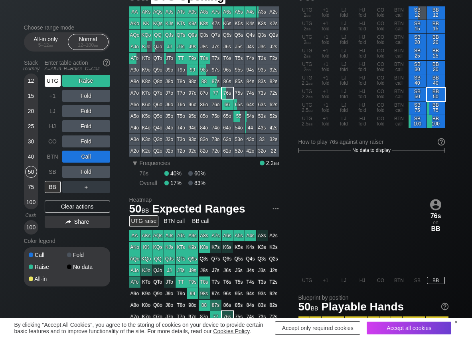
click at [54, 78] on div "UTG" at bounding box center [53, 81] width 16 height 12
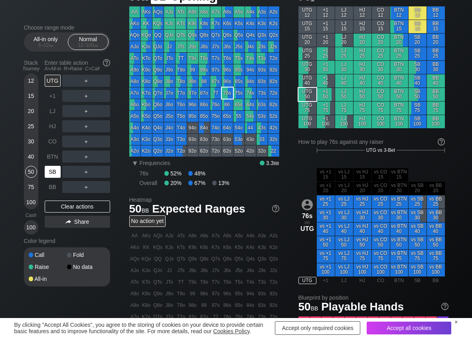
click at [53, 169] on div "SB" at bounding box center [53, 172] width 16 height 12
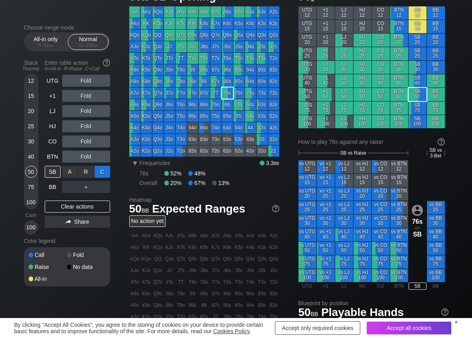
click at [103, 172] on div "C ✕" at bounding box center [103, 172] width 16 height 12
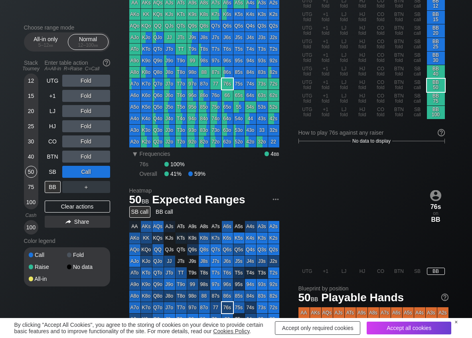
scroll to position [40, 0]
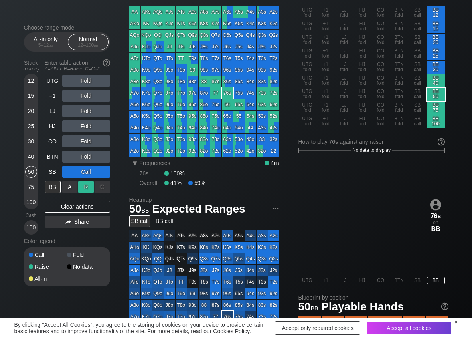
click at [86, 187] on div "R ✕" at bounding box center [86, 187] width 16 height 12
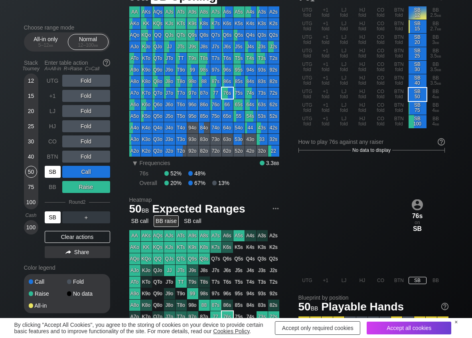
click at [57, 172] on div "SB" at bounding box center [53, 172] width 16 height 12
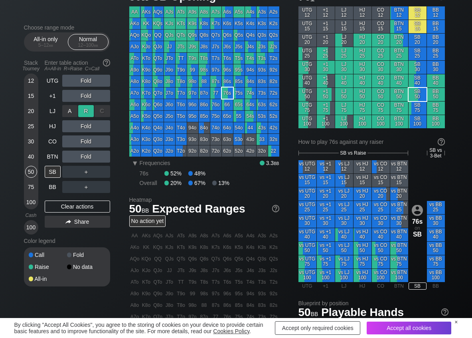
click at [81, 111] on div "R ✕" at bounding box center [86, 111] width 16 height 12
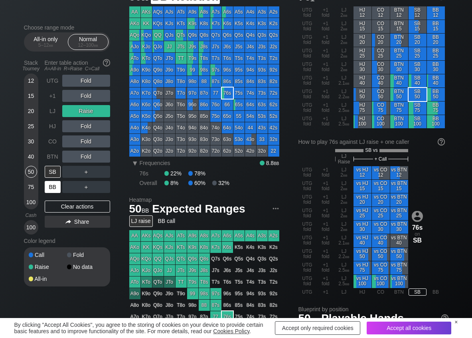
click at [54, 190] on div "BB" at bounding box center [53, 187] width 16 height 12
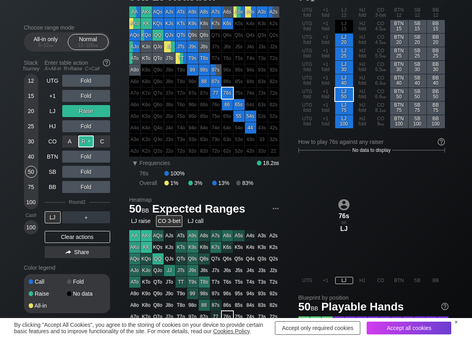
click at [79, 141] on div "R ✕" at bounding box center [86, 141] width 16 height 12
click at [87, 215] on div "R ✕" at bounding box center [86, 217] width 16 height 12
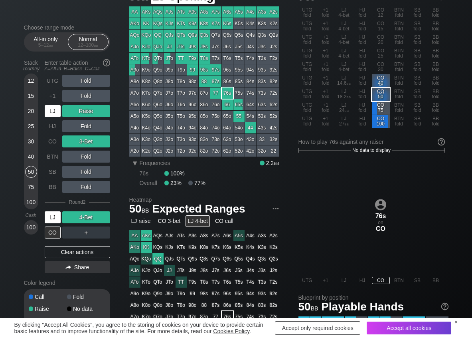
click at [49, 112] on div "LJ" at bounding box center [53, 111] width 16 height 12
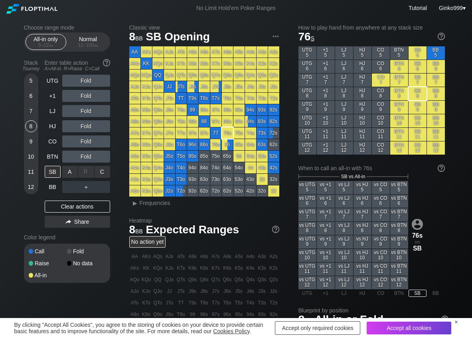
click at [65, 172] on div "A ✕" at bounding box center [70, 172] width 16 height 12
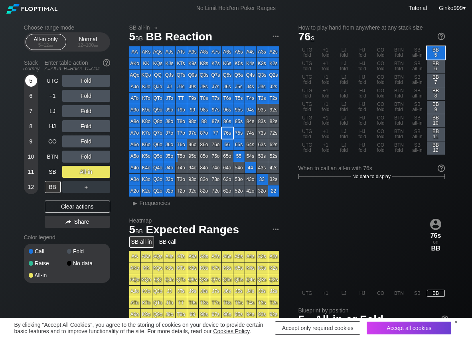
click at [32, 79] on div "5" at bounding box center [31, 81] width 12 height 12
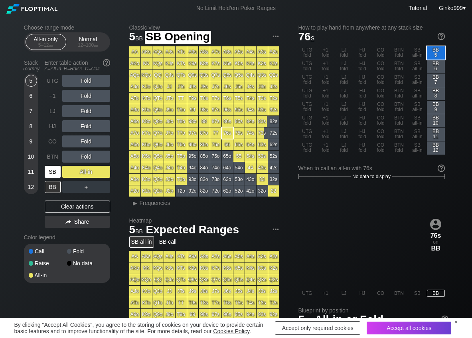
click at [53, 172] on div "SB" at bounding box center [53, 172] width 16 height 12
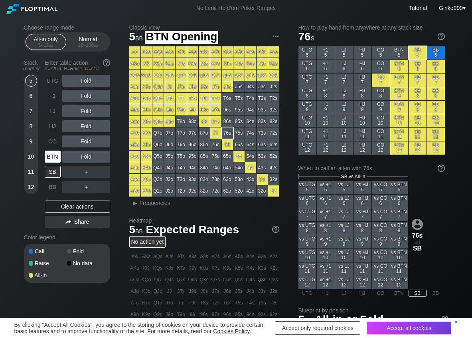
drag, startPoint x: 51, startPoint y: 155, endPoint x: 57, endPoint y: 148, distance: 9.4
click at [52, 154] on div "BTN" at bounding box center [53, 157] width 16 height 12
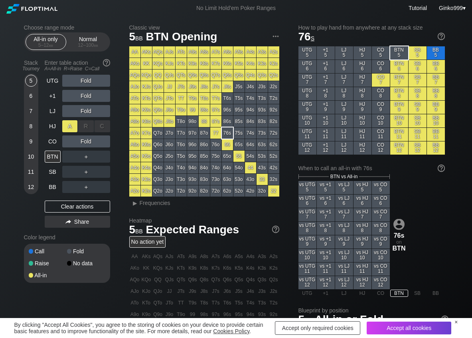
click at [67, 127] on div "A ✕" at bounding box center [70, 126] width 16 height 12
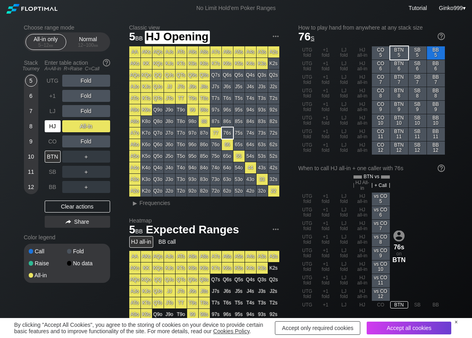
click at [53, 124] on div "HJ" at bounding box center [53, 126] width 16 height 12
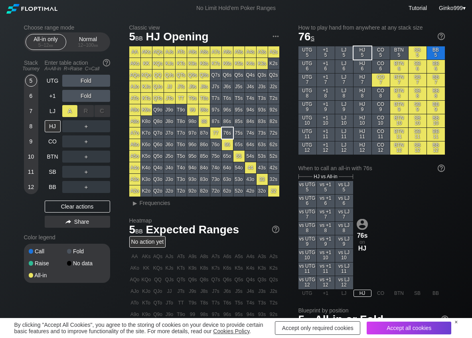
click at [73, 108] on div "A ✕" at bounding box center [70, 111] width 16 height 12
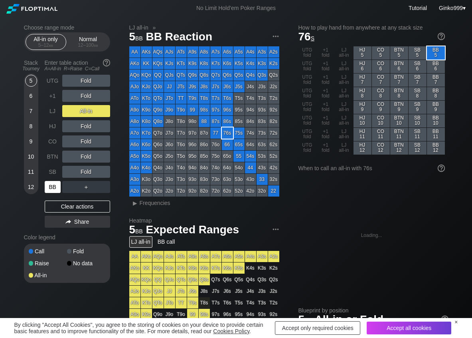
click at [53, 184] on div "BB" at bounding box center [53, 187] width 16 height 12
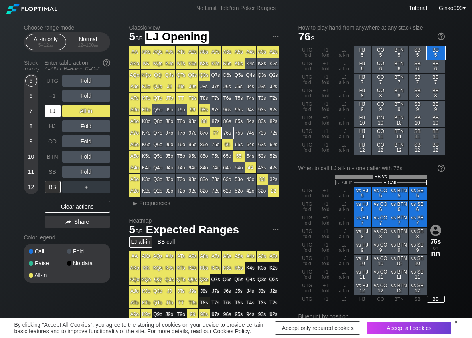
click at [48, 109] on div "LJ" at bounding box center [53, 111] width 16 height 12
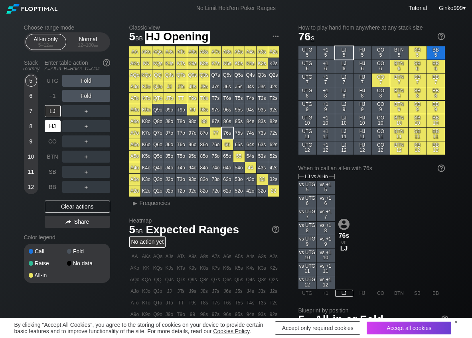
click at [55, 125] on div "HJ" at bounding box center [53, 126] width 16 height 12
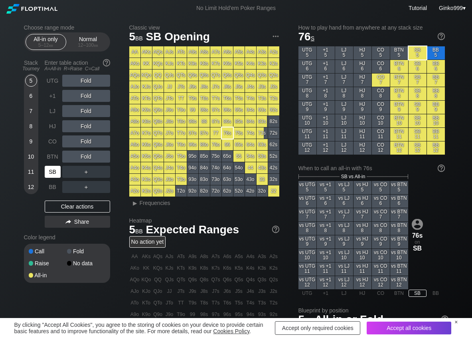
click at [54, 172] on div "SB" at bounding box center [53, 172] width 16 height 12
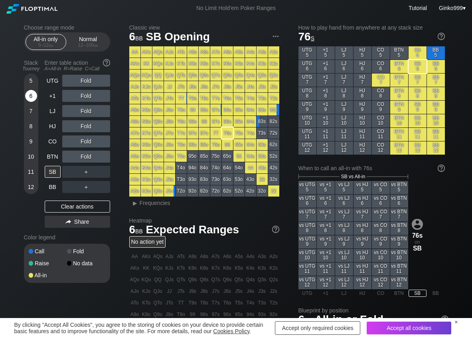
click at [29, 93] on div "6" at bounding box center [31, 96] width 12 height 12
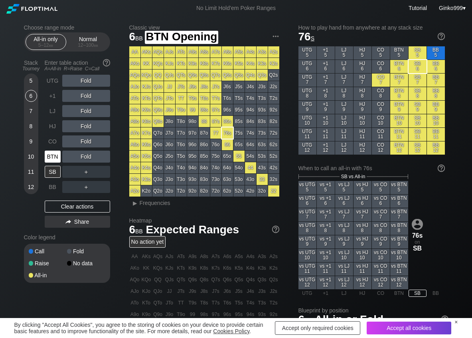
click at [50, 154] on div "BTN" at bounding box center [53, 157] width 16 height 12
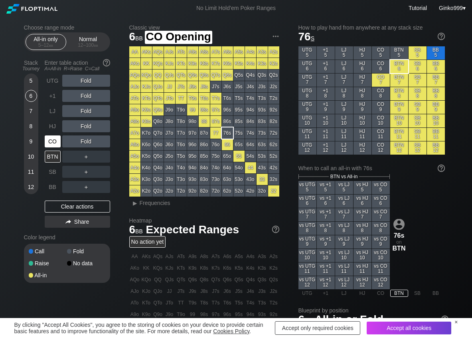
click at [52, 141] on div "CO" at bounding box center [53, 141] width 16 height 12
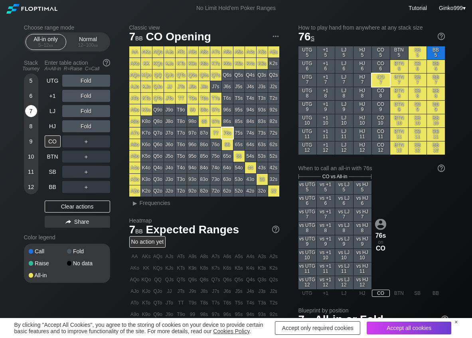
click at [32, 113] on div "7" at bounding box center [31, 111] width 12 height 12
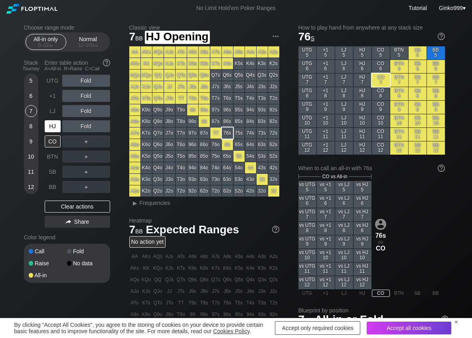
click at [51, 127] on div "HJ" at bounding box center [53, 126] width 16 height 12
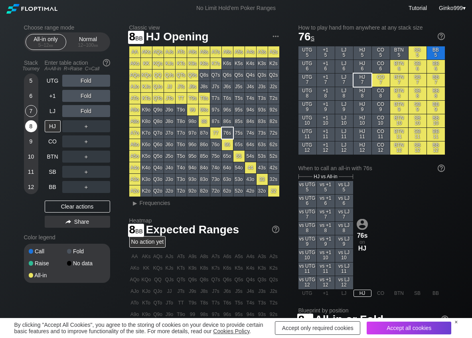
click at [30, 123] on div "8" at bounding box center [31, 126] width 12 height 12
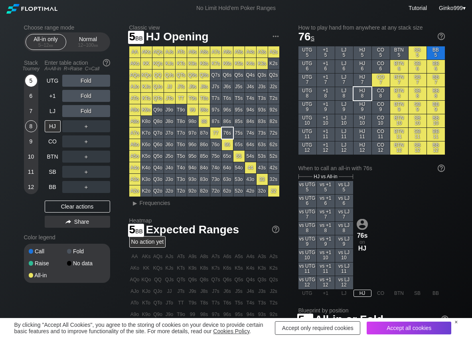
click at [31, 85] on div "5" at bounding box center [31, 81] width 12 height 12
click at [32, 95] on div "6" at bounding box center [31, 96] width 12 height 12
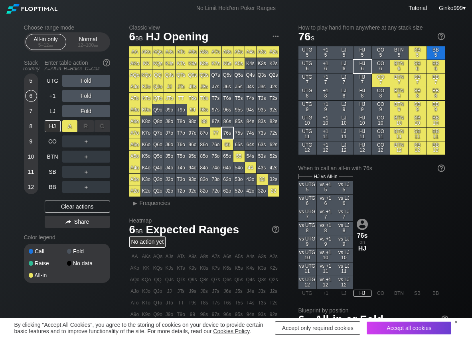
click at [69, 124] on div "A ✕" at bounding box center [70, 126] width 16 height 12
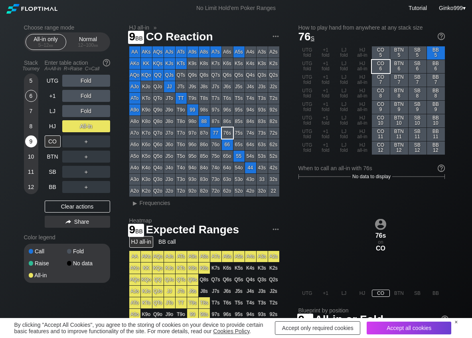
click at [29, 139] on div "9" at bounding box center [31, 141] width 12 height 12
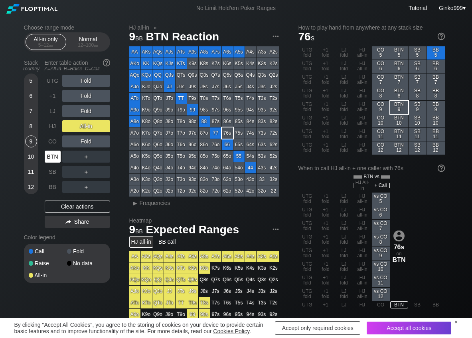
click at [52, 157] on div "BTN" at bounding box center [53, 157] width 16 height 12
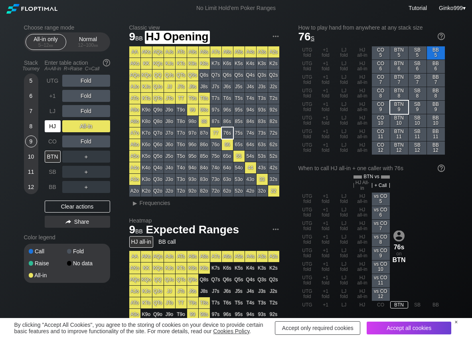
click at [53, 123] on div "HJ" at bounding box center [53, 126] width 16 height 12
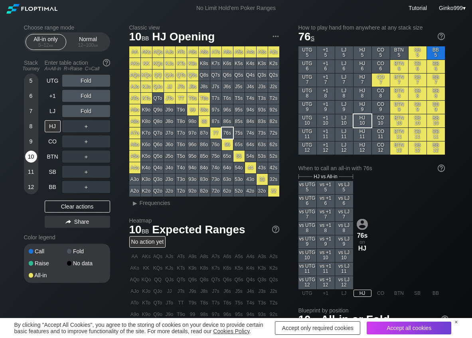
click at [33, 151] on div "10" at bounding box center [31, 157] width 12 height 12
click at [75, 137] on div "A ✕" at bounding box center [70, 141] width 16 height 12
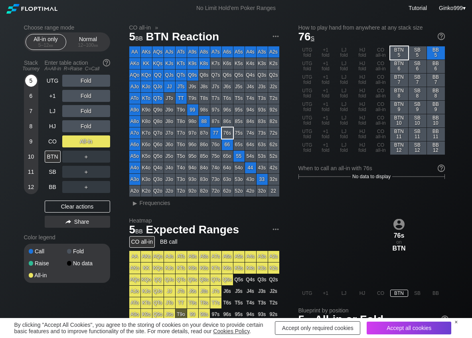
click at [34, 79] on div "5" at bounding box center [31, 81] width 12 height 12
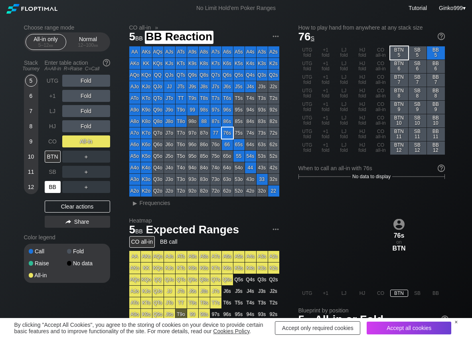
click at [52, 185] on div "BB" at bounding box center [53, 187] width 16 height 12
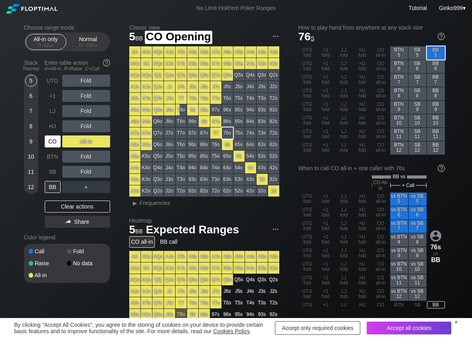
click at [52, 139] on div "CO" at bounding box center [53, 141] width 16 height 12
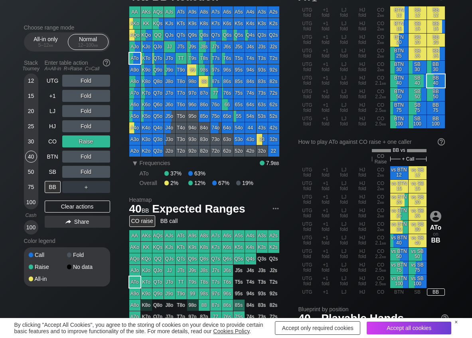
scroll to position [40, 0]
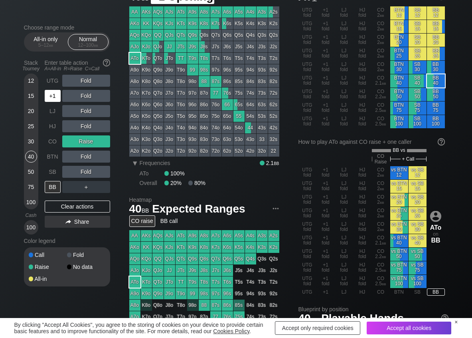
click at [56, 99] on div "+1" at bounding box center [53, 96] width 16 height 12
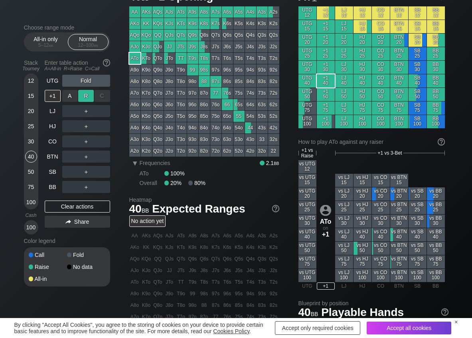
drag, startPoint x: 92, startPoint y: 97, endPoint x: 86, endPoint y: 97, distance: 5.6
click at [92, 97] on div "R ✕" at bounding box center [86, 96] width 16 height 12
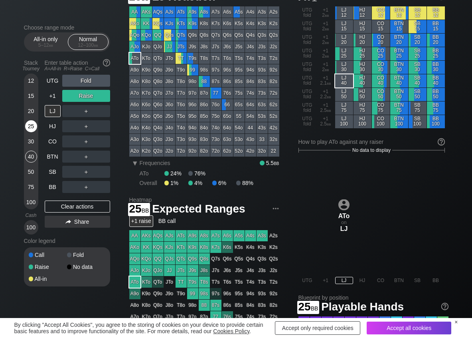
click at [32, 124] on div "25" at bounding box center [31, 126] width 12 height 12
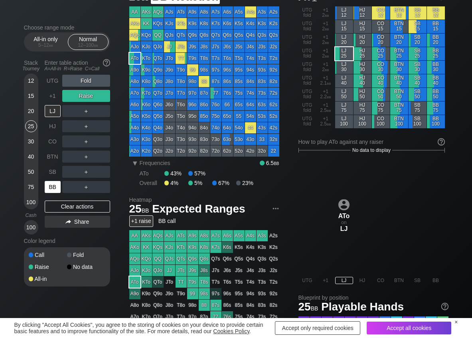
click at [58, 186] on div "BB" at bounding box center [53, 187] width 16 height 12
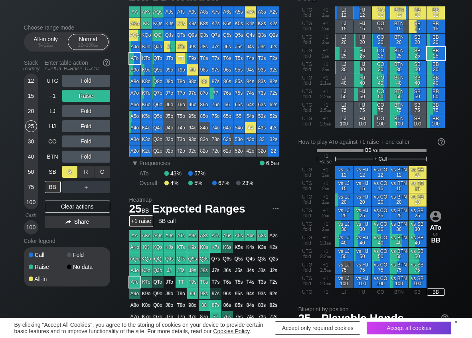
click at [73, 173] on div "A ✕" at bounding box center [70, 172] width 16 height 12
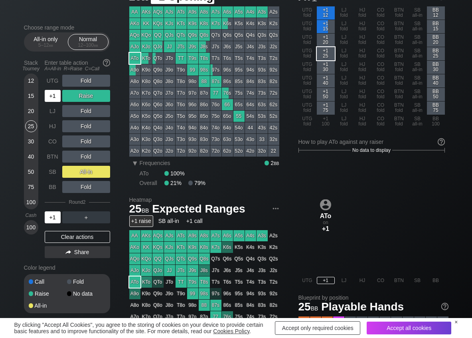
click at [58, 97] on div "+1" at bounding box center [53, 96] width 16 height 12
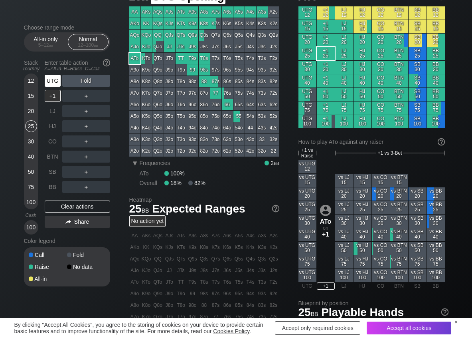
click at [54, 79] on div "UTG" at bounding box center [53, 81] width 16 height 12
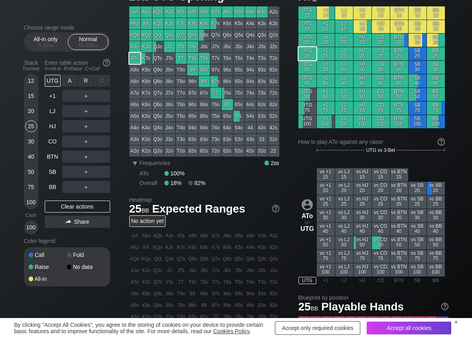
click at [89, 78] on div "R ✕" at bounding box center [86, 81] width 16 height 12
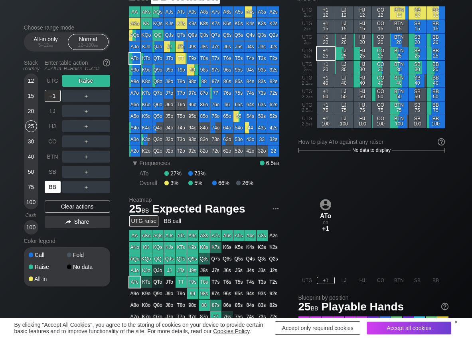
click at [58, 190] on div "BB" at bounding box center [53, 187] width 16 height 12
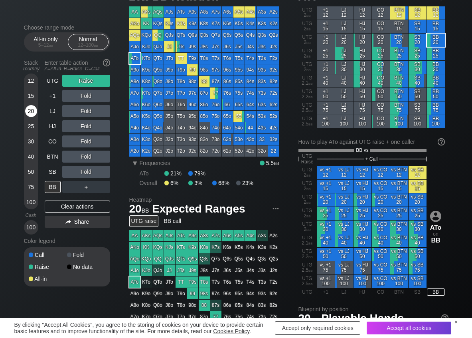
click at [32, 109] on div "20" at bounding box center [31, 111] width 12 height 12
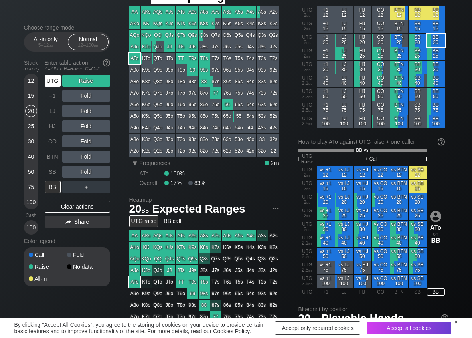
click at [52, 80] on div "UTG" at bounding box center [53, 81] width 16 height 12
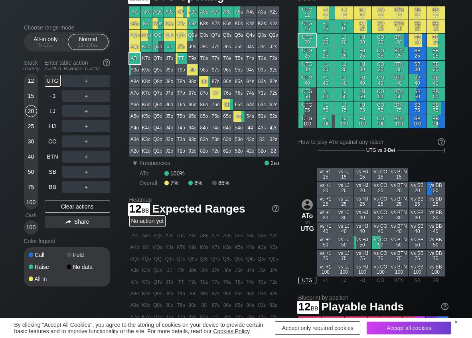
click at [33, 81] on div "12" at bounding box center [31, 81] width 12 height 12
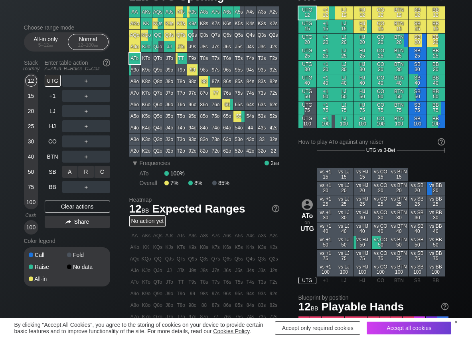
click at [104, 172] on div "C ✕" at bounding box center [103, 172] width 16 height 12
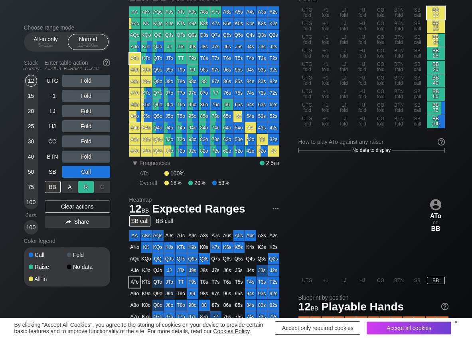
click at [88, 189] on div "R ✕" at bounding box center [86, 187] width 16 height 12
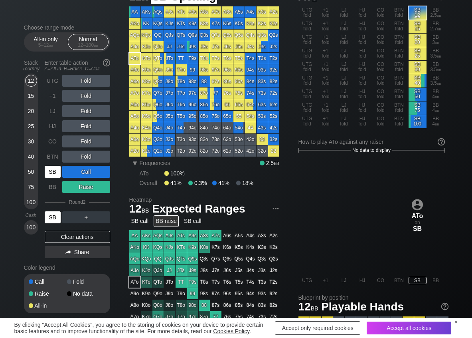
click at [56, 172] on div "SB" at bounding box center [53, 172] width 16 height 12
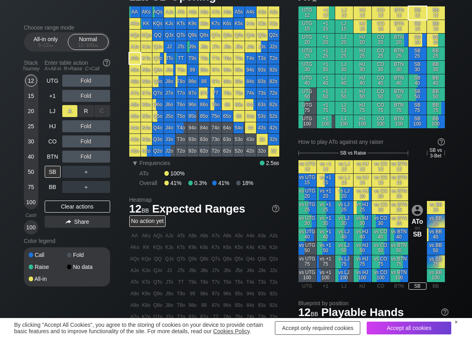
click at [67, 115] on div "A ✕" at bounding box center [70, 111] width 16 height 12
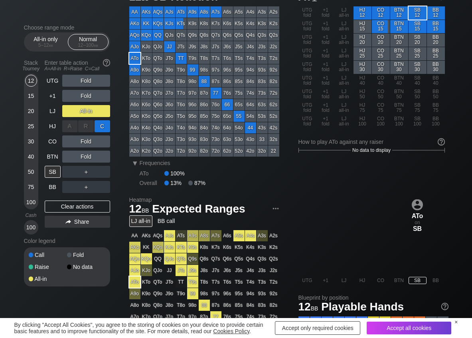
click at [101, 131] on div "C ✕" at bounding box center [103, 126] width 16 height 12
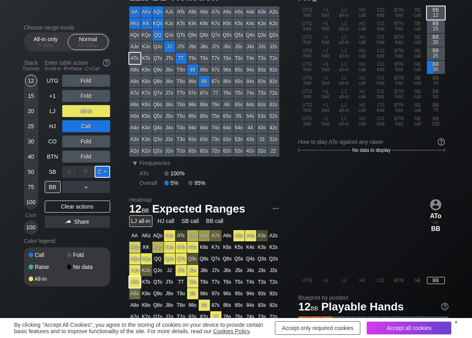
click at [103, 174] on div "C ✕" at bounding box center [103, 172] width 16 height 12
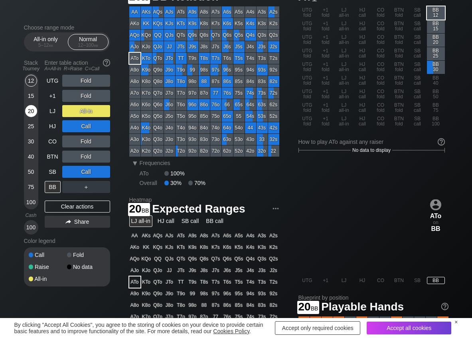
click at [32, 113] on div "20" at bounding box center [31, 111] width 12 height 12
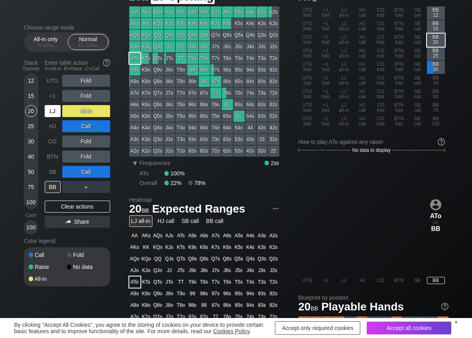
click at [55, 112] on div "LJ" at bounding box center [53, 111] width 16 height 12
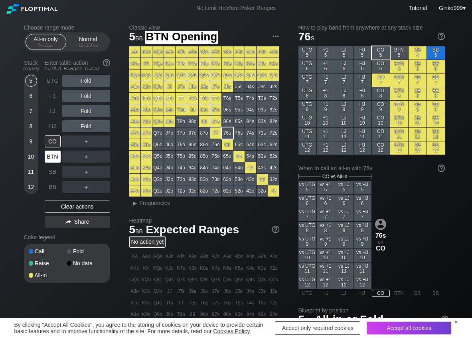
drag, startPoint x: 54, startPoint y: 153, endPoint x: 38, endPoint y: 118, distance: 38.4
click at [52, 149] on div "BTN" at bounding box center [54, 156] width 18 height 15
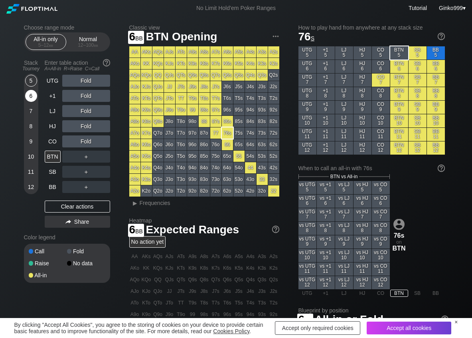
click at [31, 98] on div "6" at bounding box center [31, 96] width 12 height 12
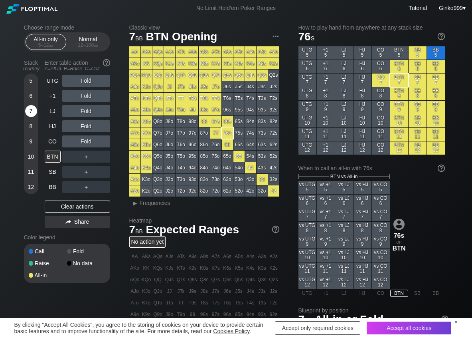
click at [36, 109] on div "7" at bounding box center [31, 111] width 12 height 12
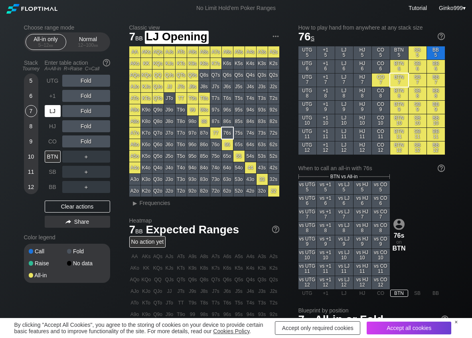
click at [52, 111] on div "LJ" at bounding box center [53, 111] width 16 height 12
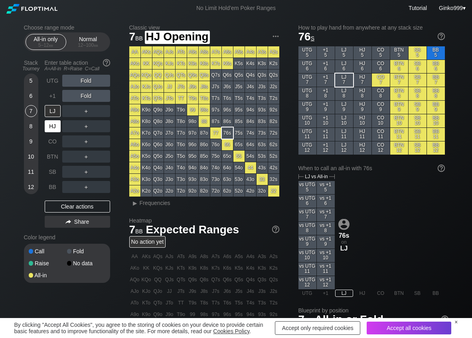
click at [52, 128] on div "HJ" at bounding box center [53, 126] width 16 height 12
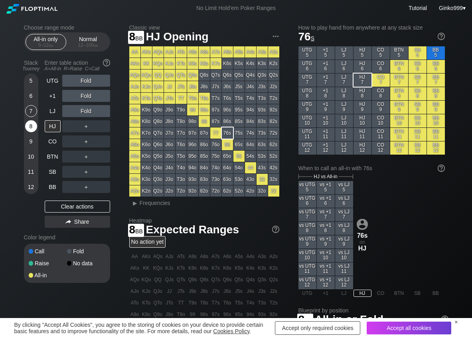
click at [36, 125] on div "8" at bounding box center [31, 126] width 12 height 12
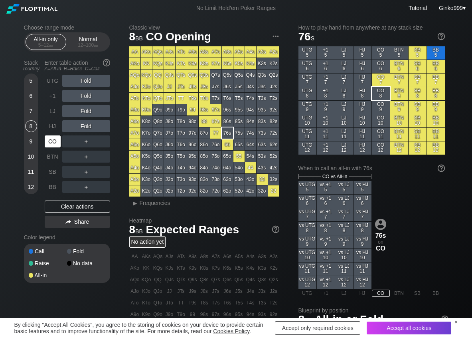
click at [54, 145] on div "CO" at bounding box center [53, 141] width 16 height 12
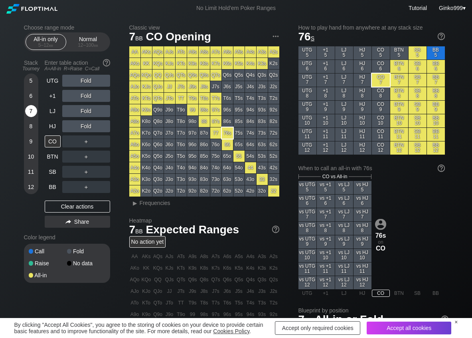
click at [33, 109] on div "7" at bounding box center [31, 111] width 12 height 12
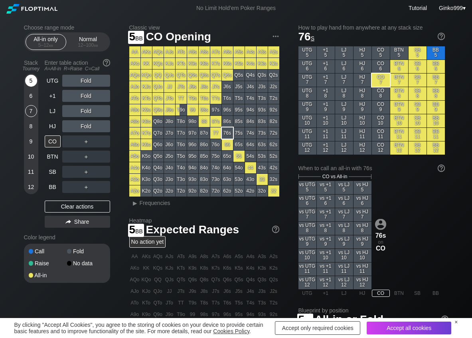
click at [30, 82] on div "5" at bounding box center [31, 81] width 12 height 12
